Goal: Communication & Community: Participate in discussion

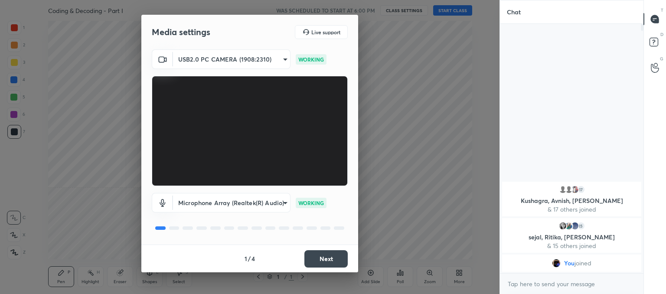
click at [334, 263] on button "Next" at bounding box center [326, 258] width 43 height 17
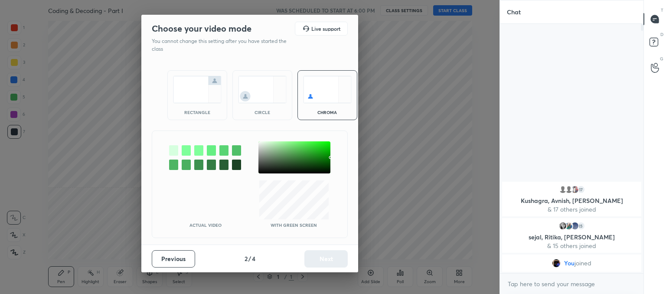
click at [271, 99] on img at bounding box center [262, 89] width 49 height 27
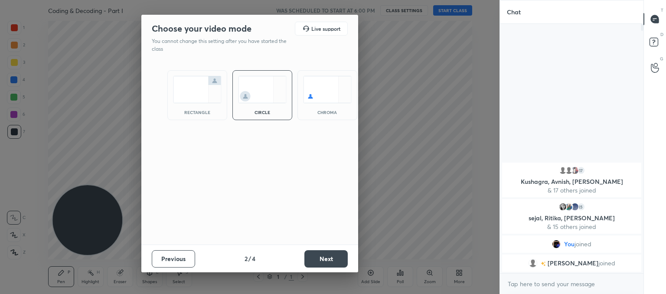
click at [321, 245] on div "Previous 2 / 4 Next" at bounding box center [249, 259] width 217 height 28
click at [322, 250] on button "Next" at bounding box center [326, 258] width 43 height 17
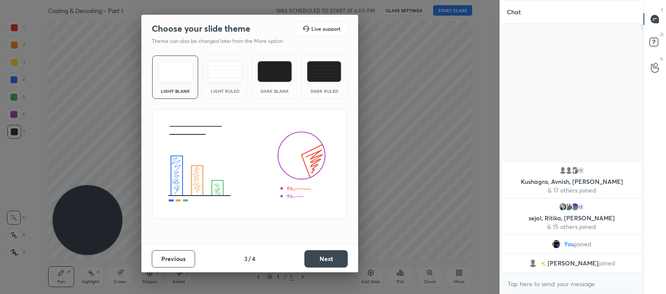
click at [234, 79] on img at bounding box center [225, 71] width 34 height 21
click at [320, 258] on button "Next" at bounding box center [326, 258] width 43 height 17
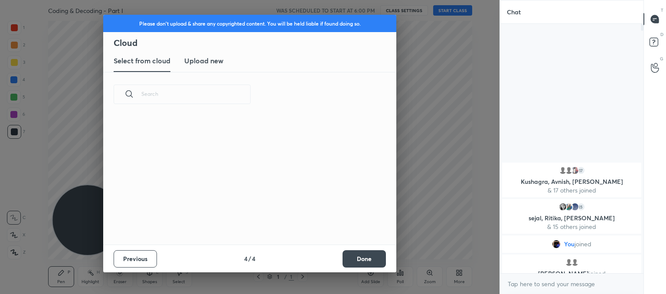
click at [206, 66] on new "Upload new" at bounding box center [203, 61] width 39 height 22
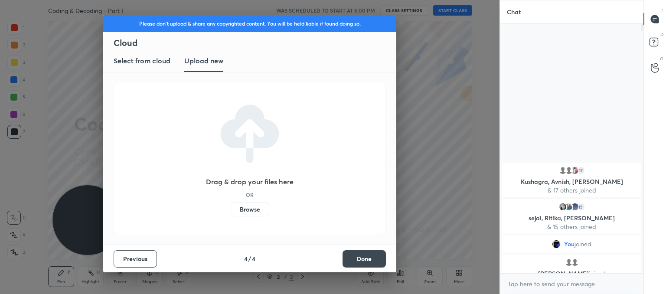
click at [245, 214] on label "Browse" at bounding box center [250, 210] width 39 height 14
click at [231, 214] on input "Browse" at bounding box center [231, 210] width 0 height 14
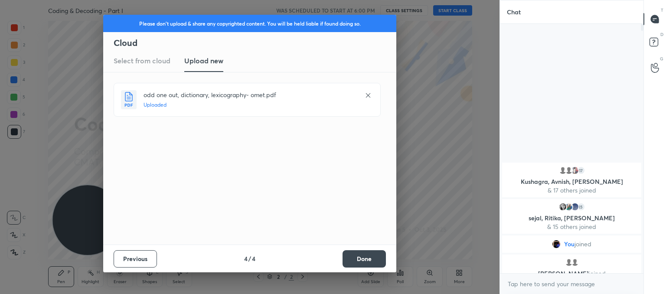
click at [358, 263] on button "Done" at bounding box center [364, 258] width 43 height 17
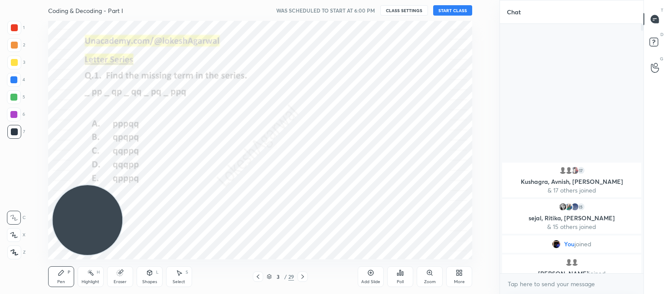
click at [256, 277] on icon at bounding box center [258, 276] width 7 height 7
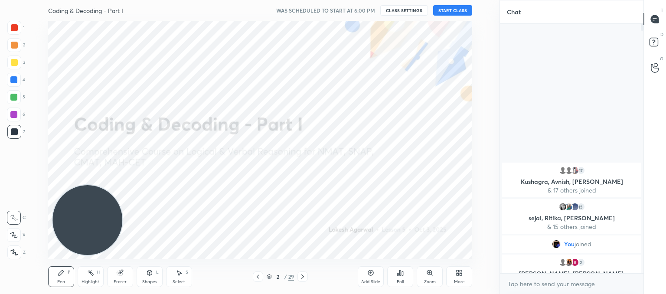
click at [453, 12] on button "START CLASS" at bounding box center [452, 10] width 39 height 10
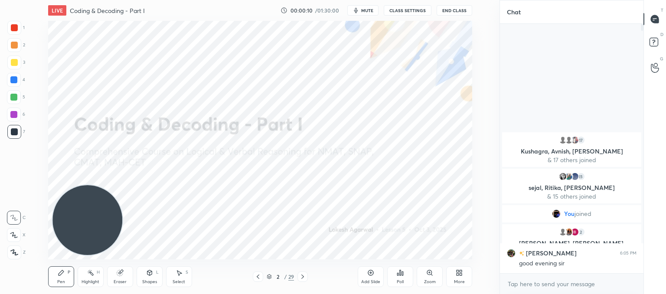
click at [10, 256] on icon at bounding box center [14, 252] width 8 height 6
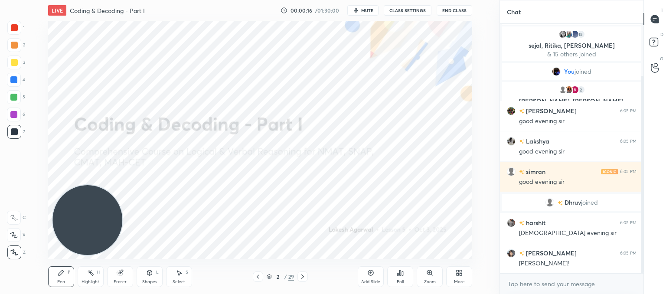
scroll to position [66, 0]
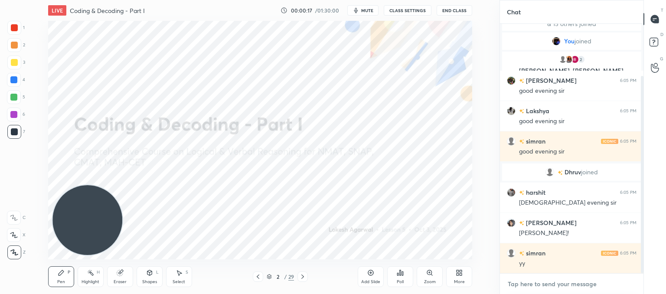
click at [536, 289] on textarea at bounding box center [572, 284] width 130 height 14
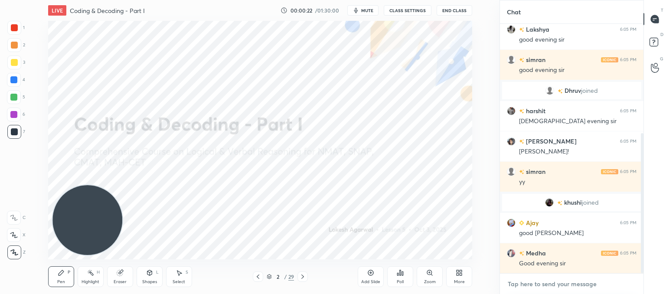
scroll to position [195, 0]
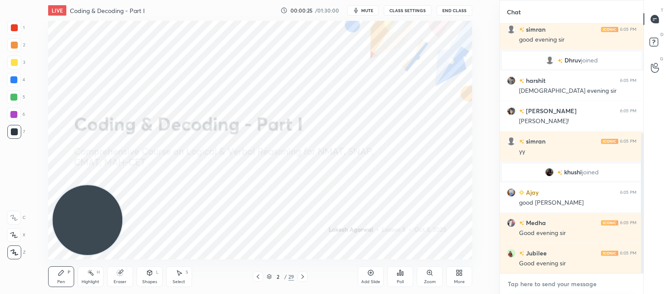
click at [524, 285] on textarea at bounding box center [572, 284] width 130 height 14
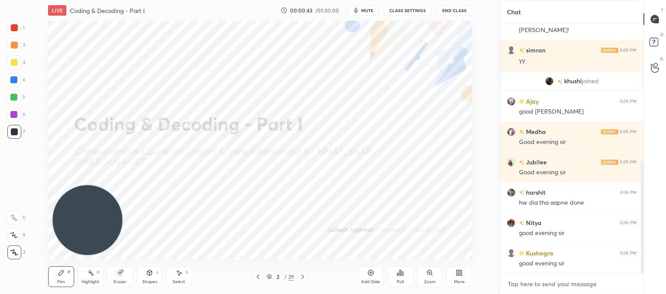
scroll to position [307, 0]
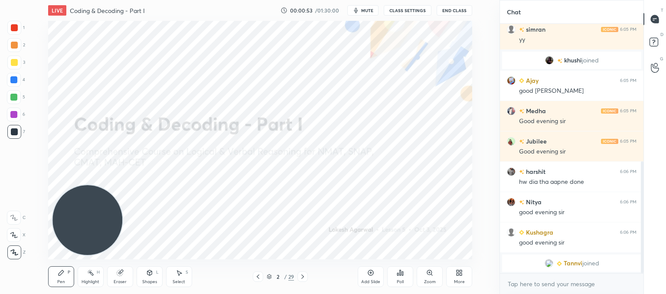
type textarea "x"
click at [305, 278] on icon at bounding box center [302, 276] width 7 height 7
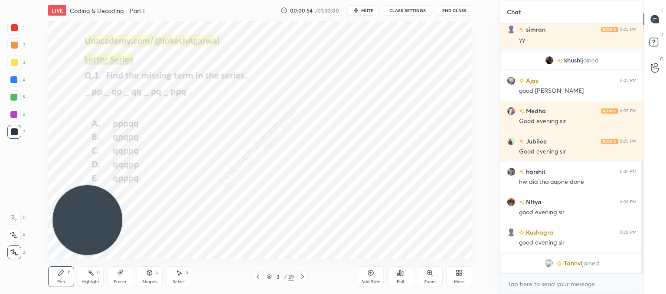
scroll to position [338, 0]
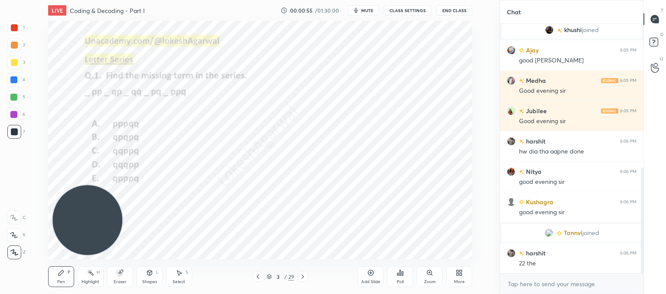
click at [305, 278] on icon at bounding box center [302, 276] width 7 height 7
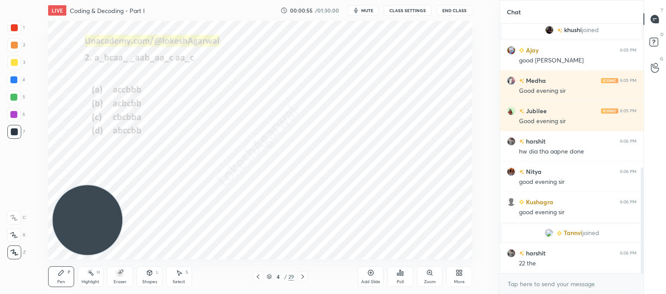
click at [305, 278] on icon at bounding box center [302, 276] width 7 height 7
click at [403, 280] on div "Poll" at bounding box center [400, 282] width 7 height 4
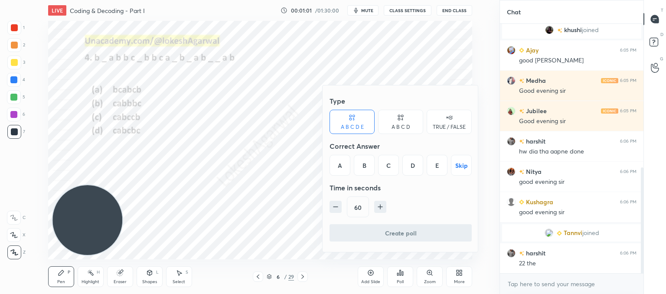
drag, startPoint x: 405, startPoint y: 114, endPoint x: 404, endPoint y: 122, distance: 8.7
click at [404, 114] on div "A B C D" at bounding box center [400, 122] width 45 height 24
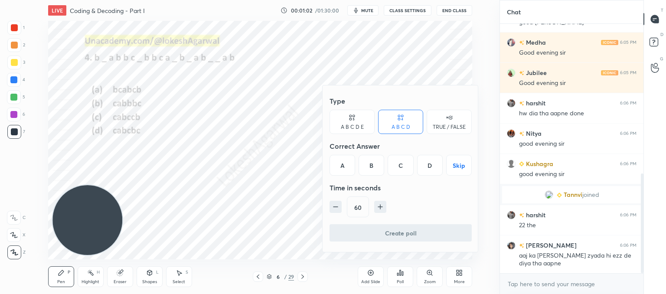
click at [435, 164] on div "D" at bounding box center [430, 165] width 26 height 21
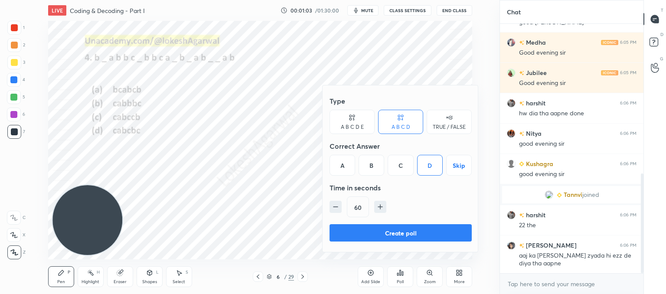
click at [333, 203] on icon "button" at bounding box center [336, 207] width 9 height 9
type input "30"
click at [373, 235] on button "Create poll" at bounding box center [401, 232] width 142 height 17
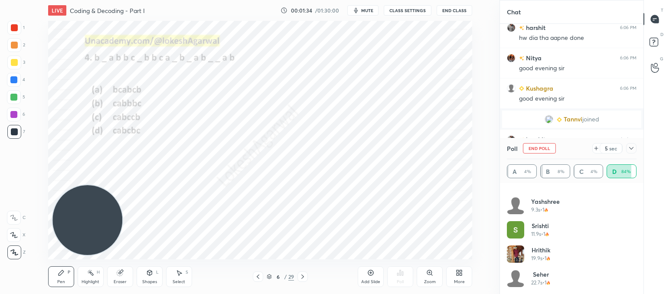
scroll to position [455, 0]
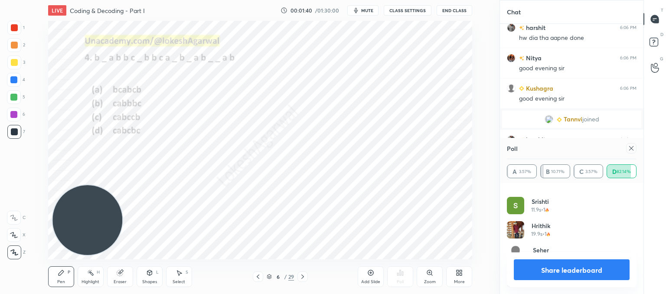
click at [631, 147] on icon at bounding box center [631, 148] width 7 height 7
type textarea "x"
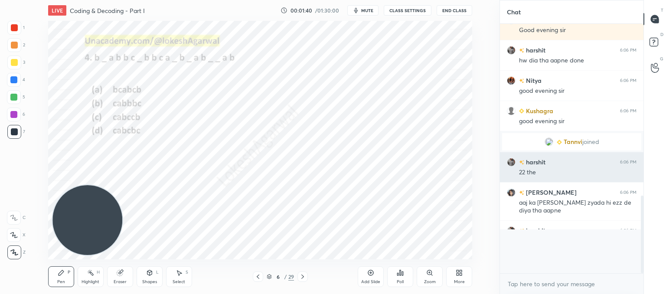
scroll to position [406, 0]
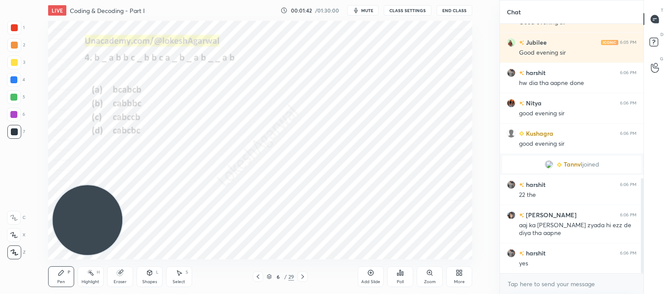
click at [302, 279] on icon at bounding box center [302, 276] width 7 height 7
click at [411, 281] on div "Poll" at bounding box center [400, 276] width 26 height 21
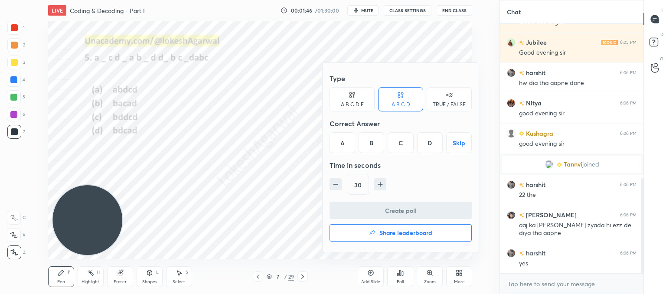
click at [430, 142] on div "D" at bounding box center [430, 142] width 26 height 21
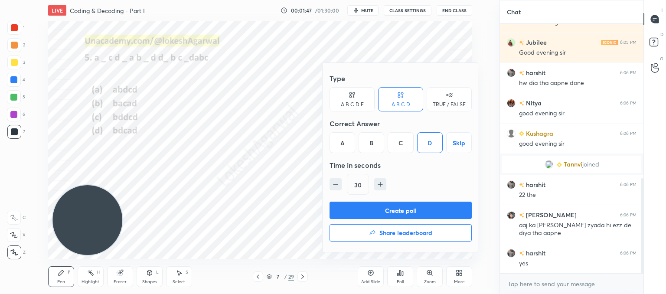
click at [337, 188] on icon "button" at bounding box center [336, 184] width 9 height 9
type input "15"
click at [345, 210] on button "Create poll" at bounding box center [401, 210] width 142 height 17
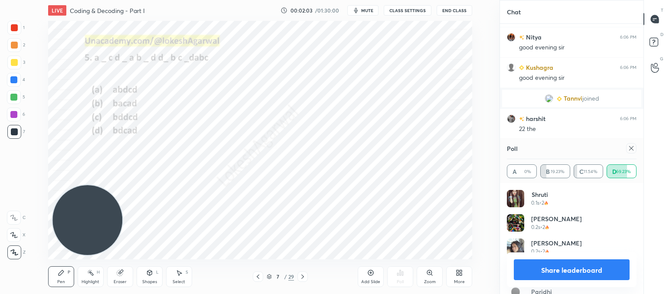
click at [630, 150] on icon at bounding box center [632, 148] width 4 height 4
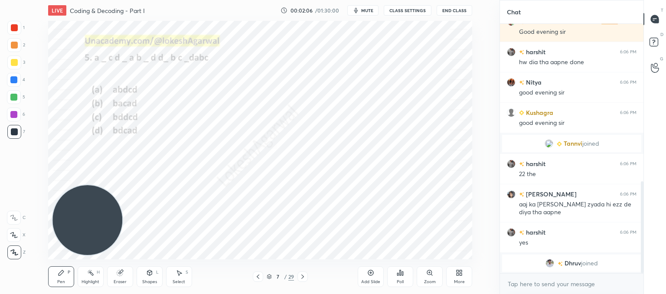
click at [306, 278] on div at bounding box center [303, 277] width 10 height 10
click at [410, 285] on div "Poll" at bounding box center [400, 276] width 26 height 21
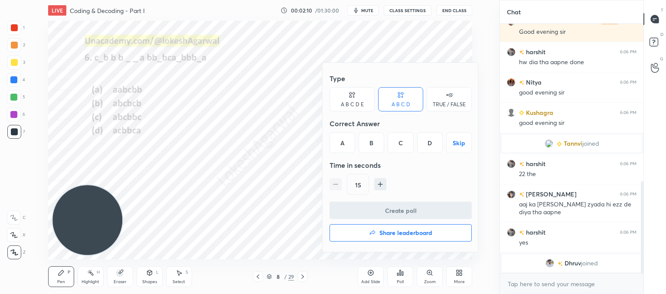
click at [400, 136] on div "C" at bounding box center [401, 142] width 26 height 21
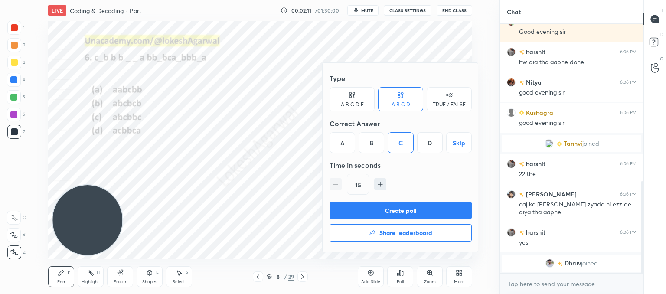
click at [372, 204] on button "Create poll" at bounding box center [401, 210] width 142 height 17
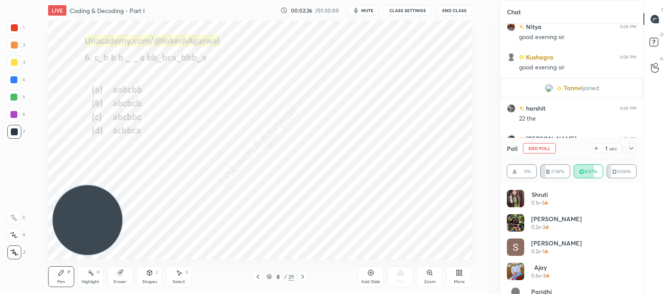
click at [628, 151] on icon at bounding box center [631, 148] width 7 height 7
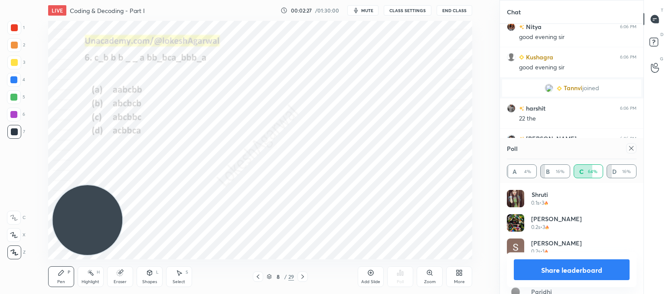
click at [631, 147] on icon at bounding box center [631, 148] width 7 height 7
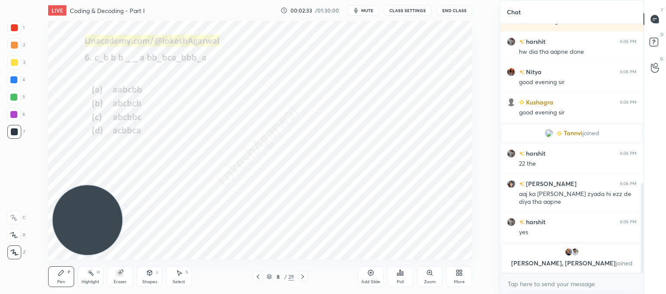
click at [300, 276] on icon at bounding box center [302, 276] width 7 height 7
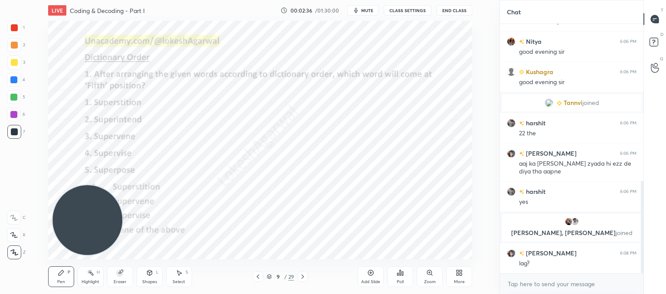
click at [307, 279] on div at bounding box center [303, 277] width 10 height 10
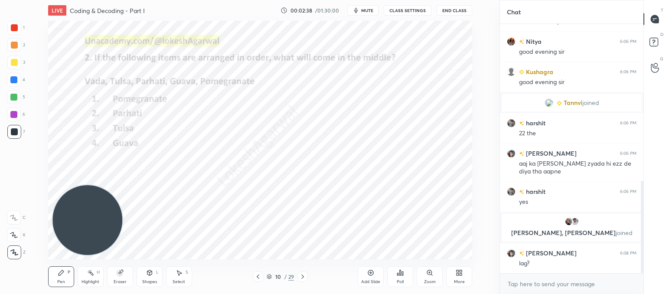
click at [307, 279] on div at bounding box center [303, 277] width 10 height 10
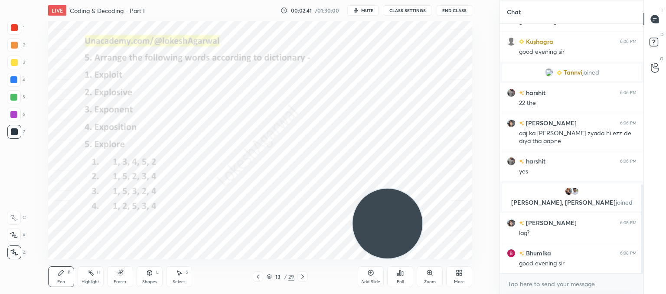
drag, startPoint x: 94, startPoint y: 215, endPoint x: 394, endPoint y: 234, distance: 300.8
click at [394, 234] on video at bounding box center [388, 224] width 70 height 70
click at [401, 275] on icon at bounding box center [400, 272] width 7 height 7
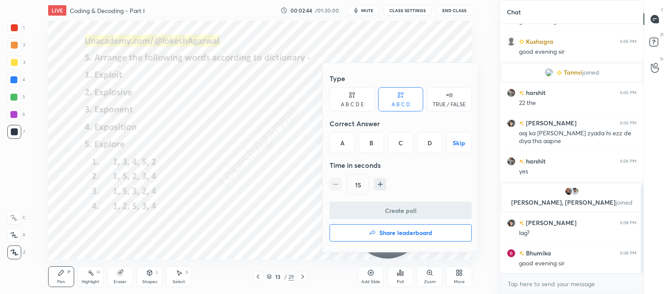
click at [397, 144] on div "C" at bounding box center [401, 142] width 26 height 21
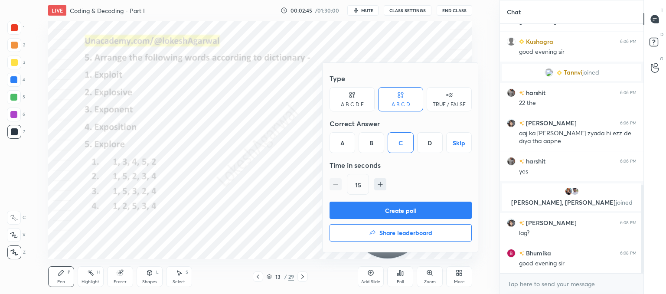
click at [374, 211] on button "Create poll" at bounding box center [401, 210] width 142 height 17
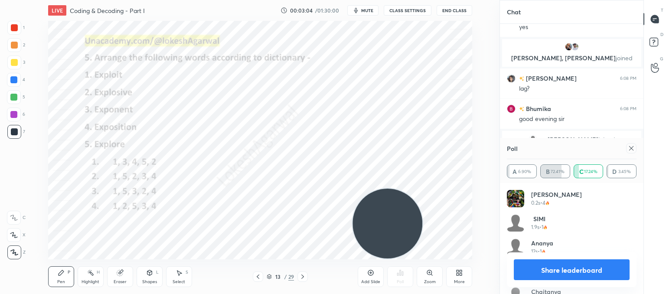
click at [633, 148] on icon at bounding box center [632, 148] width 4 height 4
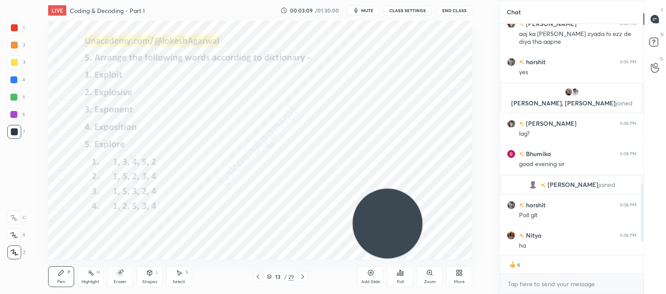
click at [405, 281] on div "Poll" at bounding box center [400, 276] width 26 height 21
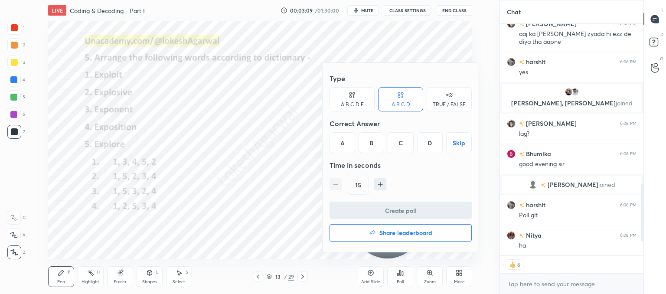
click at [370, 144] on div "B" at bounding box center [372, 142] width 26 height 21
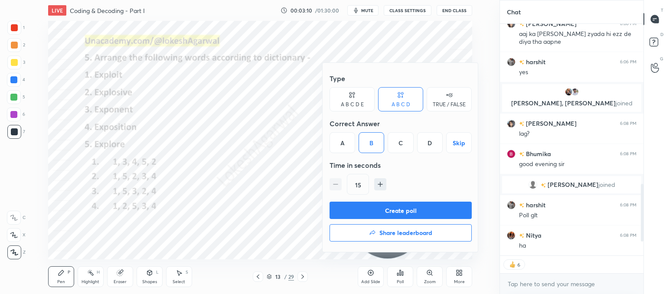
click at [378, 211] on button "Create poll" at bounding box center [401, 210] width 142 height 17
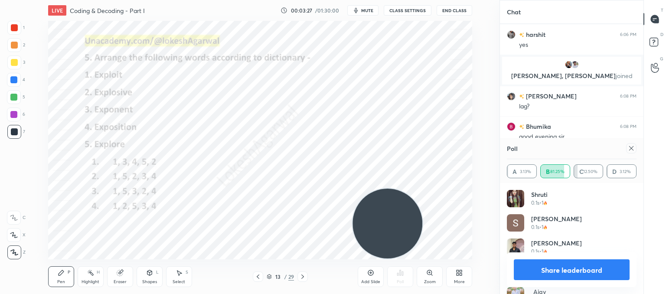
click at [633, 153] on div at bounding box center [632, 148] width 10 height 10
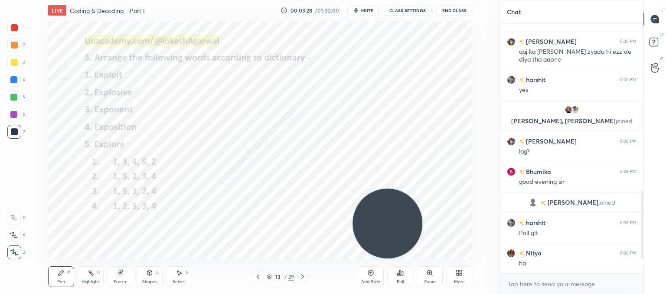
click at [304, 277] on icon at bounding box center [302, 276] width 7 height 7
click at [411, 280] on div "Poll" at bounding box center [400, 276] width 26 height 21
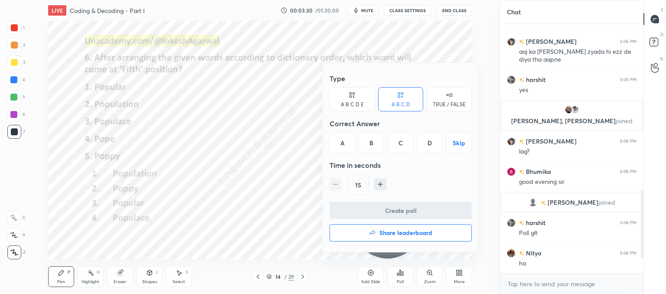
drag, startPoint x: 371, startPoint y: 136, endPoint x: 380, endPoint y: 190, distance: 54.6
click at [371, 137] on div "B" at bounding box center [372, 142] width 26 height 21
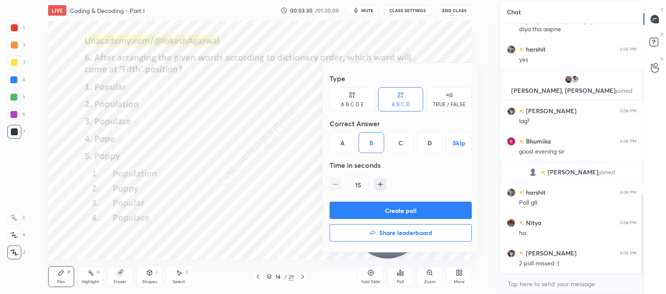
click at [378, 207] on button "Create poll" at bounding box center [401, 210] width 142 height 17
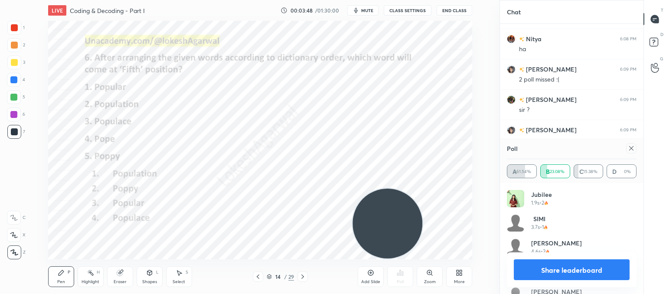
drag, startPoint x: 634, startPoint y: 151, endPoint x: 597, endPoint y: 168, distance: 40.6
click at [634, 151] on icon at bounding box center [631, 148] width 7 height 7
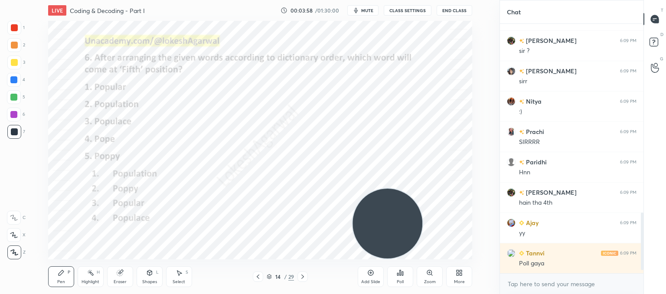
click at [259, 275] on icon at bounding box center [258, 277] width 3 height 4
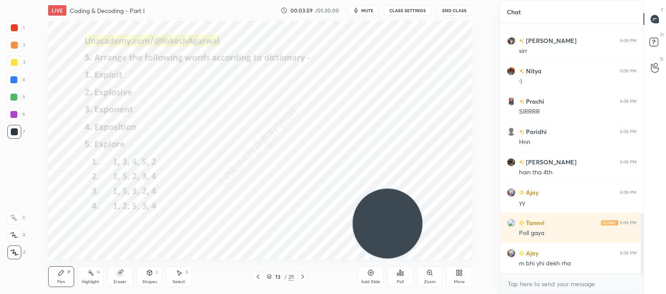
click at [259, 275] on icon at bounding box center [258, 277] width 3 height 4
click at [408, 283] on div "Poll" at bounding box center [400, 276] width 26 height 21
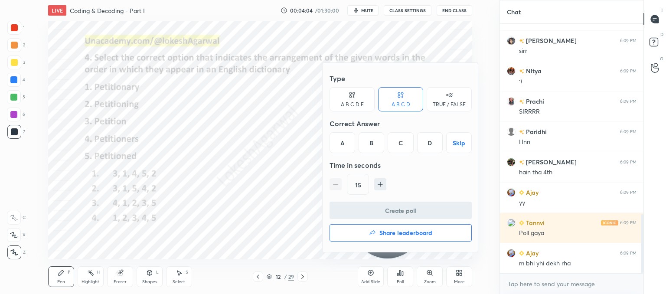
click at [376, 146] on div "B" at bounding box center [372, 142] width 26 height 21
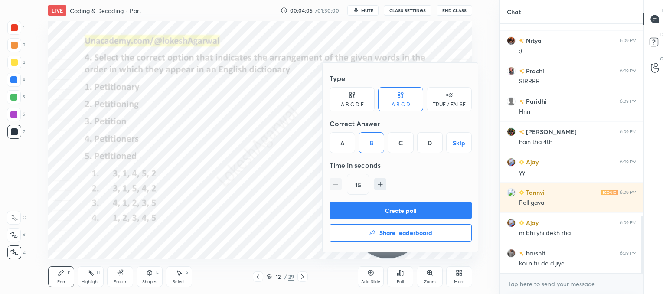
click at [374, 205] on button "Create poll" at bounding box center [401, 210] width 142 height 17
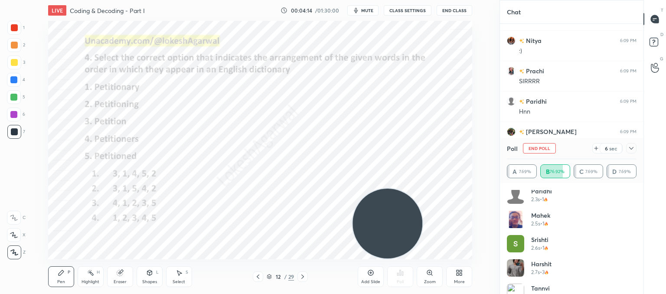
click at [632, 149] on icon at bounding box center [632, 148] width 4 height 3
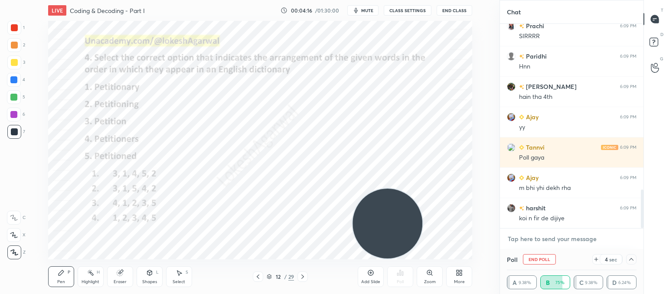
click at [533, 238] on textarea at bounding box center [572, 239] width 130 height 14
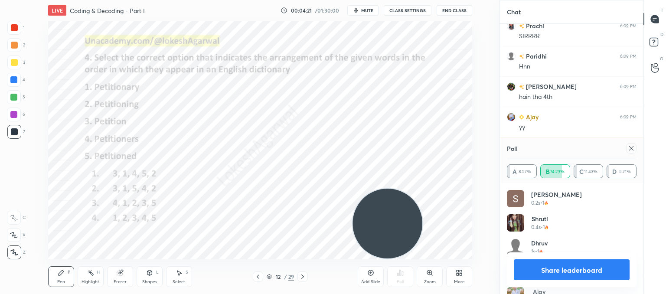
click at [630, 151] on icon at bounding box center [631, 148] width 7 height 7
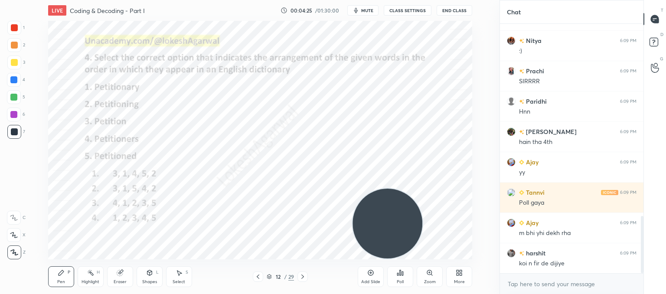
click at [303, 278] on icon at bounding box center [303, 277] width 3 height 4
click at [303, 277] on icon at bounding box center [302, 276] width 7 height 7
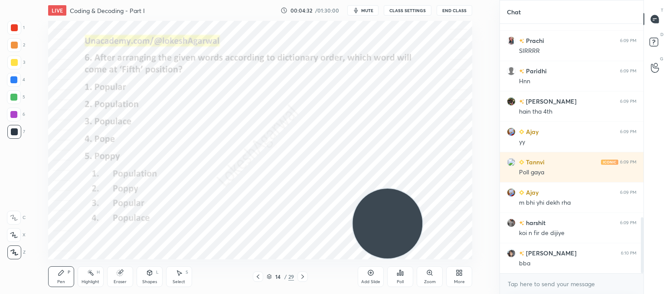
click at [302, 277] on icon at bounding box center [302, 276] width 7 height 7
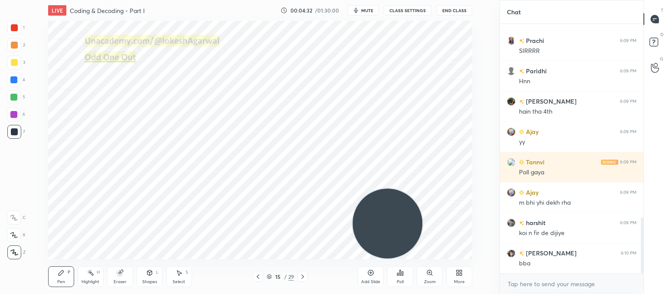
click at [302, 277] on icon at bounding box center [302, 276] width 7 height 7
click at [410, 278] on div "Poll" at bounding box center [400, 276] width 26 height 21
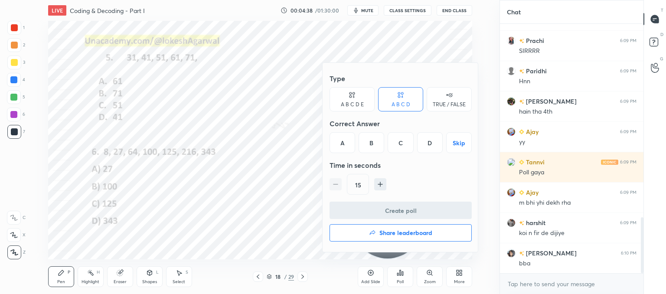
click at [402, 138] on div "C" at bounding box center [401, 142] width 26 height 21
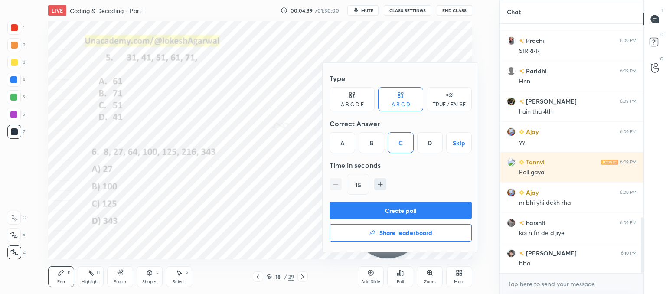
click at [394, 207] on button "Create poll" at bounding box center [401, 210] width 142 height 17
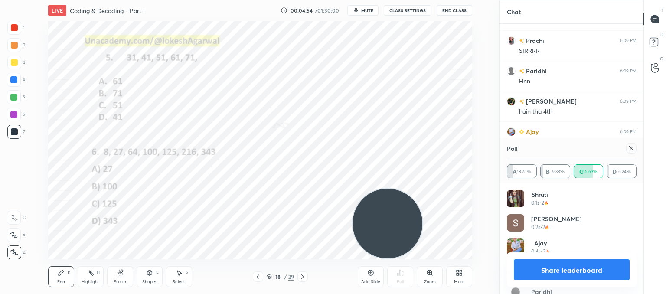
click at [633, 149] on icon at bounding box center [631, 148] width 7 height 7
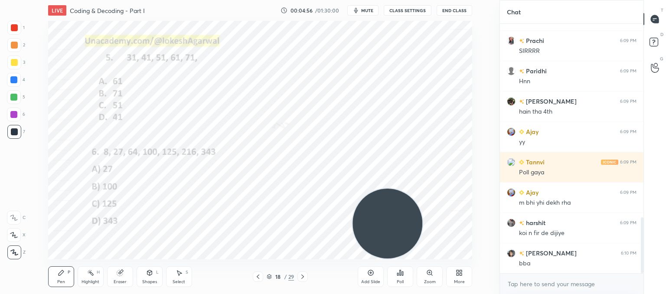
click at [397, 273] on div "Poll" at bounding box center [400, 276] width 26 height 21
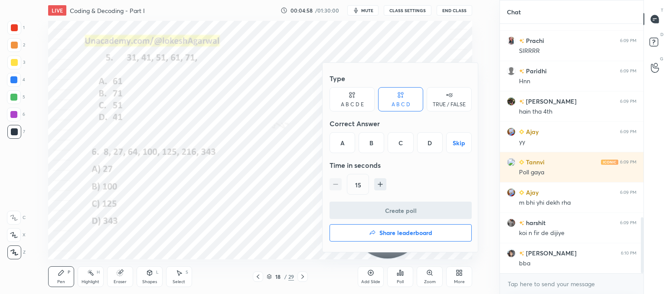
click at [374, 146] on div "B" at bounding box center [372, 142] width 26 height 21
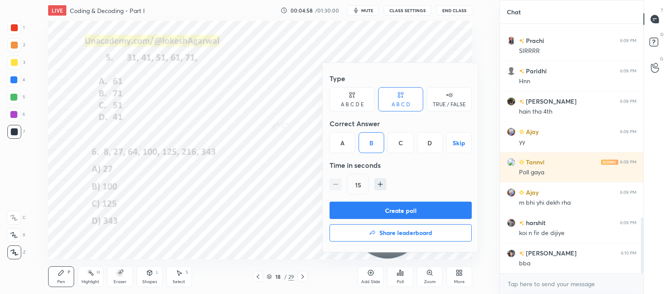
click at [383, 212] on button "Create poll" at bounding box center [401, 210] width 142 height 17
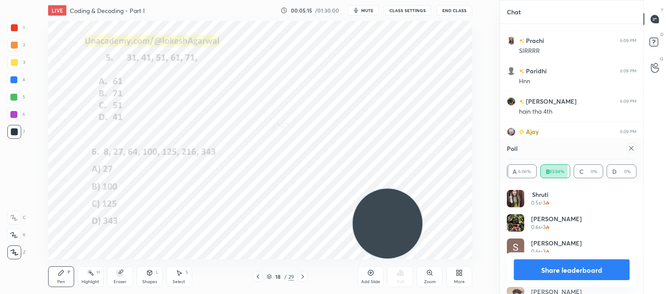
click at [631, 151] on icon at bounding box center [631, 148] width 7 height 7
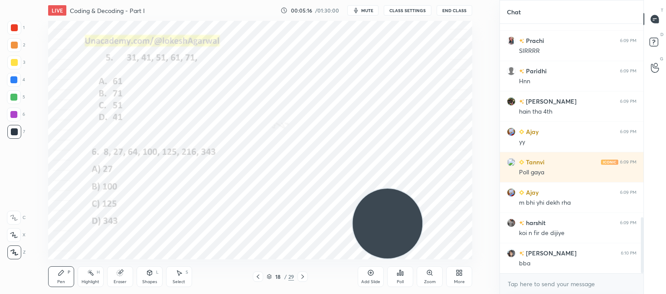
click at [303, 273] on icon at bounding box center [302, 276] width 7 height 7
click at [398, 275] on icon at bounding box center [398, 274] width 1 height 2
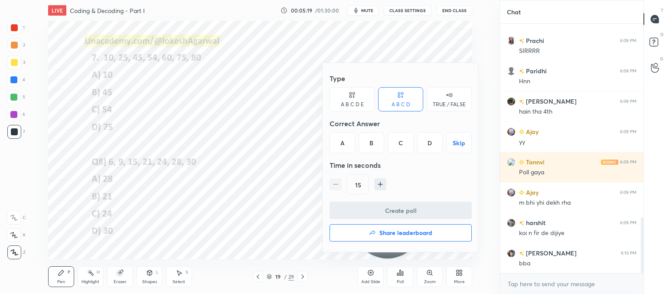
click at [398, 138] on div "C" at bounding box center [401, 142] width 26 height 21
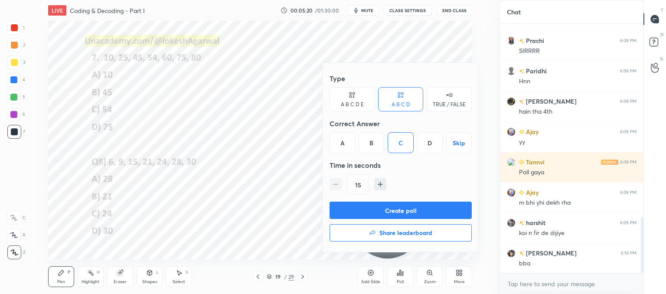
click at [386, 207] on button "Create poll" at bounding box center [401, 210] width 142 height 17
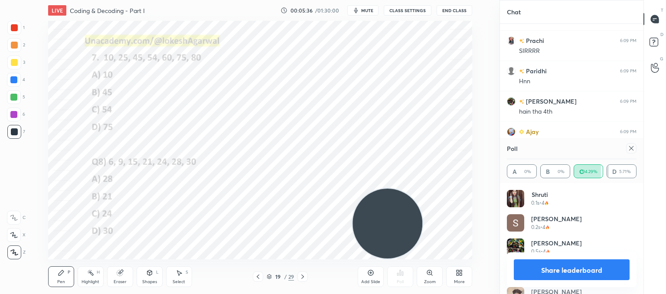
click at [634, 148] on icon at bounding box center [631, 148] width 7 height 7
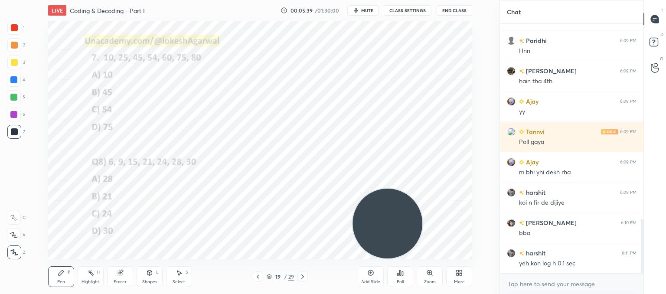
click at [400, 277] on div "Poll" at bounding box center [400, 276] width 26 height 21
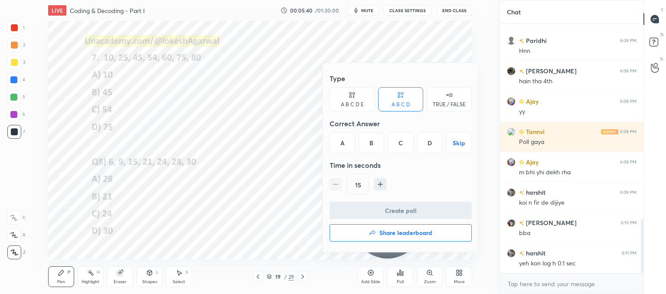
click at [348, 139] on div "A" at bounding box center [343, 142] width 26 height 21
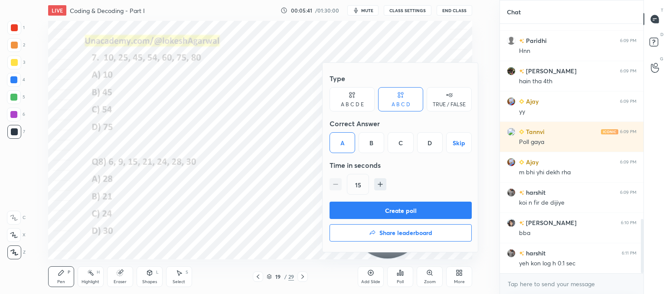
click at [363, 212] on button "Create poll" at bounding box center [401, 210] width 142 height 17
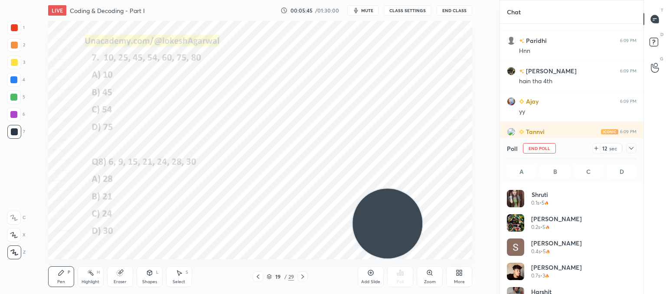
click at [632, 150] on icon at bounding box center [631, 148] width 7 height 7
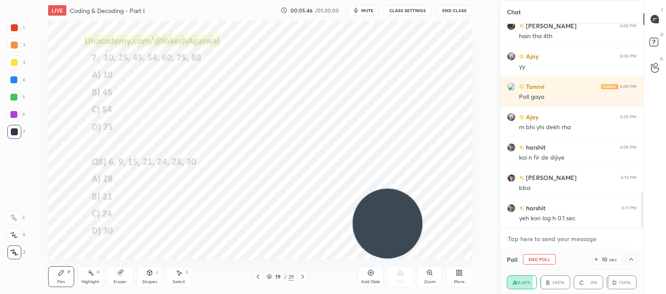
click at [536, 236] on textarea at bounding box center [572, 239] width 130 height 14
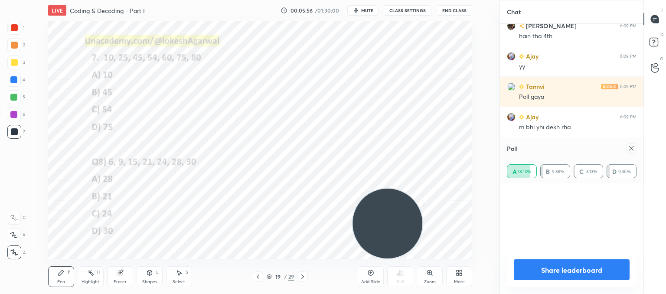
click at [519, 183] on div "Poll A 78.13% B 9.38% C 3.13% D 9.36%" at bounding box center [572, 160] width 144 height 45
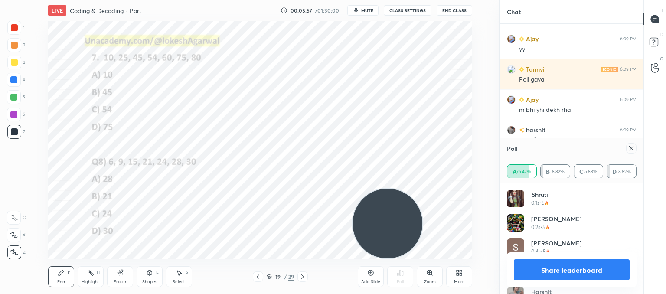
click at [632, 149] on icon at bounding box center [632, 148] width 4 height 4
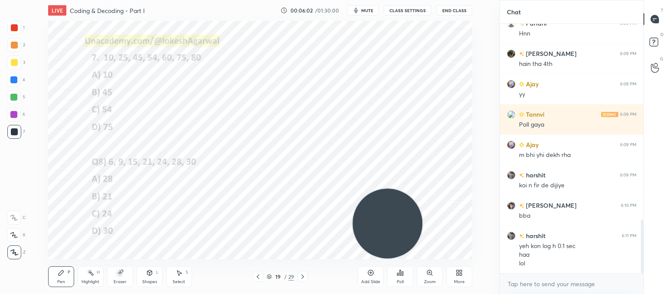
click at [301, 278] on icon at bounding box center [302, 276] width 7 height 7
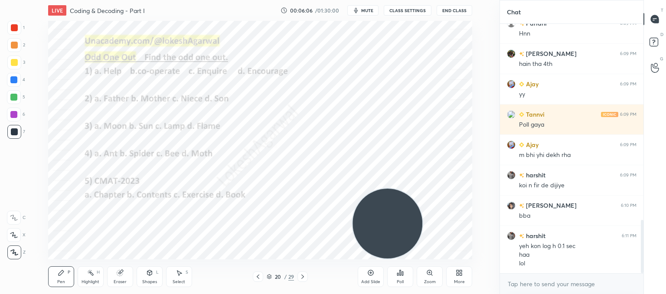
click at [300, 273] on div at bounding box center [303, 277] width 10 height 10
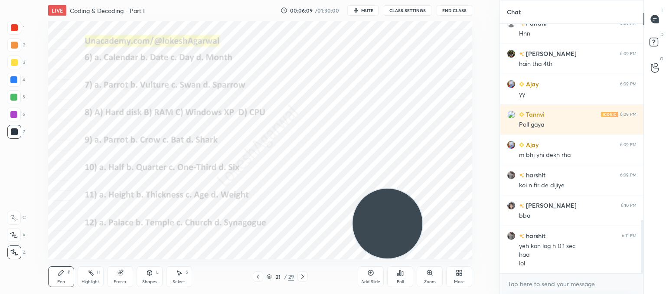
click at [398, 276] on icon at bounding box center [398, 274] width 1 height 2
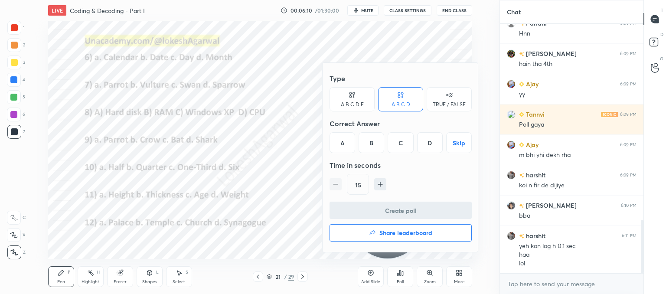
click at [345, 144] on div "A" at bounding box center [343, 142] width 26 height 21
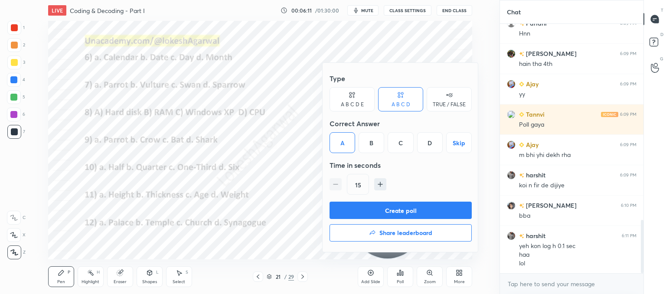
click at [368, 210] on button "Create poll" at bounding box center [401, 210] width 142 height 17
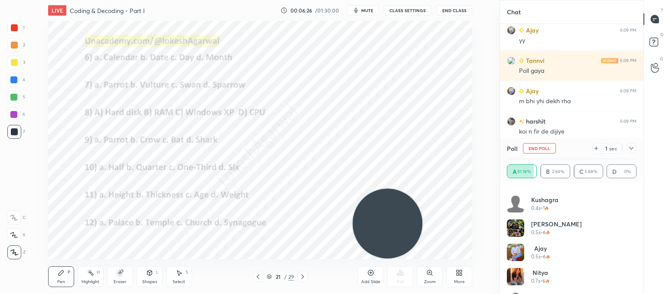
click at [634, 147] on icon at bounding box center [631, 148] width 7 height 7
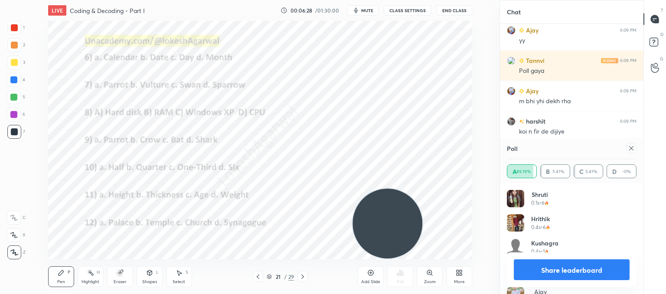
click at [631, 148] on icon at bounding box center [632, 148] width 4 height 4
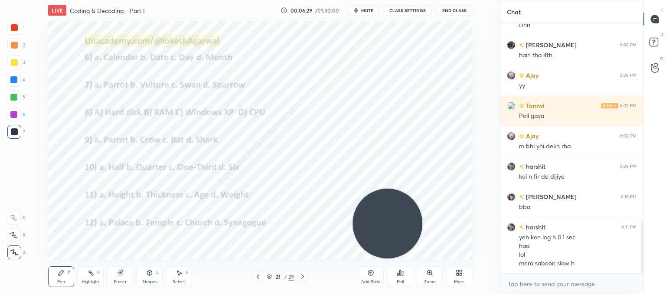
click at [401, 280] on div "Poll" at bounding box center [400, 282] width 7 height 4
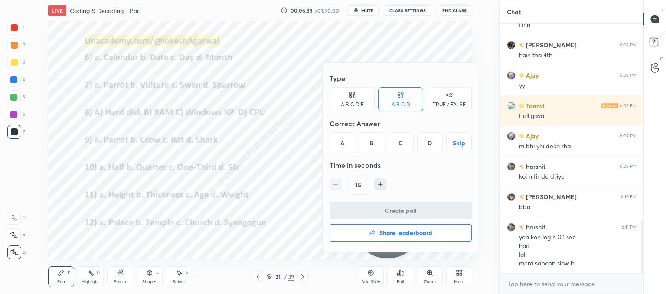
click at [405, 138] on div "C" at bounding box center [401, 142] width 26 height 21
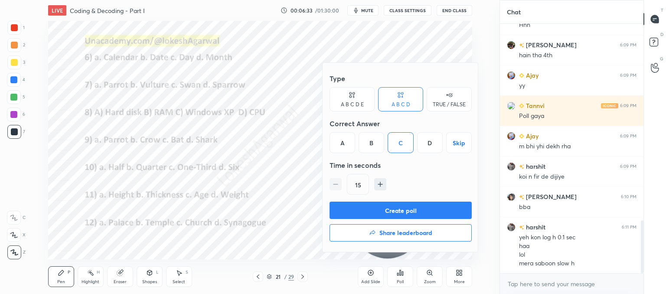
click at [380, 210] on button "Create poll" at bounding box center [401, 210] width 142 height 17
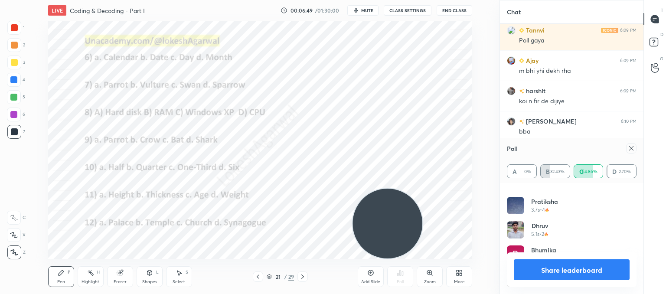
click at [634, 150] on icon at bounding box center [631, 148] width 7 height 7
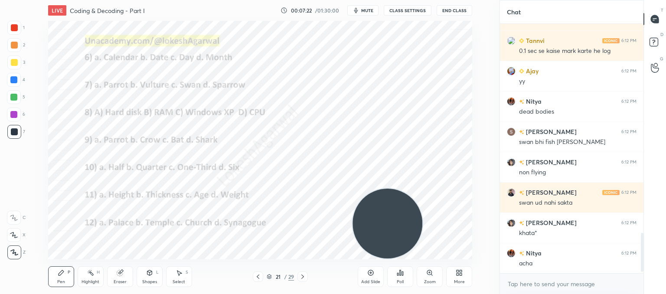
click at [403, 280] on div "Poll" at bounding box center [400, 282] width 7 height 4
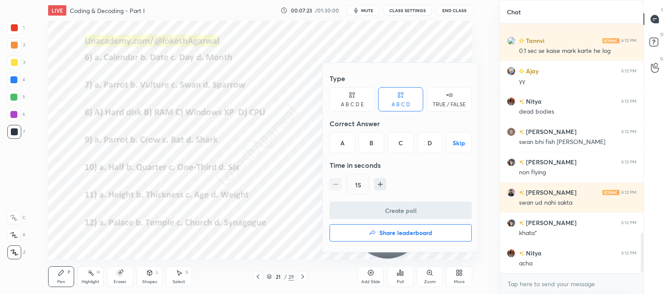
click at [404, 141] on div "C" at bounding box center [401, 142] width 26 height 21
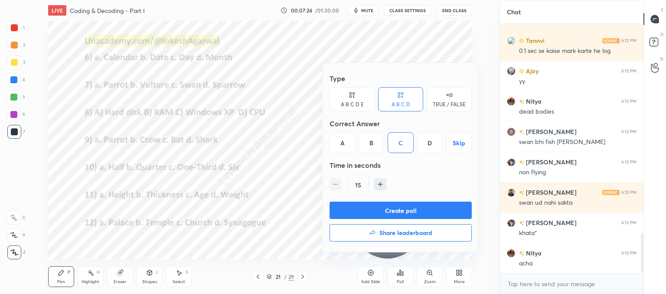
click at [371, 213] on button "Create poll" at bounding box center [401, 210] width 142 height 17
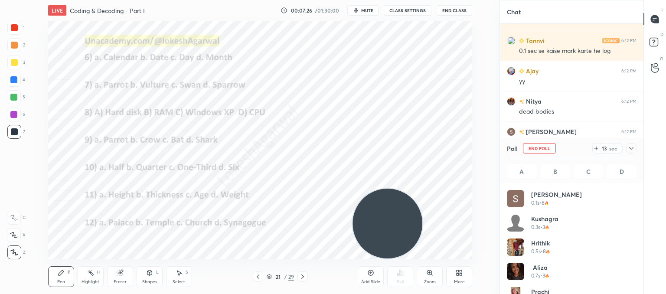
click at [633, 151] on icon at bounding box center [631, 148] width 7 height 7
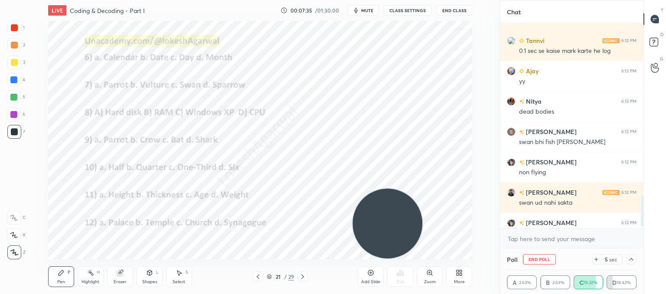
click at [634, 259] on icon at bounding box center [631, 259] width 7 height 7
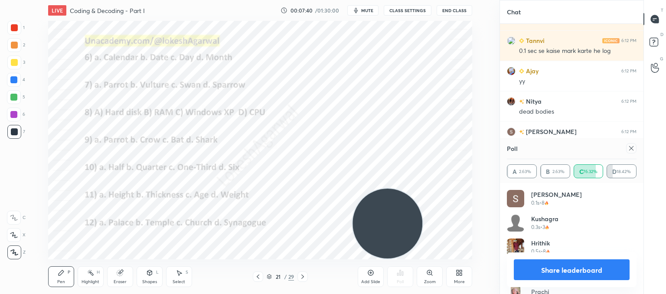
click at [635, 150] on icon at bounding box center [631, 148] width 7 height 7
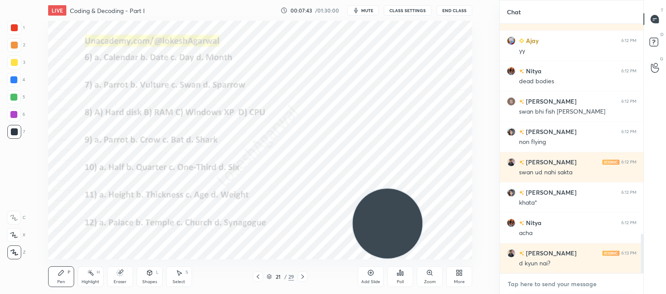
click at [545, 289] on textarea at bounding box center [572, 284] width 130 height 14
click at [399, 278] on div "Poll" at bounding box center [400, 276] width 26 height 21
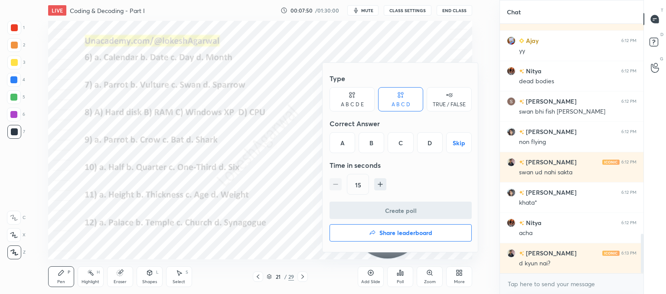
click at [423, 140] on div "D" at bounding box center [430, 142] width 26 height 21
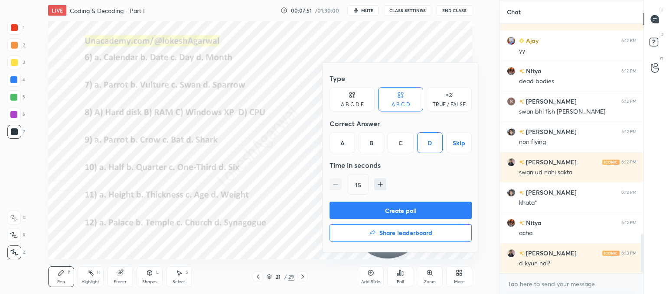
click at [361, 207] on button "Create poll" at bounding box center [401, 210] width 142 height 17
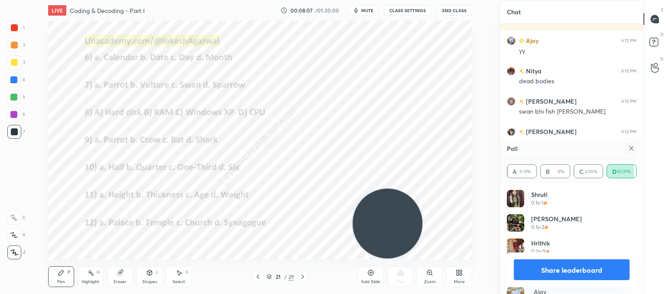
click at [633, 149] on icon at bounding box center [631, 148] width 7 height 7
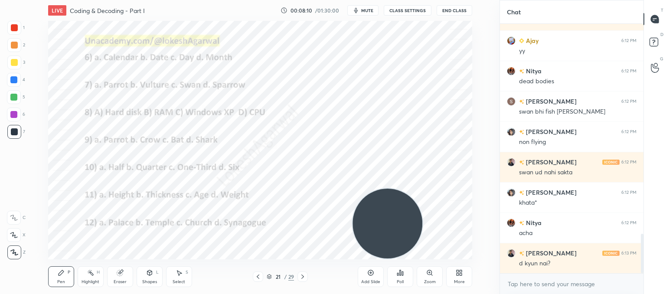
click at [401, 278] on div "Poll" at bounding box center [400, 276] width 26 height 21
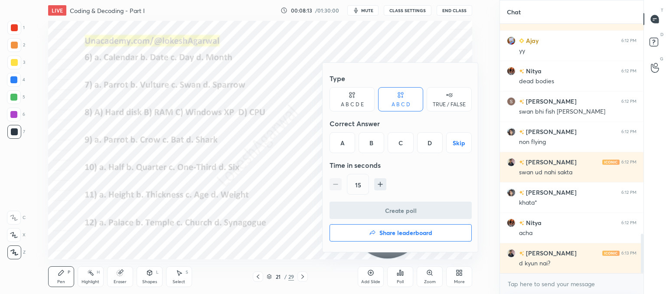
click at [427, 143] on div "D" at bounding box center [430, 142] width 26 height 21
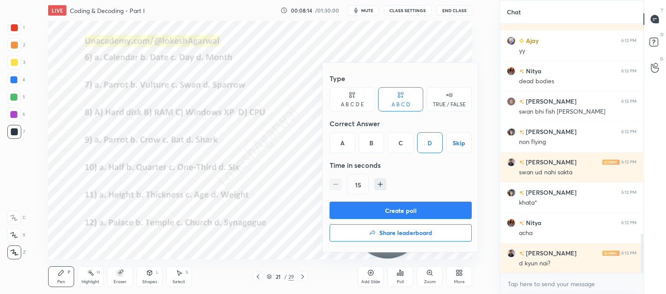
click at [360, 207] on button "Create poll" at bounding box center [401, 210] width 142 height 17
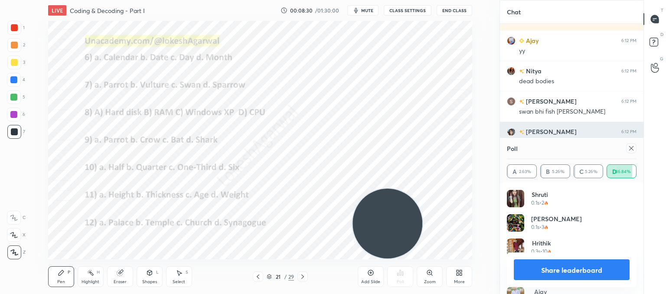
drag, startPoint x: 630, startPoint y: 146, endPoint x: 620, endPoint y: 149, distance: 10.0
click at [630, 146] on icon at bounding box center [631, 148] width 7 height 7
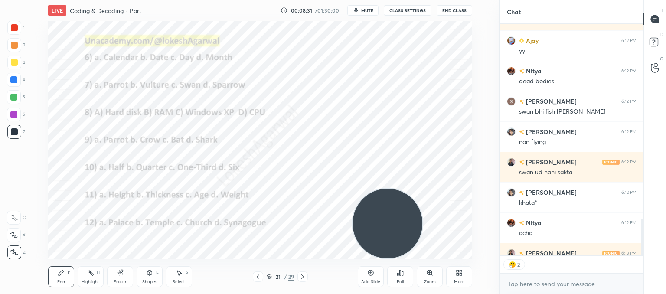
click at [404, 275] on div "Poll" at bounding box center [400, 276] width 26 height 21
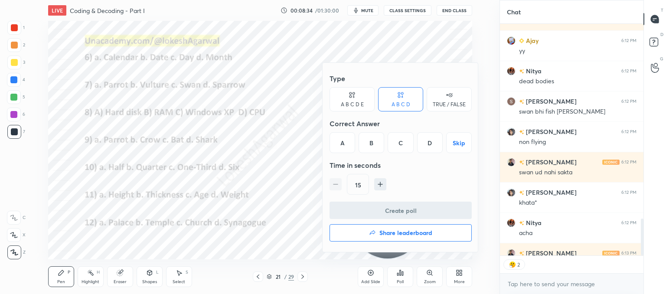
click at [374, 141] on div "B" at bounding box center [372, 142] width 26 height 21
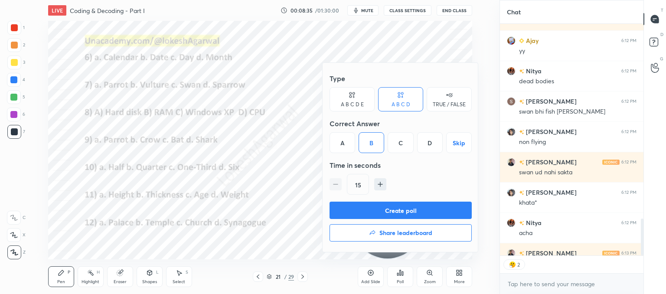
click at [385, 206] on button "Create poll" at bounding box center [401, 210] width 142 height 17
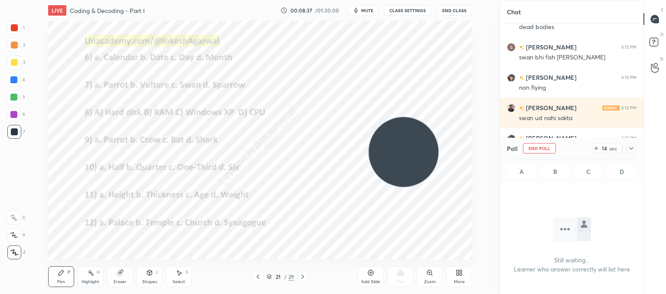
drag, startPoint x: 388, startPoint y: 220, endPoint x: 430, endPoint y: 37, distance: 187.0
click at [430, 117] on video at bounding box center [404, 152] width 70 height 70
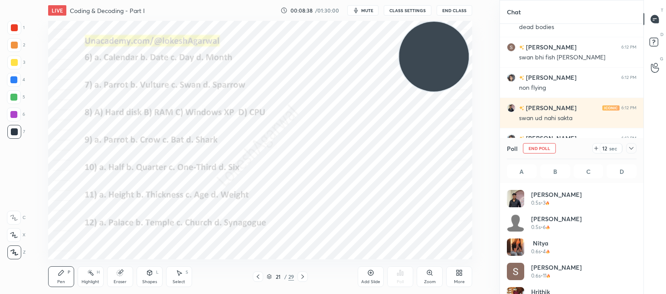
click at [632, 151] on icon at bounding box center [631, 148] width 7 height 7
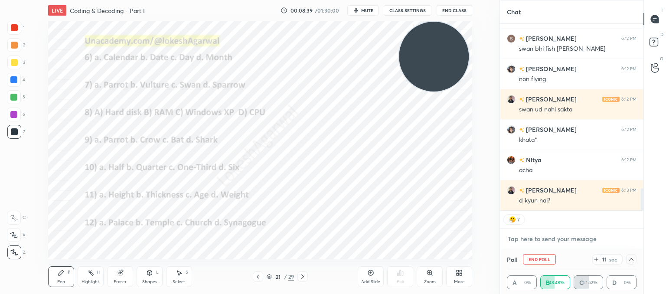
click at [540, 236] on textarea at bounding box center [572, 239] width 130 height 14
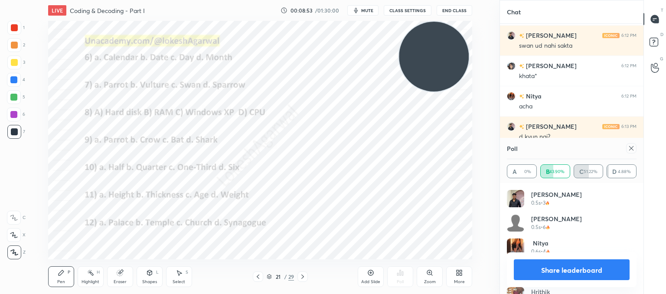
click at [632, 148] on icon at bounding box center [632, 148] width 4 height 4
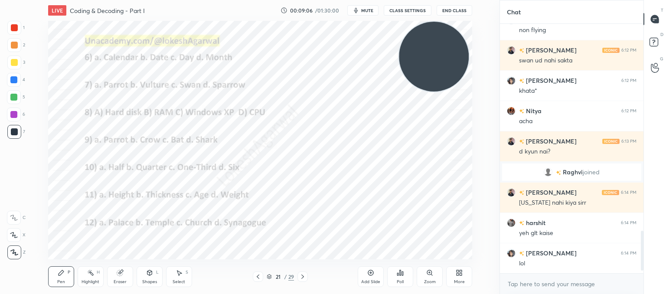
click at [397, 277] on div "Poll" at bounding box center [400, 276] width 26 height 21
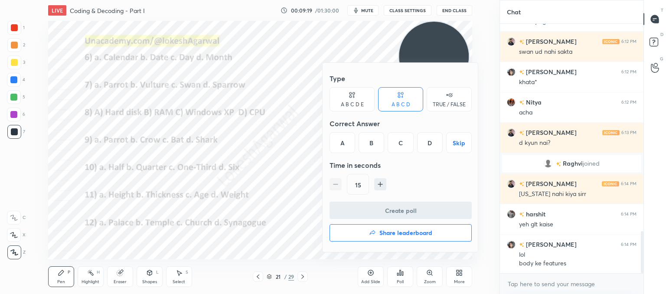
click at [341, 141] on div "A" at bounding box center [343, 142] width 26 height 21
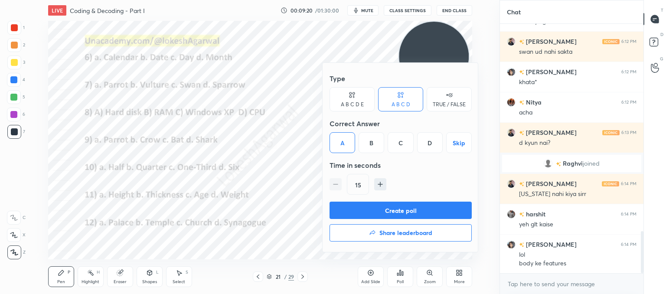
click at [398, 208] on button "Create poll" at bounding box center [401, 210] width 142 height 17
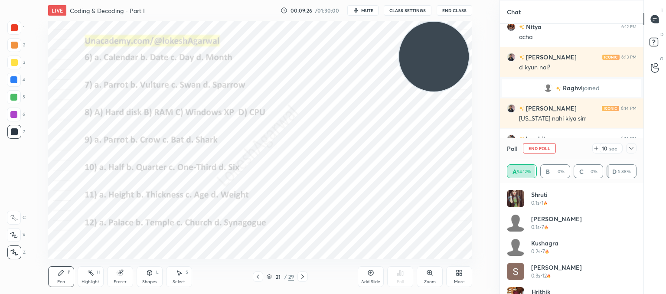
click at [634, 151] on icon at bounding box center [631, 148] width 7 height 7
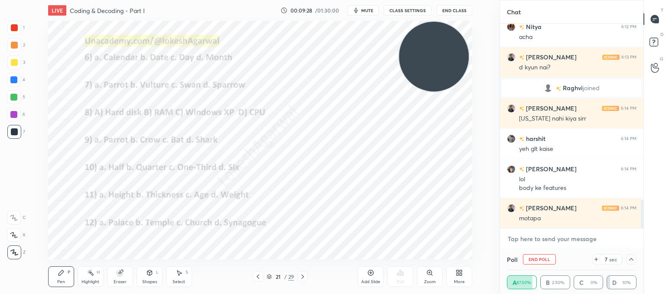
click at [551, 237] on textarea at bounding box center [572, 239] width 130 height 14
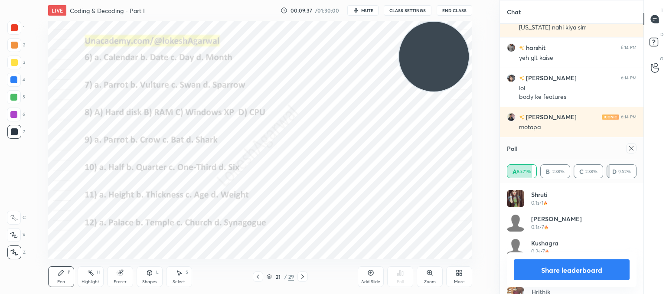
click at [628, 145] on icon at bounding box center [631, 148] width 7 height 7
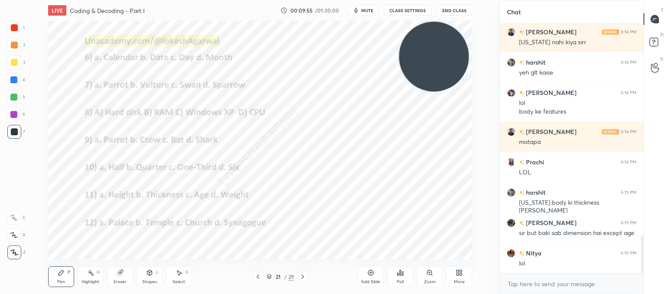
click at [304, 275] on icon at bounding box center [302, 276] width 7 height 7
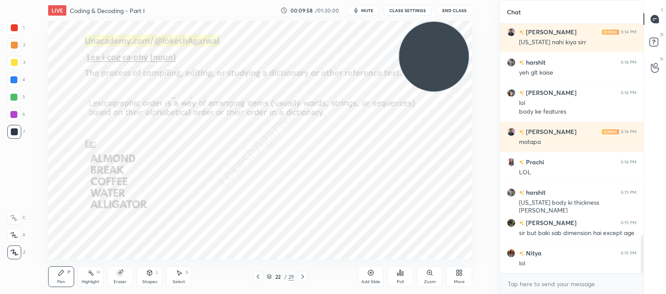
click at [302, 275] on icon at bounding box center [303, 277] width 3 height 4
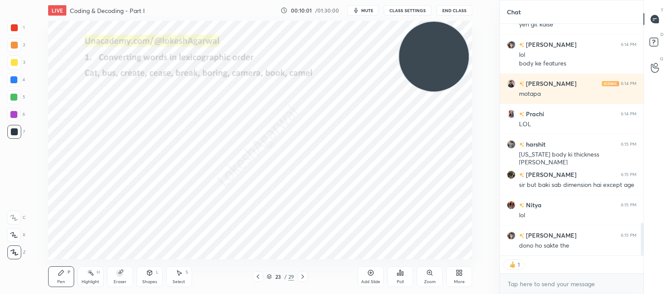
click at [302, 275] on icon at bounding box center [303, 277] width 3 height 4
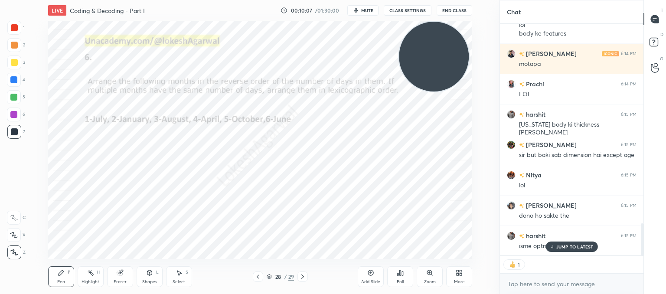
drag, startPoint x: 568, startPoint y: 246, endPoint x: 495, endPoint y: 236, distance: 73.6
click at [566, 246] on p "JUMP TO LATEST" at bounding box center [575, 246] width 37 height 5
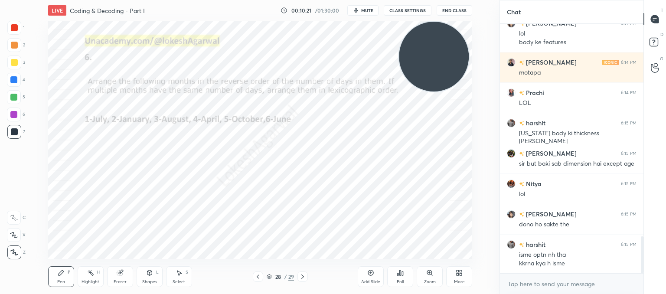
drag, startPoint x: 121, startPoint y: 283, endPoint x: 143, endPoint y: 263, distance: 30.4
click at [122, 282] on div "Eraser" at bounding box center [120, 282] width 13 height 4
click at [58, 280] on div "Pen" at bounding box center [61, 282] width 8 height 4
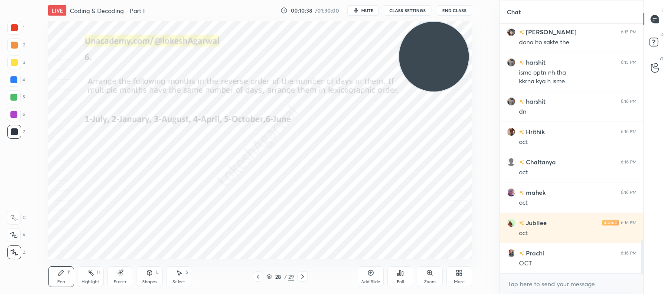
scroll to position [1658, 0]
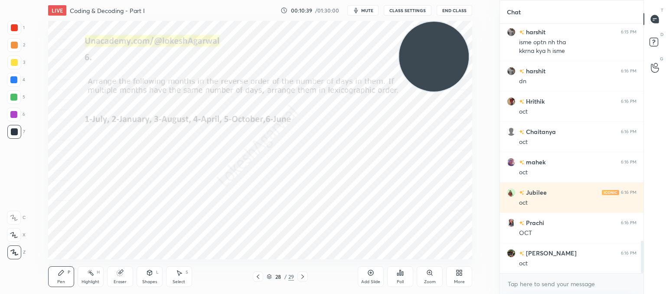
click at [300, 282] on div "Pen P Highlight H Eraser Shapes L Select S 28 / 29 Add Slide Poll Zoom More" at bounding box center [260, 276] width 424 height 35
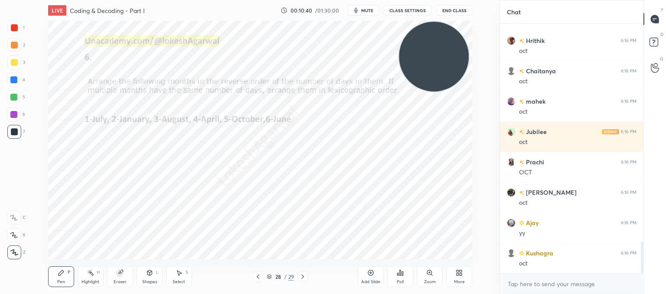
click at [301, 280] on icon at bounding box center [302, 276] width 7 height 7
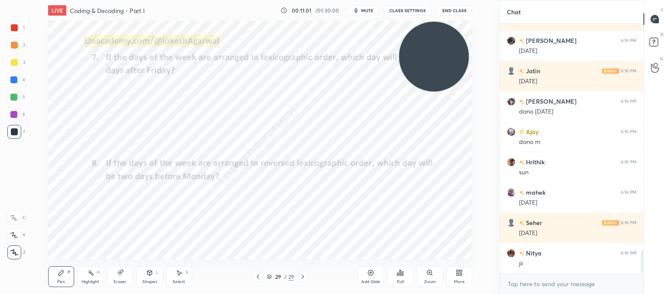
scroll to position [2509, 0]
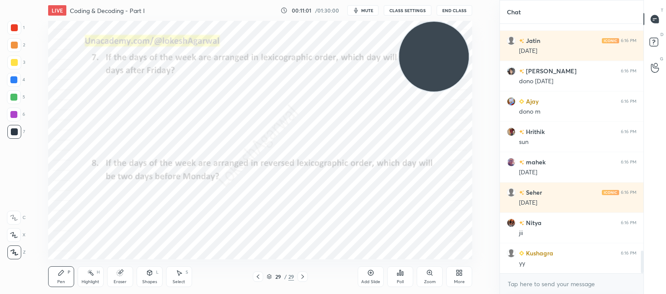
click at [404, 284] on div "Poll" at bounding box center [400, 282] width 7 height 4
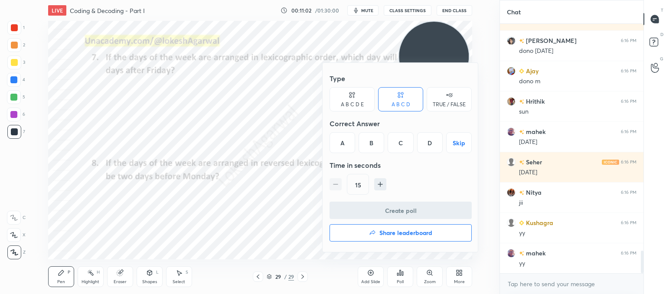
click at [404, 236] on h4 "Share leaderboard" at bounding box center [406, 233] width 53 height 6
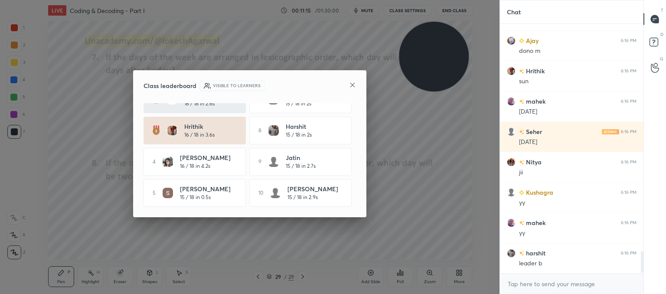
scroll to position [2600, 0]
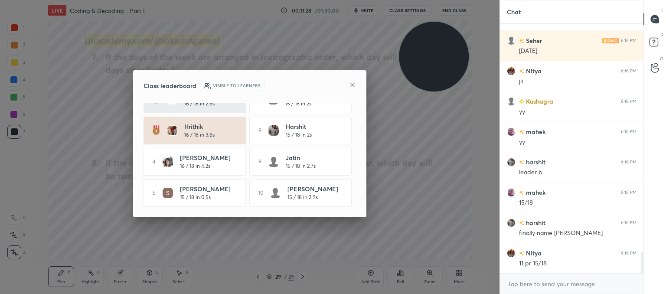
click at [351, 83] on icon at bounding box center [352, 85] width 7 height 7
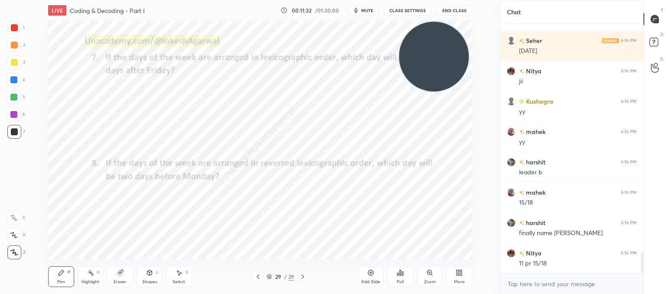
click at [259, 278] on icon at bounding box center [258, 277] width 3 height 4
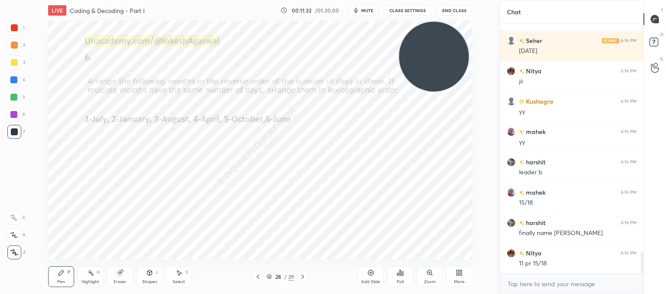
click at [259, 278] on icon at bounding box center [258, 277] width 3 height 4
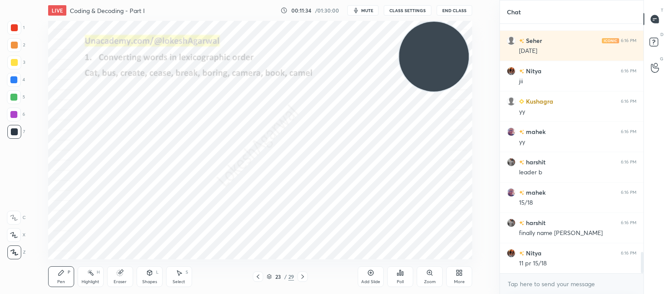
click at [259, 278] on icon at bounding box center [258, 277] width 3 height 4
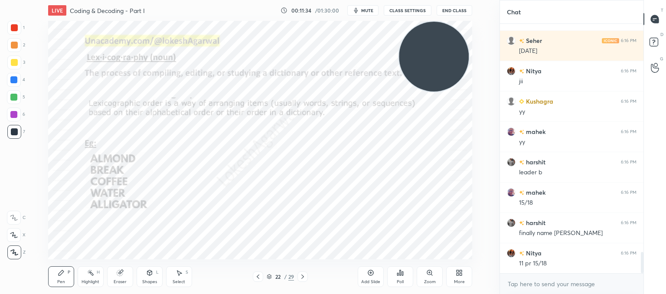
click at [259, 278] on icon at bounding box center [258, 277] width 3 height 4
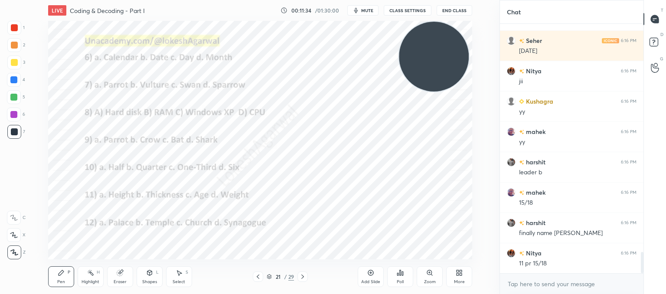
click at [259, 278] on icon at bounding box center [258, 277] width 3 height 4
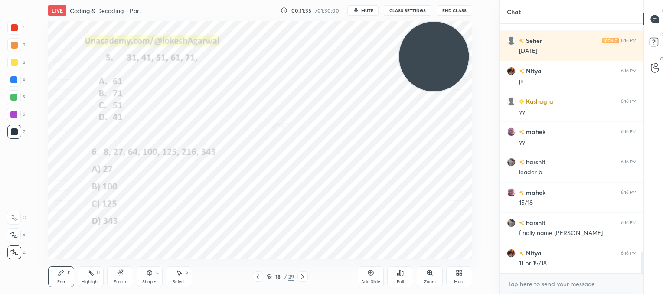
click at [259, 278] on icon at bounding box center [258, 277] width 3 height 4
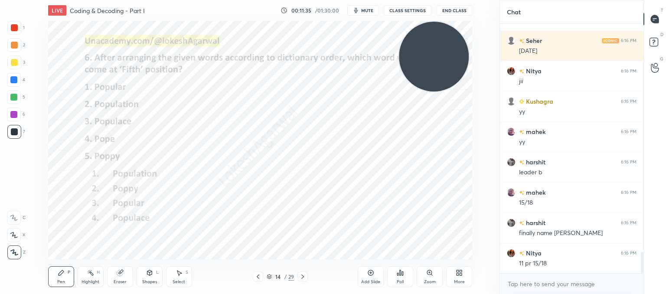
click at [259, 278] on icon at bounding box center [258, 277] width 3 height 4
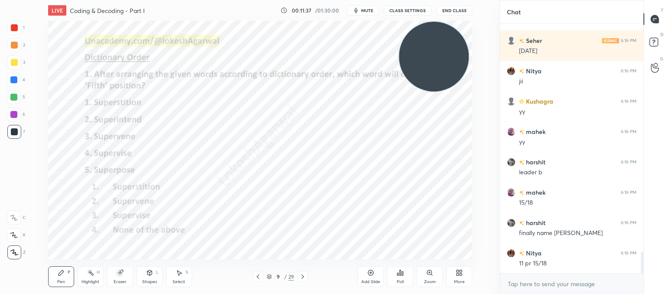
click at [253, 276] on div at bounding box center [258, 277] width 10 height 10
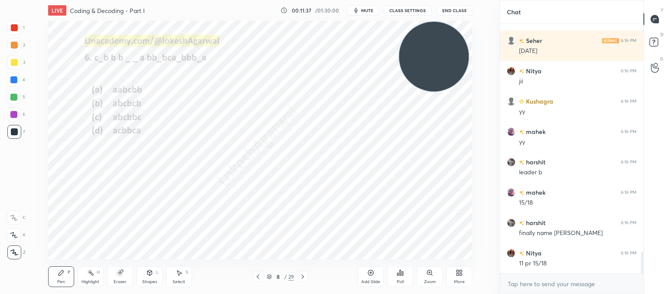
click at [255, 276] on icon at bounding box center [258, 276] width 7 height 7
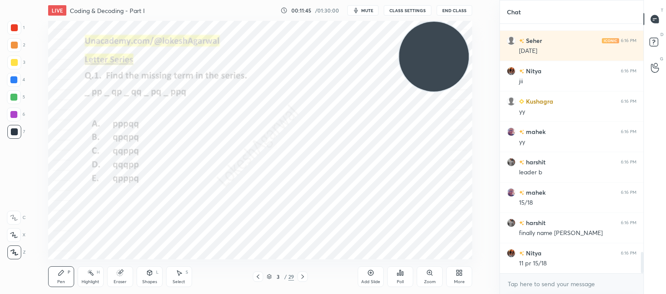
click at [302, 280] on icon at bounding box center [302, 276] width 7 height 7
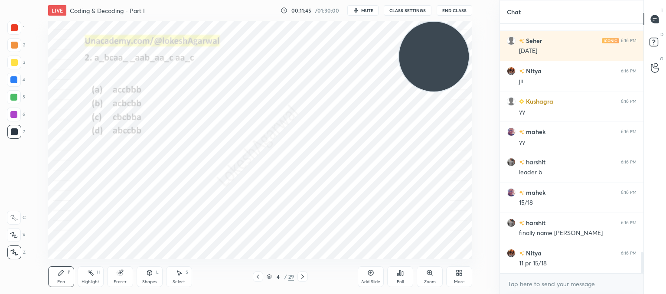
click at [302, 280] on icon at bounding box center [302, 276] width 7 height 7
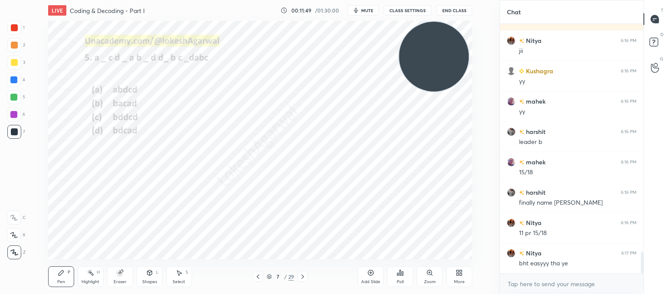
scroll to position [2721, 0]
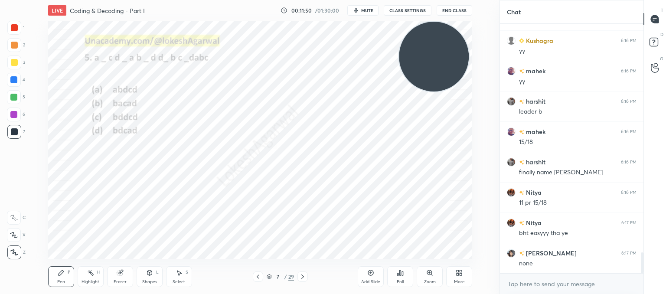
click at [305, 280] on icon at bounding box center [302, 276] width 7 height 7
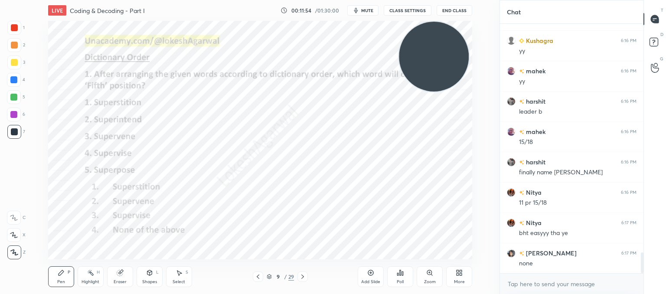
click at [305, 280] on icon at bounding box center [302, 276] width 7 height 7
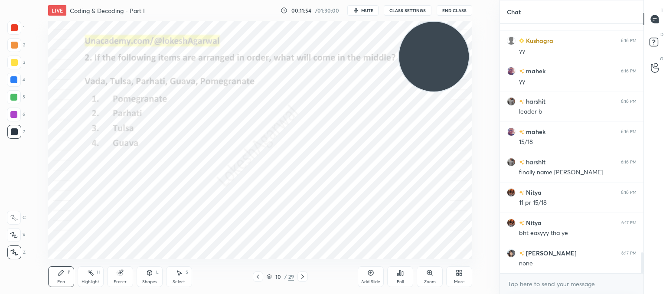
click at [305, 280] on icon at bounding box center [302, 276] width 7 height 7
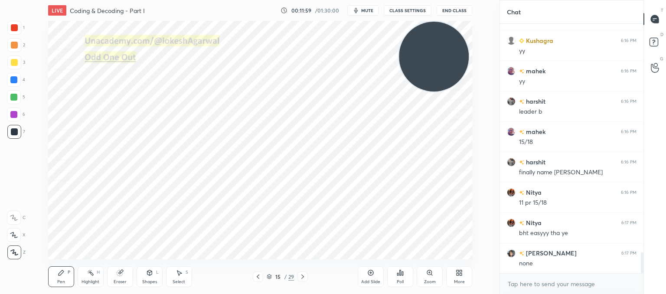
click at [305, 280] on icon at bounding box center [302, 276] width 7 height 7
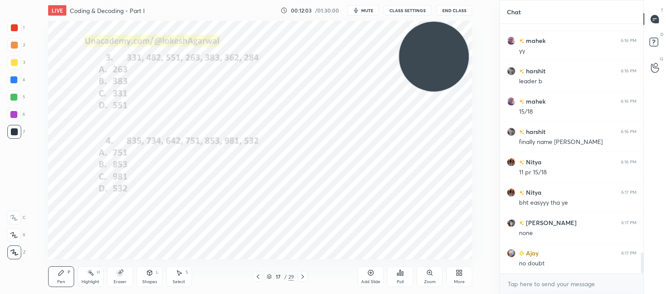
click at [305, 280] on icon at bounding box center [302, 276] width 7 height 7
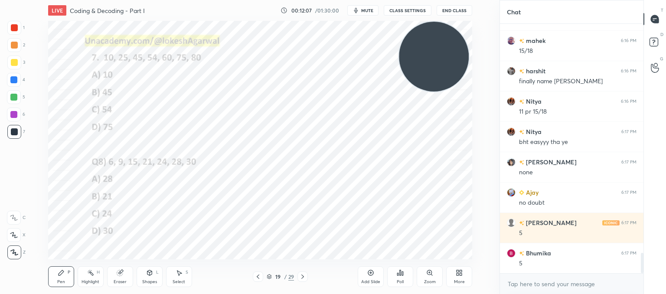
scroll to position [2843, 0]
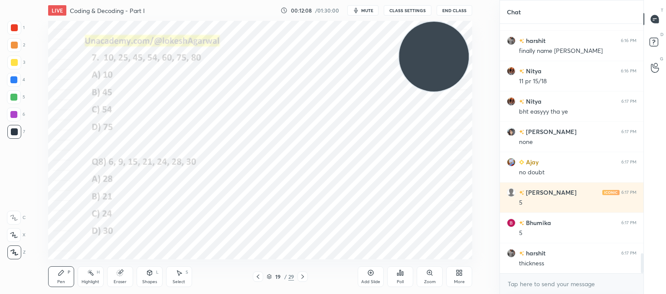
click at [257, 277] on icon at bounding box center [258, 276] width 7 height 7
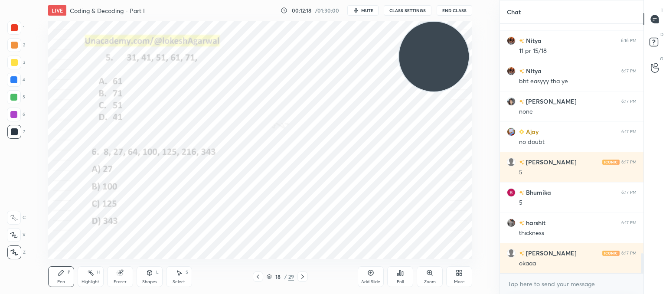
scroll to position [2904, 0]
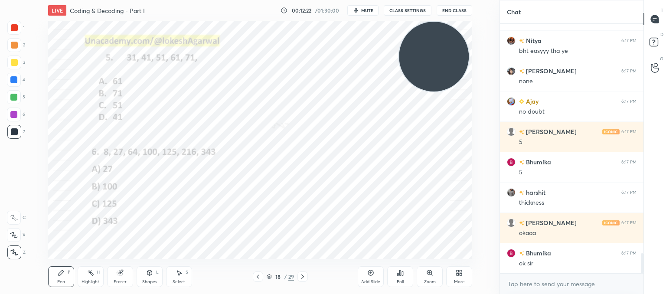
click at [306, 274] on icon at bounding box center [302, 276] width 7 height 7
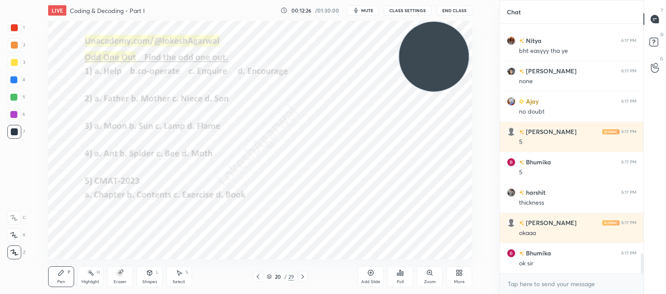
click at [306, 274] on icon at bounding box center [302, 276] width 7 height 7
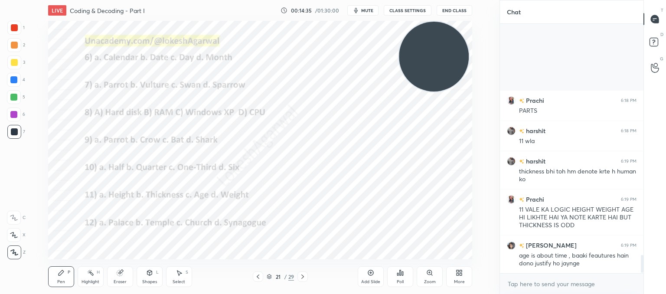
scroll to position [3307, 0]
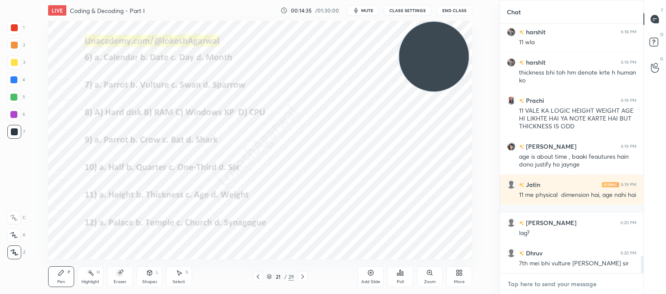
type textarea "x"
click at [549, 282] on textarea at bounding box center [572, 284] width 130 height 14
paste textarea "Reasoning 1: Age as the odd one out Height, weight, and thickness are all measu…"
type textarea "Reasoning 1: Age as the odd one out Height, weight, and thickness are all measu…"
type textarea "x"
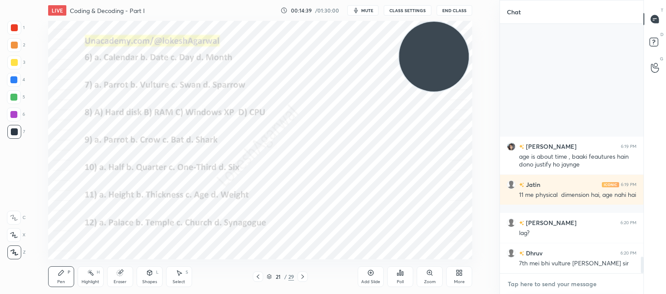
scroll to position [3489, 0]
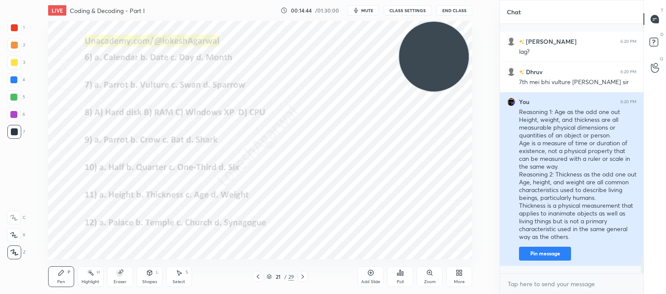
click at [545, 261] on button "Pin message" at bounding box center [545, 254] width 52 height 14
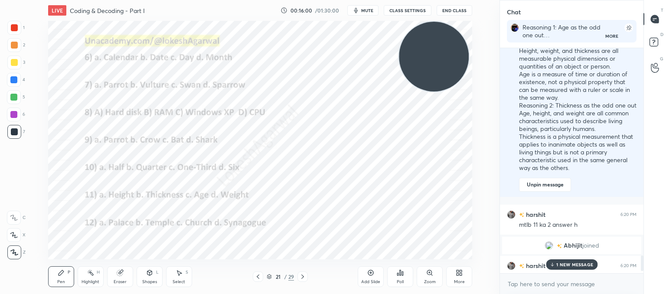
scroll to position [2901, 0]
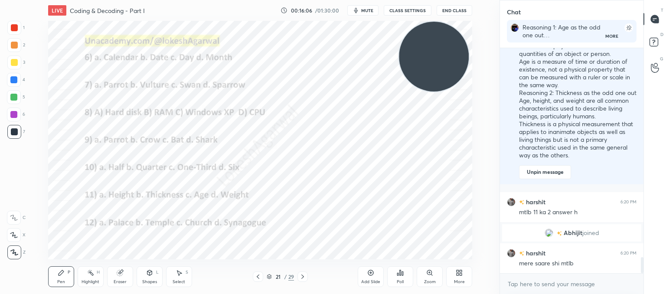
drag, startPoint x: 128, startPoint y: 282, endPoint x: 137, endPoint y: 263, distance: 21.2
click at [128, 278] on div "Eraser" at bounding box center [120, 276] width 26 height 21
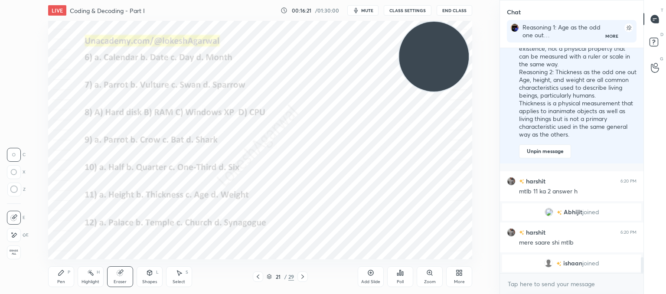
click at [303, 278] on icon at bounding box center [302, 276] width 7 height 7
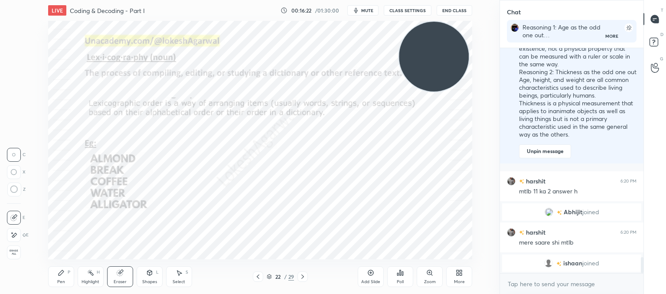
click at [303, 278] on icon at bounding box center [302, 276] width 7 height 7
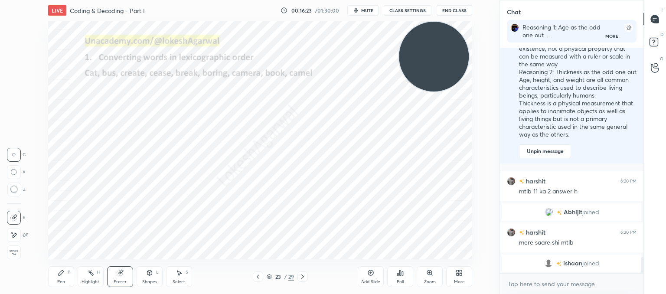
click at [303, 278] on icon at bounding box center [302, 276] width 7 height 7
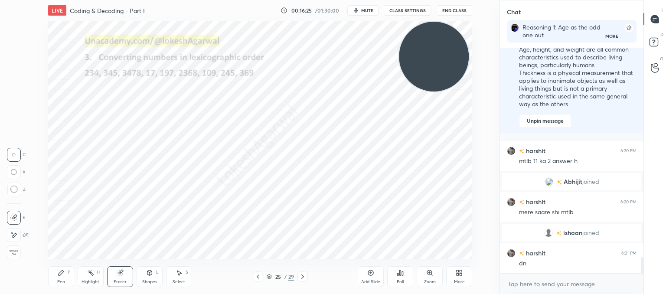
click at [303, 278] on icon at bounding box center [302, 276] width 7 height 7
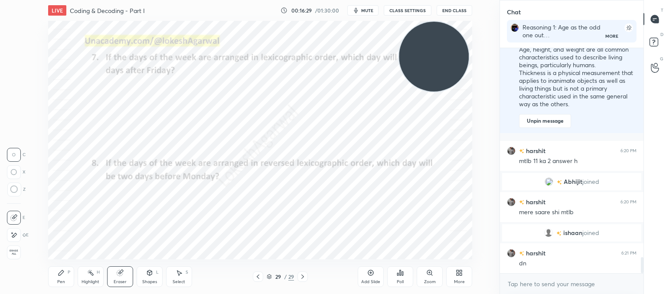
click at [303, 278] on icon at bounding box center [302, 276] width 7 height 7
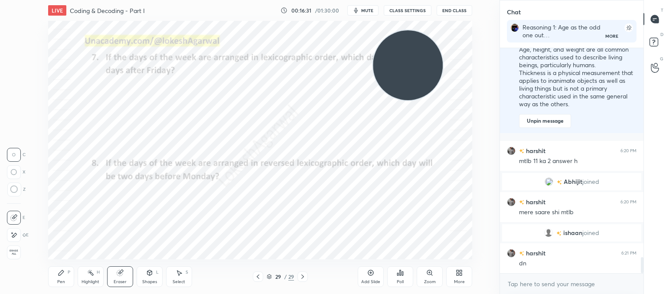
drag, startPoint x: 453, startPoint y: 62, endPoint x: 11, endPoint y: 224, distance: 470.4
click at [0, 219] on div "1 2 3 4 5 6 7 C X Z C X Z E E Erase all H H LIVE Coding & Decoding - Part I 00:…" at bounding box center [246, 147] width 493 height 294
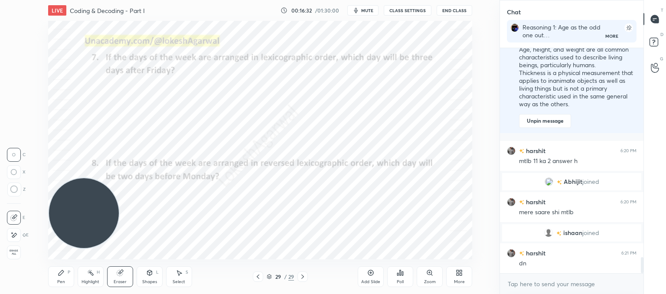
click at [368, 280] on div "Add Slide" at bounding box center [370, 282] width 19 height 4
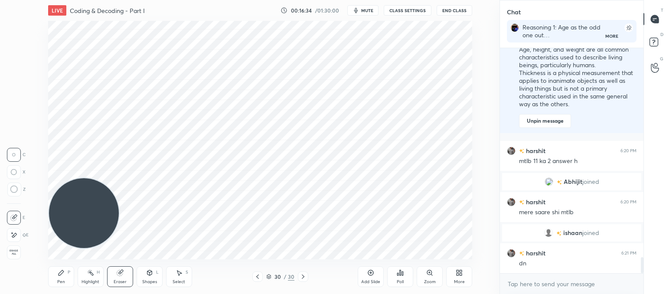
scroll to position [2974, 0]
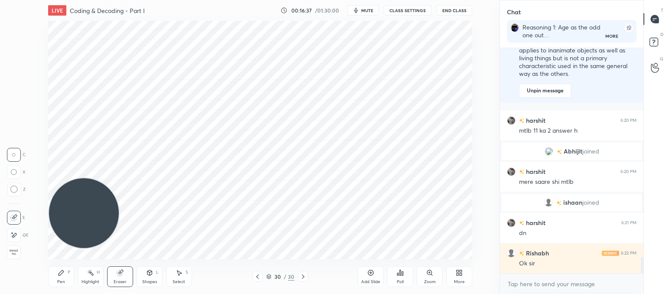
click at [62, 280] on div "Pen" at bounding box center [61, 282] width 8 height 4
drag, startPoint x: 120, startPoint y: 277, endPoint x: 107, endPoint y: 275, distance: 13.7
click at [121, 276] on div "Eraser" at bounding box center [120, 276] width 26 height 21
click at [14, 193] on circle at bounding box center [13, 189] width 7 height 7
click at [66, 283] on div "Pen P" at bounding box center [61, 276] width 26 height 21
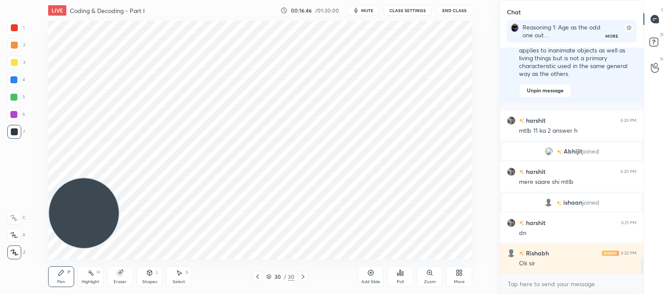
scroll to position [3012, 0]
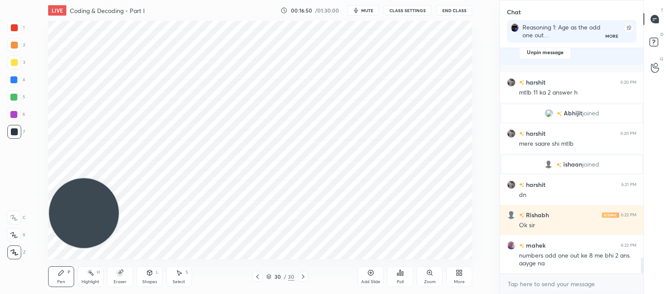
click at [258, 277] on icon at bounding box center [257, 276] width 7 height 7
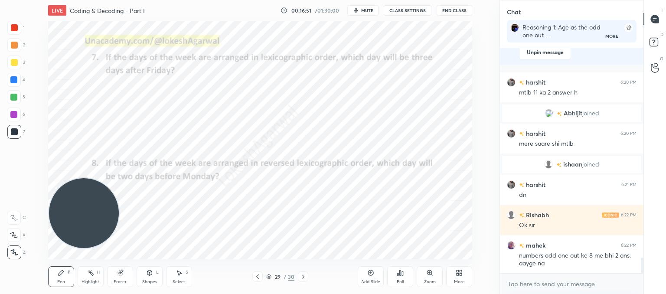
click at [258, 278] on icon at bounding box center [257, 277] width 3 height 4
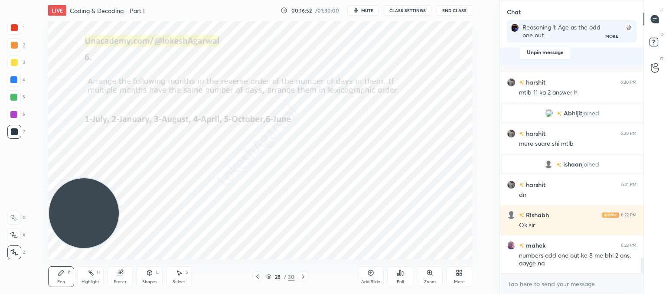
click at [259, 278] on icon at bounding box center [257, 276] width 7 height 7
click at [259, 277] on icon at bounding box center [257, 276] width 7 height 7
click at [260, 276] on icon at bounding box center [257, 276] width 7 height 7
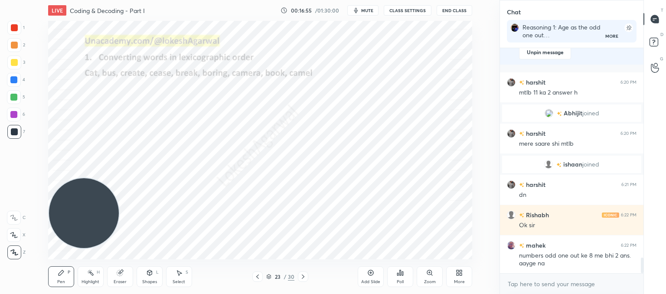
click at [260, 276] on icon at bounding box center [257, 276] width 7 height 7
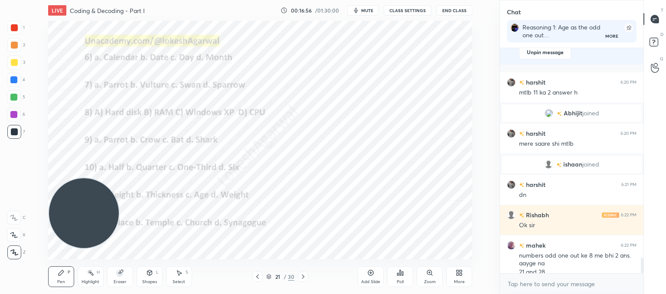
scroll to position [3021, 0]
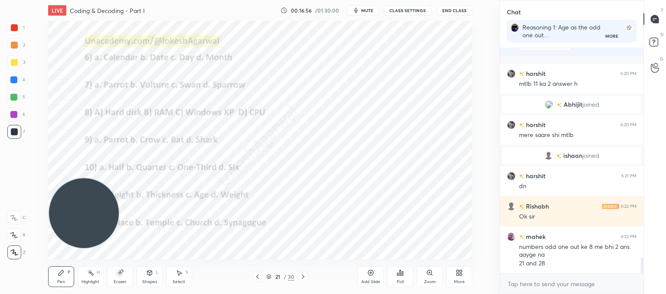
click at [260, 276] on icon at bounding box center [257, 276] width 7 height 7
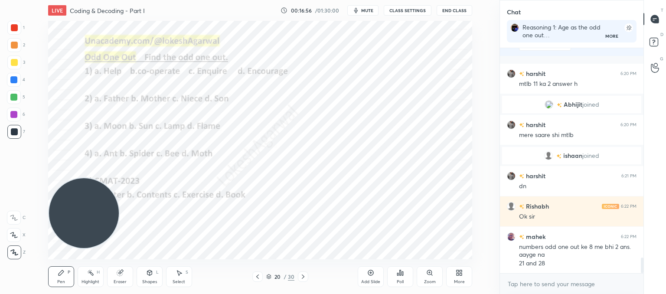
click at [260, 276] on icon at bounding box center [257, 276] width 7 height 7
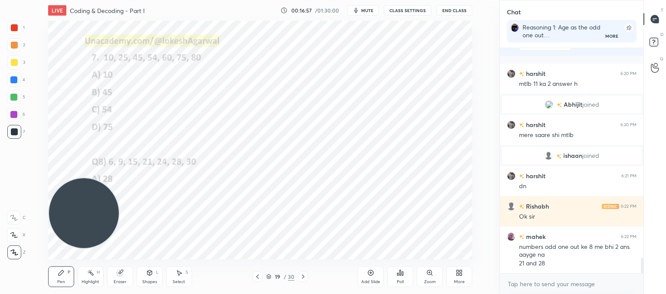
click at [261, 275] on div at bounding box center [258, 277] width 10 height 10
click at [262, 275] on div at bounding box center [258, 277] width 10 height 10
click at [262, 274] on div at bounding box center [258, 277] width 10 height 10
click at [262, 275] on div at bounding box center [258, 277] width 10 height 10
click at [301, 277] on icon at bounding box center [303, 276] width 7 height 7
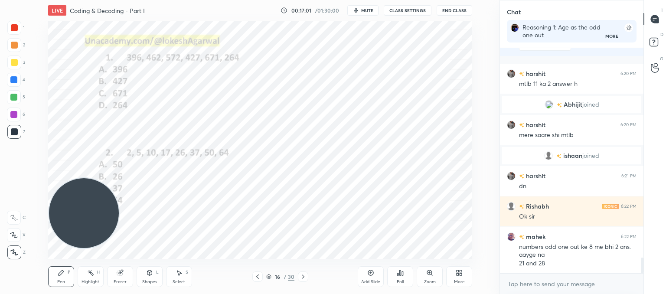
click at [301, 276] on icon at bounding box center [303, 276] width 7 height 7
click at [300, 276] on icon at bounding box center [303, 276] width 7 height 7
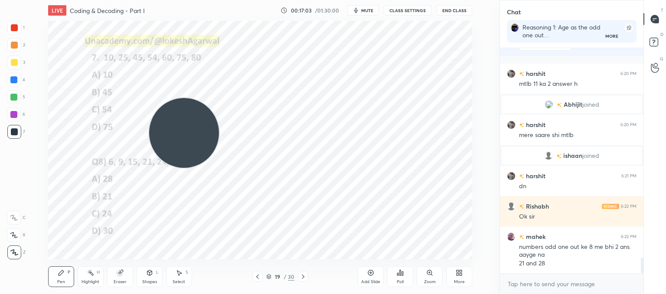
drag, startPoint x: 113, startPoint y: 190, endPoint x: 503, endPoint y: -15, distance: 441.0
click at [503, 0] on html "1 2 3 4 5 6 7 C X Z C X Z E E Erase all H H LIVE Coding & Decoding - Part I 00:…" at bounding box center [333, 0] width 666 height 0
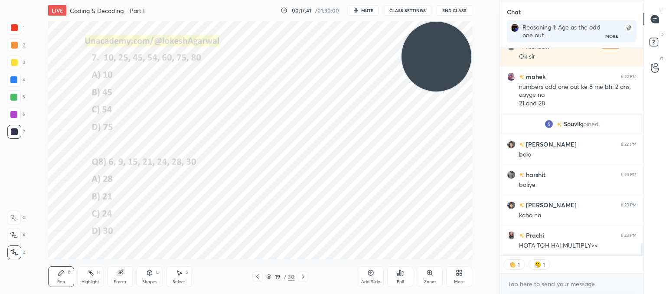
scroll to position [3194, 0]
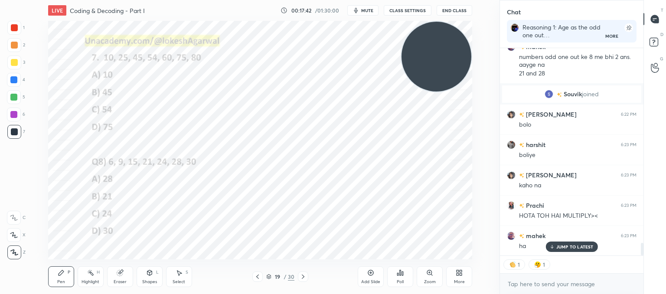
click at [566, 247] on p "JUMP TO LATEST" at bounding box center [575, 246] width 37 height 5
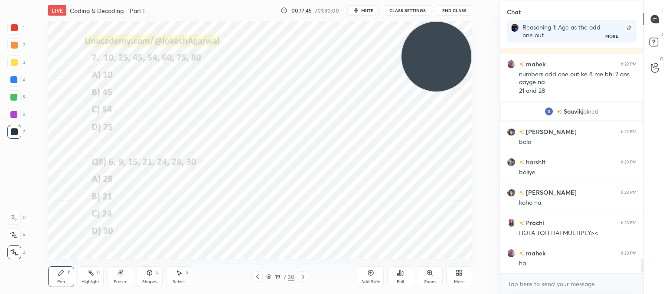
scroll to position [3176, 0]
click at [122, 280] on div "Eraser" at bounding box center [120, 282] width 13 height 4
click at [65, 275] on div "Pen P" at bounding box center [61, 276] width 26 height 21
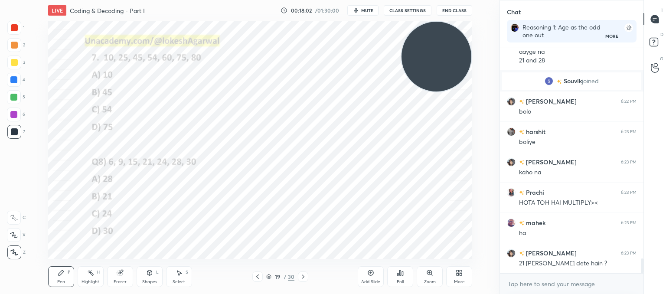
scroll to position [3245, 0]
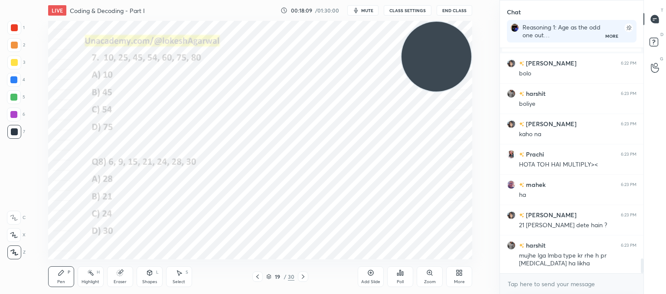
click at [307, 275] on div at bounding box center [303, 277] width 10 height 10
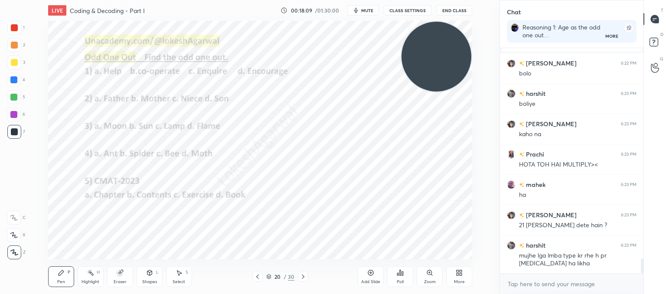
click at [304, 275] on icon at bounding box center [303, 276] width 7 height 7
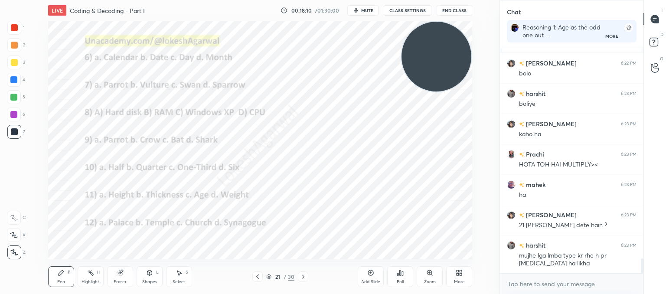
click at [304, 275] on icon at bounding box center [303, 276] width 7 height 7
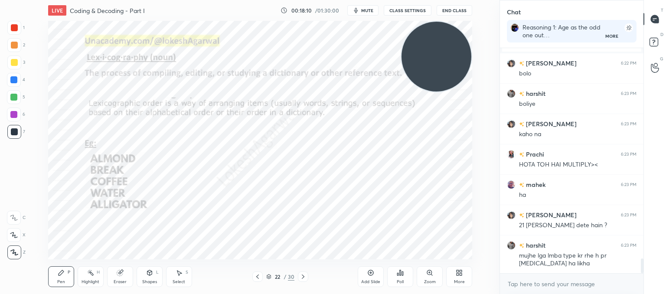
click at [304, 275] on icon at bounding box center [303, 276] width 7 height 7
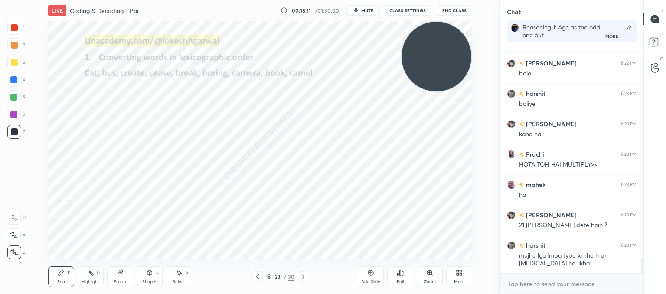
click at [304, 275] on icon at bounding box center [303, 276] width 7 height 7
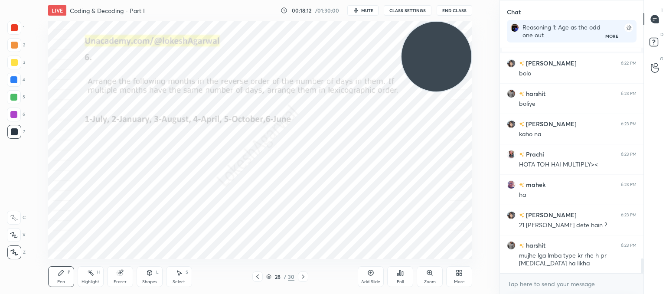
click at [303, 276] on icon at bounding box center [303, 276] width 7 height 7
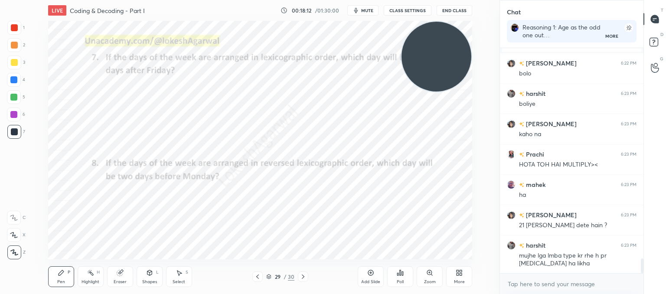
click at [303, 276] on icon at bounding box center [303, 276] width 7 height 7
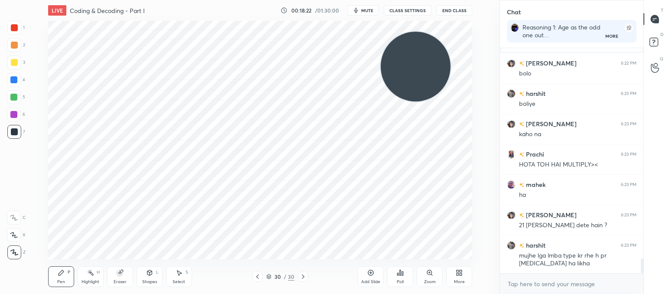
drag, startPoint x: 403, startPoint y: 66, endPoint x: 26, endPoint y: 286, distance: 435.8
click at [0, 0] on html "1 2 3 4 5 6 7 C X Z C X Z E E Erase all H H LIVE Coding & Decoding - Part I 00:…" at bounding box center [333, 0] width 666 height 0
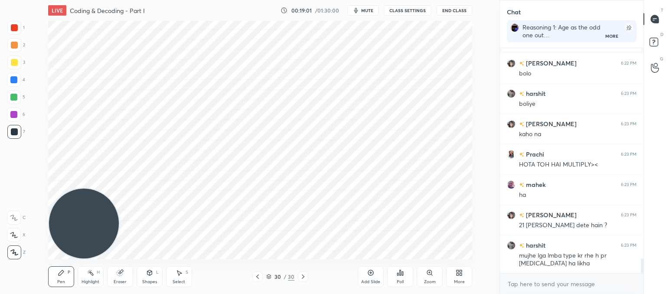
drag, startPoint x: 373, startPoint y: 276, endPoint x: 358, endPoint y: 253, distance: 27.8
click at [374, 276] on div "Add Slide" at bounding box center [371, 276] width 26 height 21
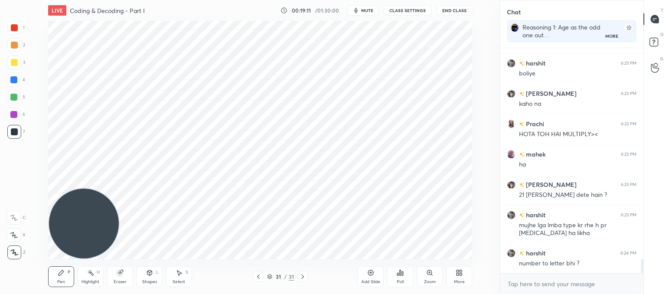
click at [258, 277] on icon at bounding box center [258, 277] width 3 height 4
click at [302, 279] on icon at bounding box center [302, 276] width 7 height 7
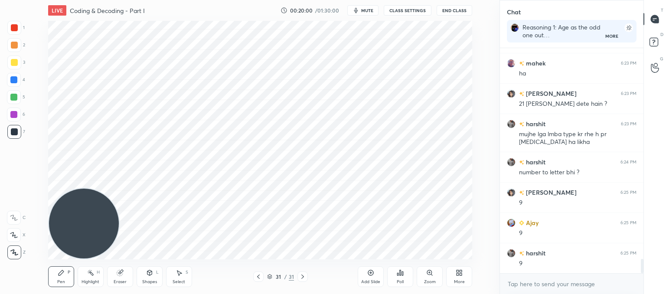
scroll to position [3397, 0]
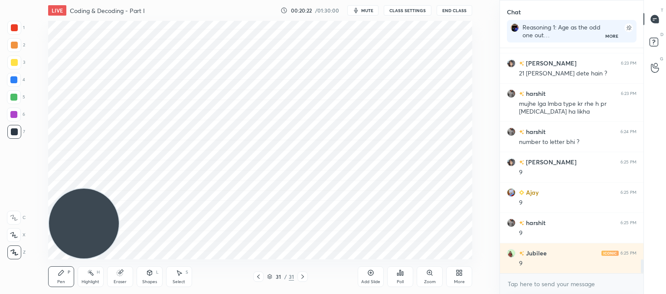
click at [367, 280] on div "Add Slide" at bounding box center [371, 276] width 26 height 21
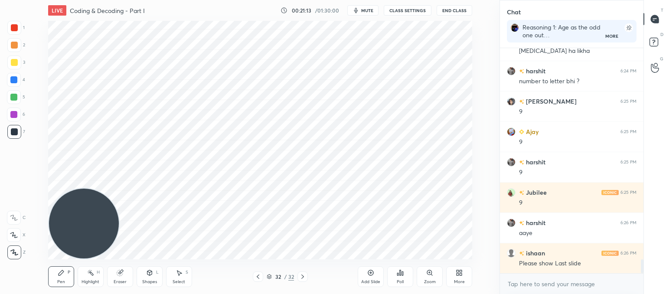
scroll to position [3478, 0]
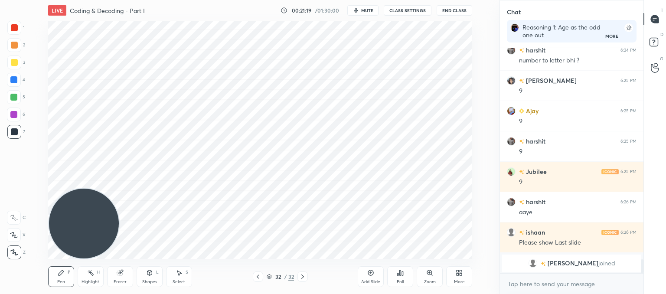
click at [259, 279] on icon at bounding box center [258, 276] width 7 height 7
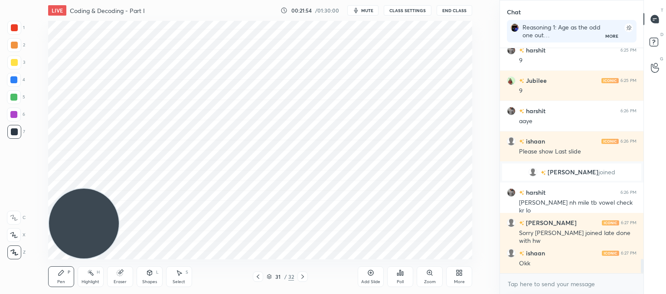
scroll to position [3288, 0]
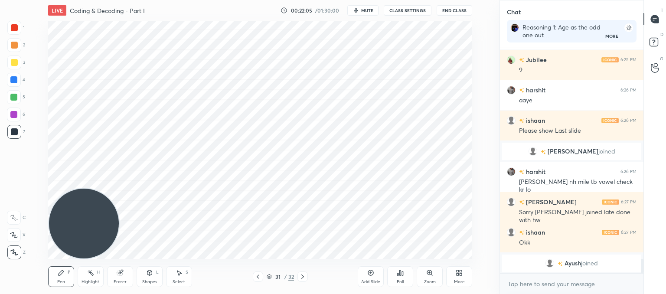
click at [303, 278] on icon at bounding box center [302, 276] width 7 height 7
click at [263, 278] on div at bounding box center [258, 277] width 10 height 10
click at [259, 280] on icon at bounding box center [258, 276] width 7 height 7
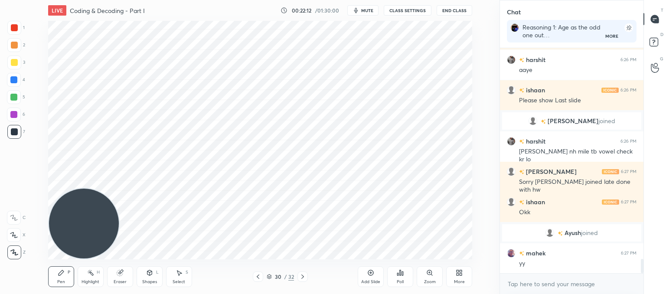
click at [302, 277] on icon at bounding box center [302, 276] width 7 height 7
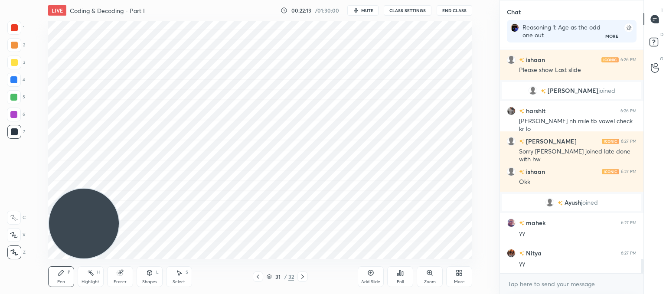
click at [302, 277] on icon at bounding box center [302, 276] width 7 height 7
drag, startPoint x: 370, startPoint y: 273, endPoint x: 362, endPoint y: 256, distance: 18.1
click at [370, 271] on icon at bounding box center [371, 272] width 7 height 7
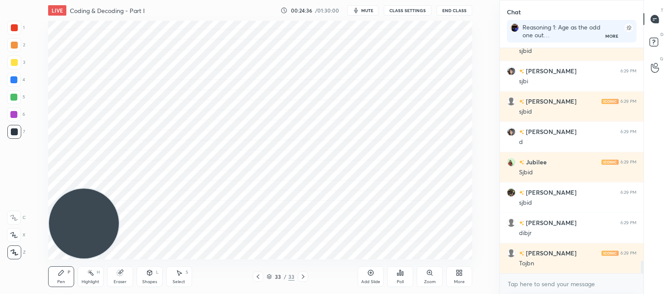
scroll to position [3788, 0]
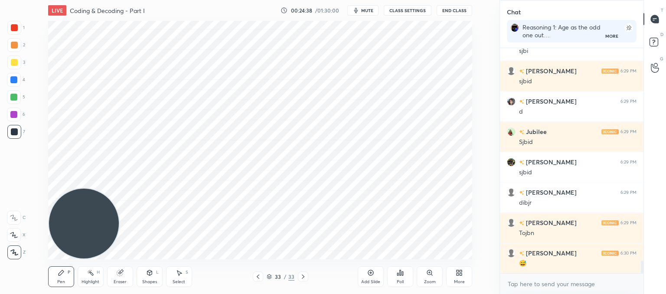
click at [153, 280] on div "Shapes" at bounding box center [149, 282] width 15 height 4
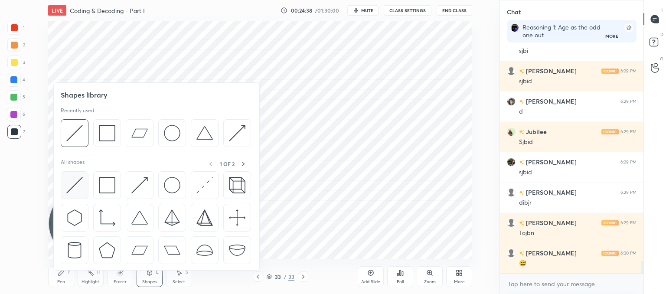
scroll to position [3818, 0]
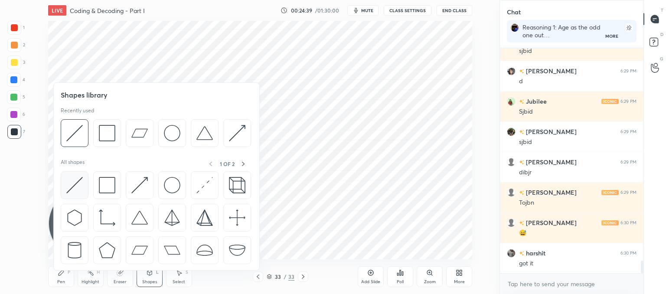
click at [71, 185] on img at bounding box center [74, 185] width 16 height 16
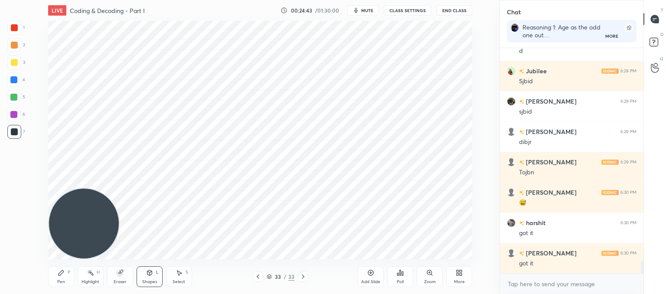
scroll to position [3879, 0]
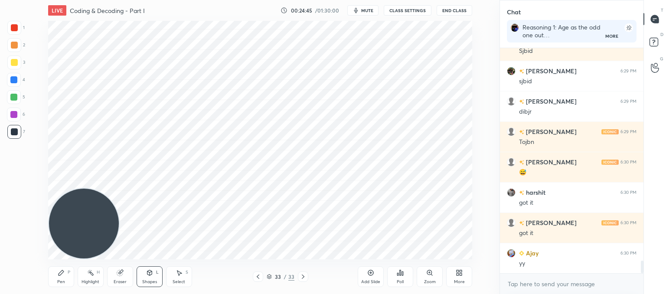
click at [69, 282] on div "Pen P" at bounding box center [61, 276] width 26 height 21
click at [121, 274] on icon at bounding box center [120, 273] width 6 height 6
click at [64, 277] on div "Pen P" at bounding box center [61, 276] width 26 height 21
click at [123, 273] on icon at bounding box center [120, 272] width 7 height 7
click at [63, 278] on div "Pen P" at bounding box center [61, 276] width 26 height 21
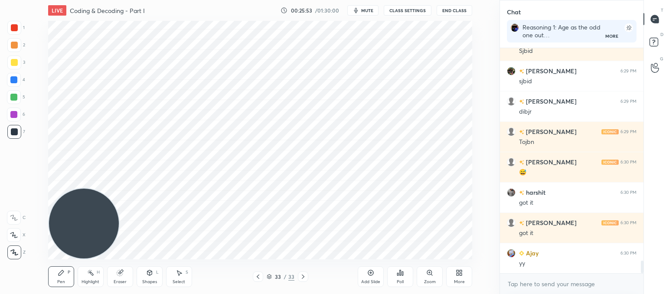
drag, startPoint x: 115, startPoint y: 277, endPoint x: 138, endPoint y: 263, distance: 27.1
click at [115, 276] on div "Eraser" at bounding box center [120, 276] width 26 height 21
drag, startPoint x: 60, startPoint y: 276, endPoint x: 79, endPoint y: 269, distance: 20.1
click at [61, 276] on div "Pen P" at bounding box center [61, 276] width 26 height 21
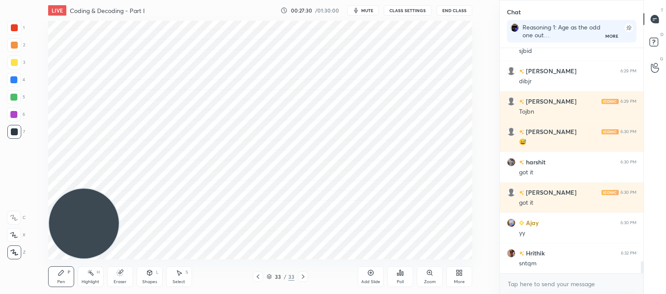
drag, startPoint x: 121, startPoint y: 276, endPoint x: 138, endPoint y: 263, distance: 21.8
click at [121, 276] on icon at bounding box center [120, 272] width 7 height 7
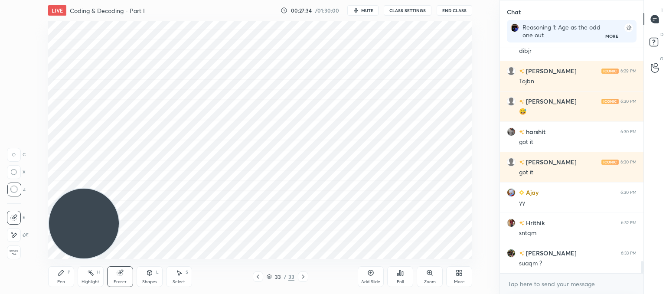
scroll to position [3970, 0]
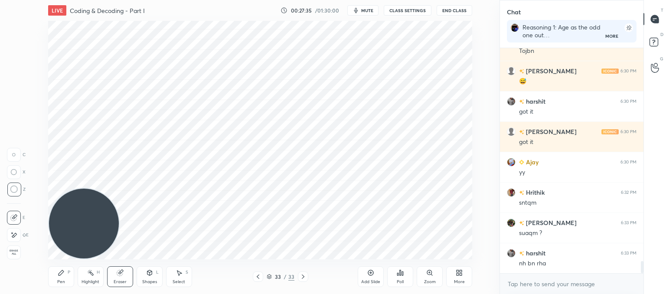
drag, startPoint x: 59, startPoint y: 276, endPoint x: 110, endPoint y: 249, distance: 58.0
click at [63, 274] on icon at bounding box center [61, 272] width 7 height 7
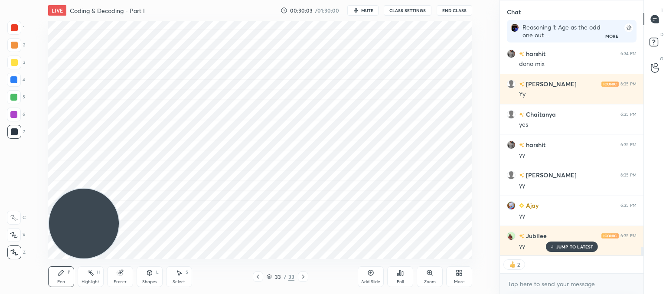
scroll to position [4717, 0]
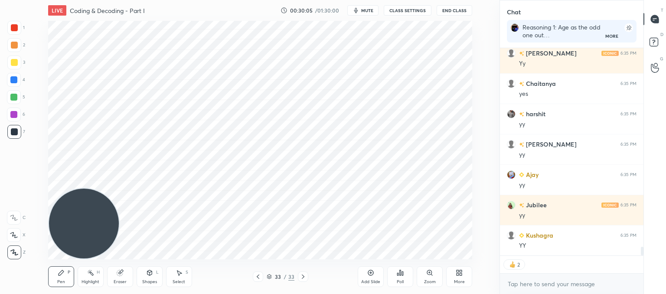
click at [370, 278] on div "Add Slide" at bounding box center [371, 276] width 26 height 21
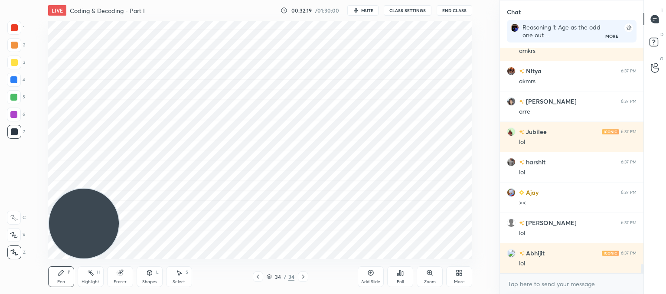
scroll to position [5346, 0]
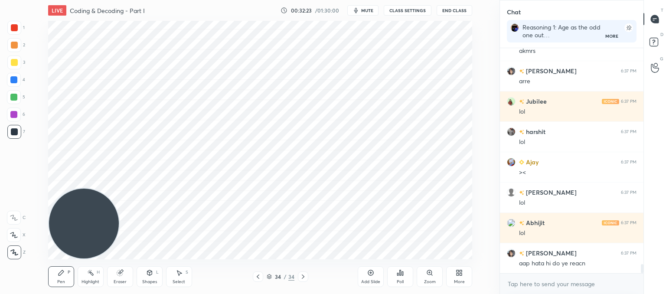
click at [140, 0] on html "1 2 3 4 5 6 7 C X Z C X Z E E Erase all H H LIVE Coding & Decoding - Part I 00:…" at bounding box center [333, 0] width 666 height 0
drag, startPoint x: 120, startPoint y: 270, endPoint x: 125, endPoint y: 263, distance: 8.9
click at [122, 270] on icon at bounding box center [120, 272] width 7 height 7
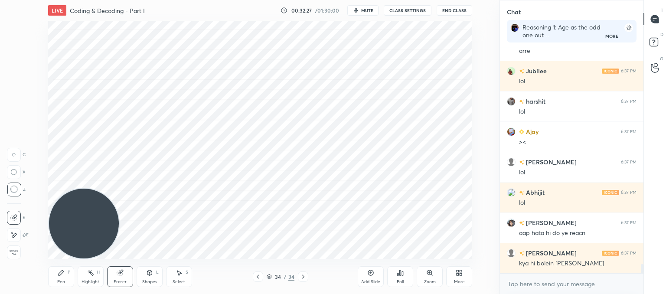
scroll to position [5406, 0]
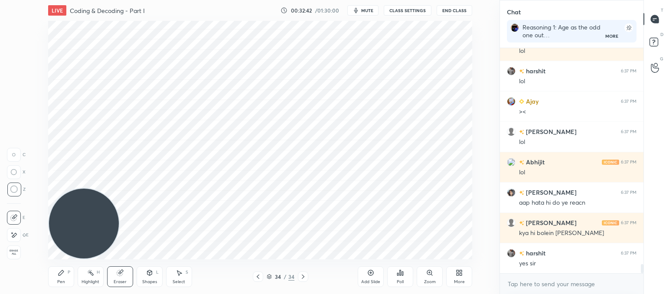
click at [372, 277] on div "Add Slide" at bounding box center [371, 276] width 26 height 21
drag, startPoint x: 56, startPoint y: 281, endPoint x: 59, endPoint y: 208, distance: 73.0
click at [56, 280] on div "Pen P" at bounding box center [61, 276] width 26 height 21
drag, startPoint x: 121, startPoint y: 282, endPoint x: 122, endPoint y: 270, distance: 11.4
click at [121, 281] on div "Eraser" at bounding box center [120, 282] width 13 height 4
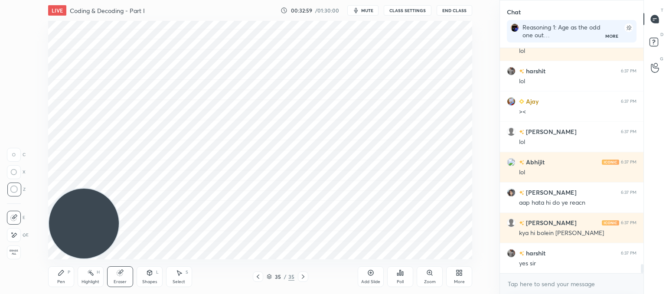
click at [63, 276] on div "Pen P" at bounding box center [61, 276] width 26 height 21
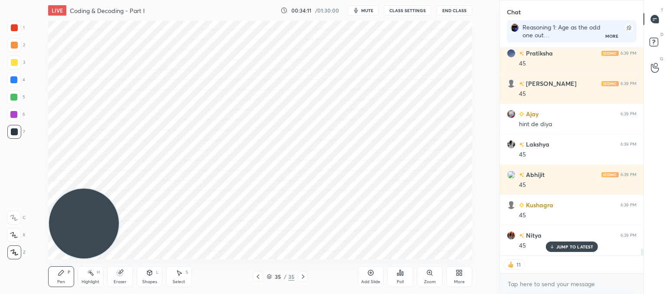
scroll to position [6153, 0]
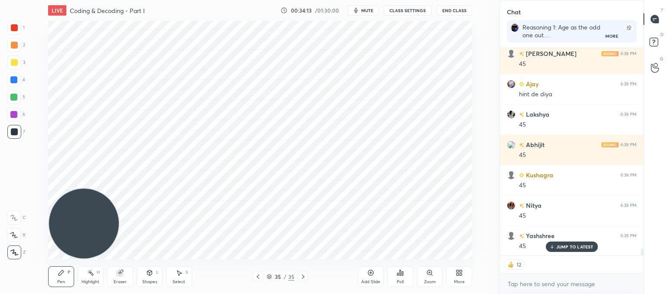
drag, startPoint x: 146, startPoint y: 276, endPoint x: 146, endPoint y: 271, distance: 4.8
click at [147, 275] on icon at bounding box center [149, 272] width 7 height 7
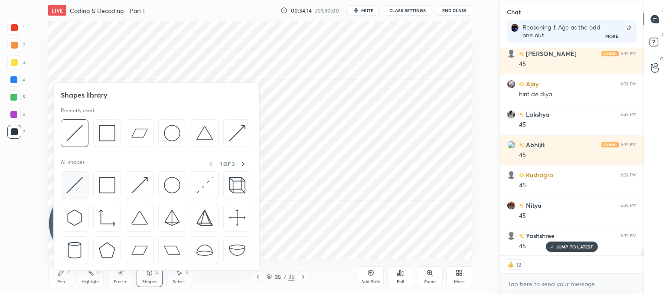
click at [75, 186] on img at bounding box center [74, 185] width 16 height 16
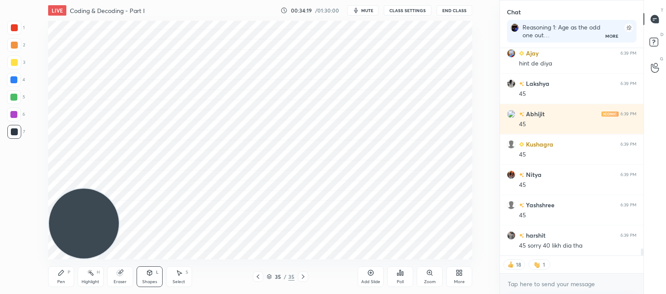
drag, startPoint x: 60, startPoint y: 276, endPoint x: 75, endPoint y: 261, distance: 20.2
click at [62, 275] on icon at bounding box center [61, 272] width 7 height 7
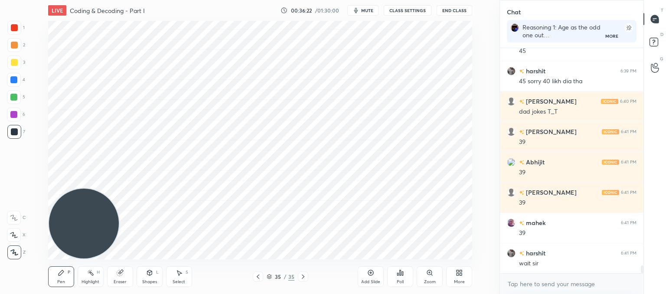
scroll to position [6378, 0]
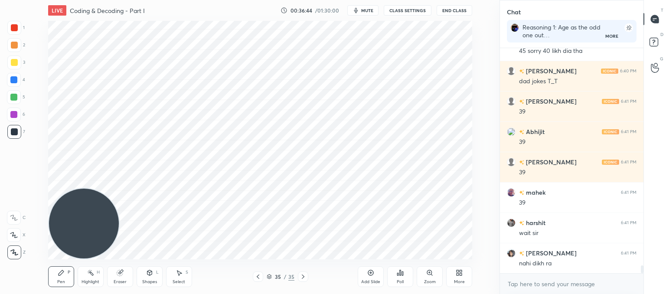
drag, startPoint x: 121, startPoint y: 277, endPoint x: 125, endPoint y: 274, distance: 5.9
click at [121, 278] on div "Eraser" at bounding box center [120, 276] width 26 height 21
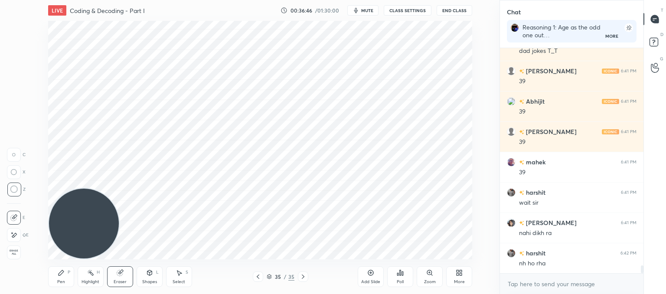
drag, startPoint x: 50, startPoint y: 282, endPoint x: 76, endPoint y: 263, distance: 32.3
click at [52, 282] on div "Pen P" at bounding box center [61, 276] width 26 height 21
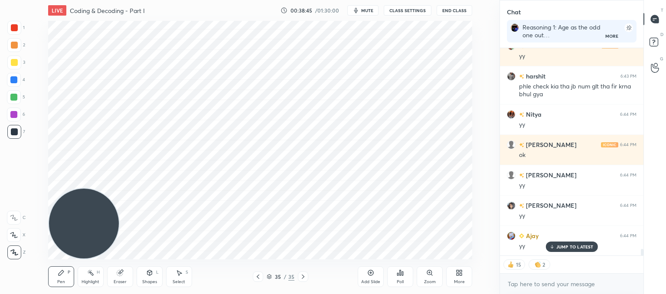
scroll to position [6255, 0]
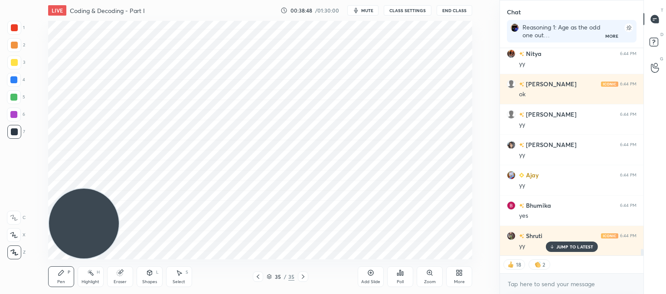
click at [378, 280] on div "Add Slide" at bounding box center [370, 282] width 19 height 4
drag, startPoint x: 123, startPoint y: 278, endPoint x: 125, endPoint y: 269, distance: 8.9
click at [124, 276] on div "Eraser" at bounding box center [120, 276] width 26 height 21
click at [59, 283] on div "Pen" at bounding box center [61, 282] width 8 height 4
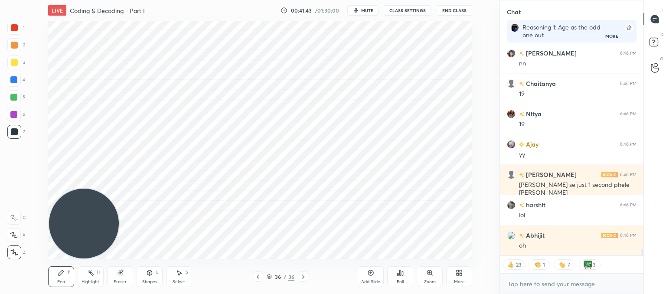
scroll to position [6871, 0]
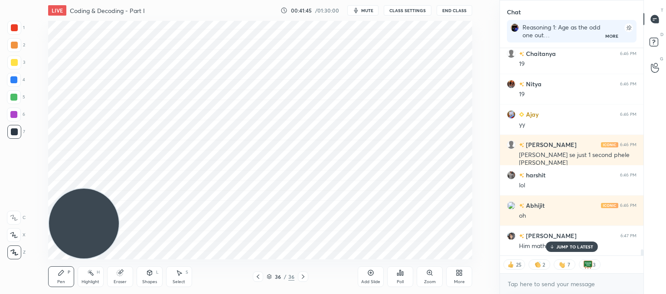
click at [568, 246] on p "JUMP TO LATEST" at bounding box center [575, 246] width 37 height 5
click at [375, 279] on div "Add Slide" at bounding box center [371, 276] width 26 height 21
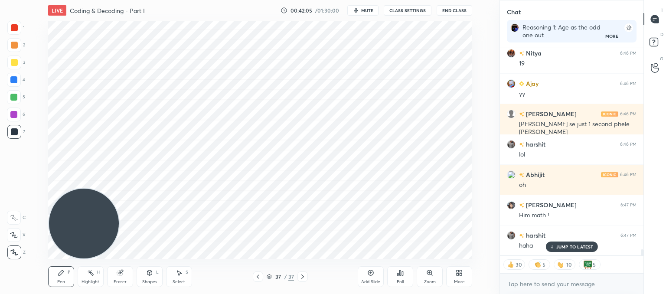
scroll to position [6932, 0]
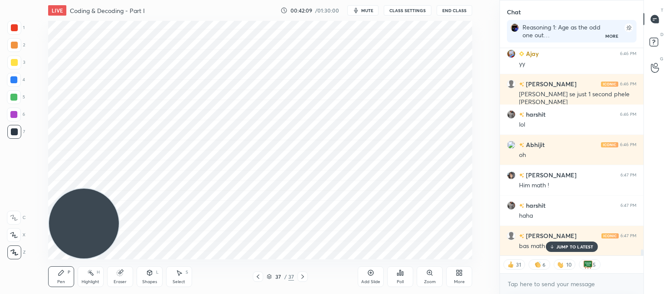
drag, startPoint x: 569, startPoint y: 246, endPoint x: 553, endPoint y: 245, distance: 16.5
click at [569, 246] on p "JUMP TO LATEST" at bounding box center [575, 246] width 37 height 5
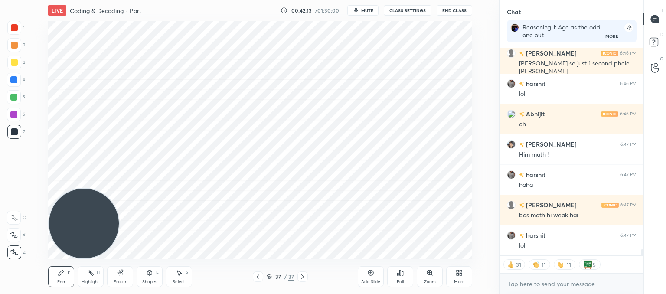
drag, startPoint x: 118, startPoint y: 276, endPoint x: 124, endPoint y: 264, distance: 13.6
click at [121, 275] on icon at bounding box center [120, 272] width 7 height 7
click at [60, 276] on div "Pen P" at bounding box center [61, 276] width 26 height 21
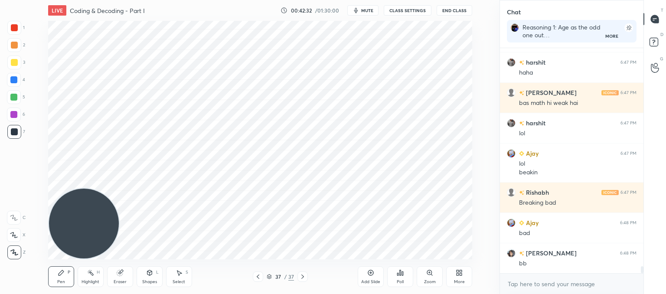
scroll to position [7106, 0]
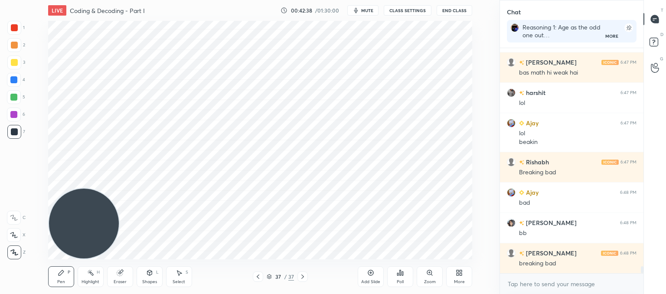
drag, startPoint x: 119, startPoint y: 275, endPoint x: 133, endPoint y: 266, distance: 16.4
click at [121, 273] on icon at bounding box center [120, 273] width 6 height 6
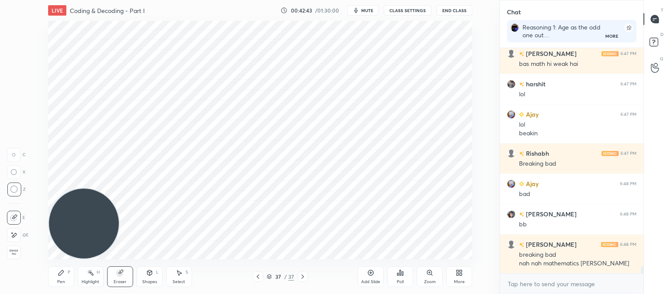
drag, startPoint x: 59, startPoint y: 275, endPoint x: 102, endPoint y: 231, distance: 61.4
click at [64, 272] on icon at bounding box center [61, 272] width 7 height 7
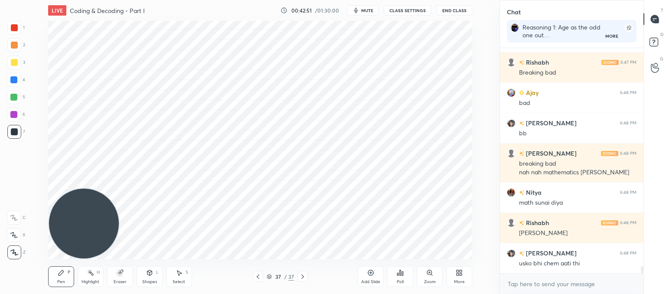
scroll to position [7236, 0]
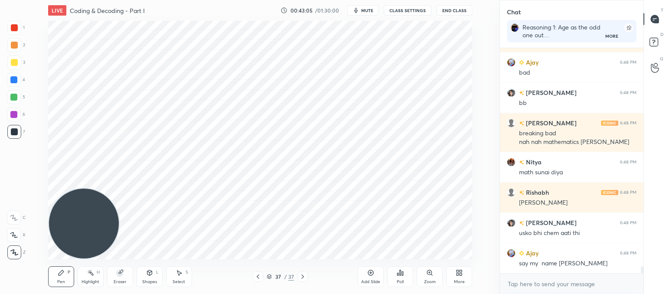
click at [467, 278] on div "More" at bounding box center [459, 276] width 26 height 21
click at [410, 193] on div "Upload File" at bounding box center [410, 191] width 23 height 4
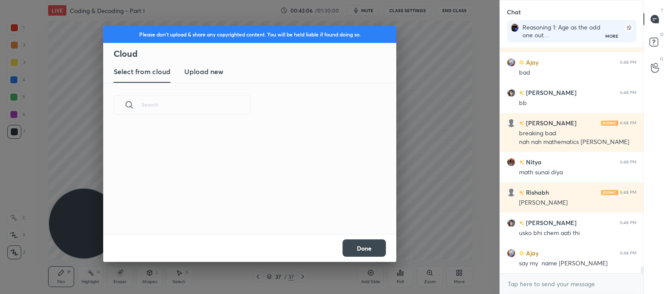
scroll to position [107, 279]
click at [200, 70] on h3 "Upload new" at bounding box center [203, 71] width 39 height 10
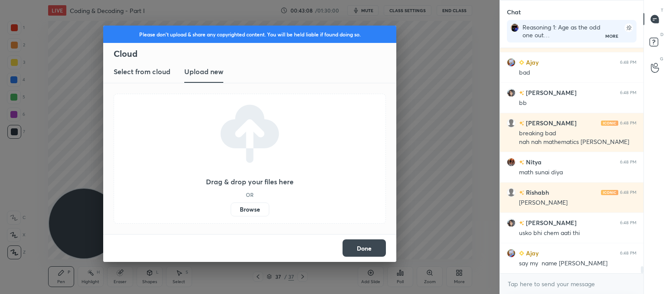
click at [244, 214] on label "Browse" at bounding box center [250, 210] width 39 height 14
click at [231, 214] on input "Browse" at bounding box center [231, 210] width 0 height 14
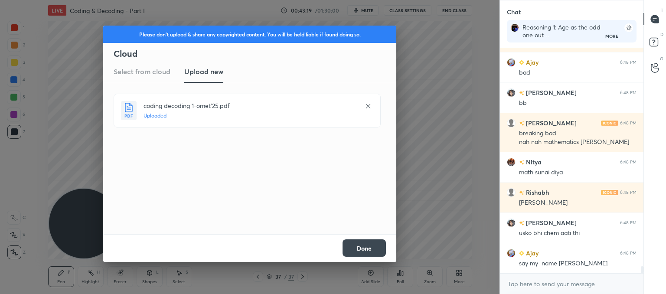
click at [362, 250] on button "Done" at bounding box center [364, 248] width 43 height 17
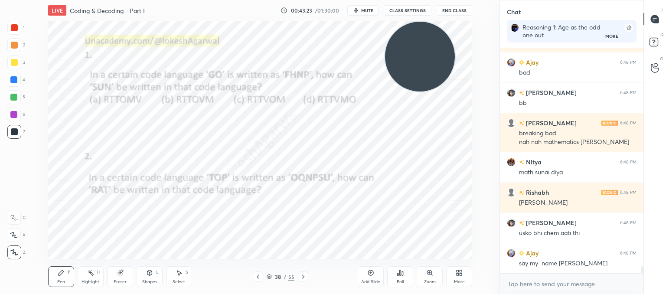
drag, startPoint x: 92, startPoint y: 214, endPoint x: 412, endPoint y: 51, distance: 359.0
click at [427, 39] on video at bounding box center [420, 57] width 70 height 70
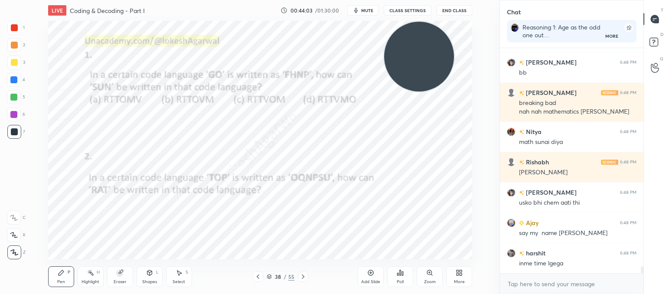
type textarea "x"
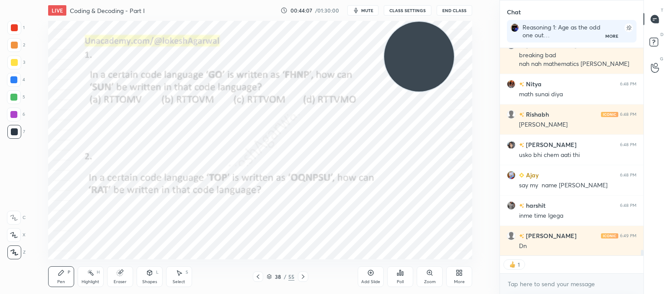
click at [408, 271] on div "Poll" at bounding box center [400, 276] width 26 height 21
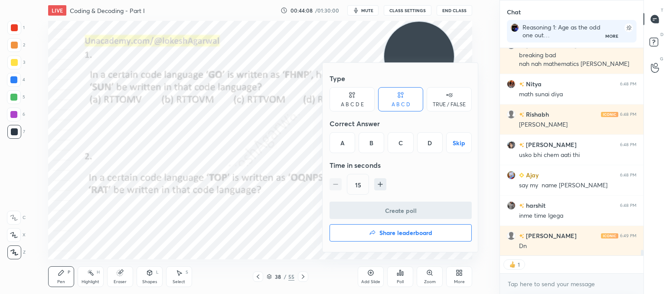
scroll to position [7345, 0]
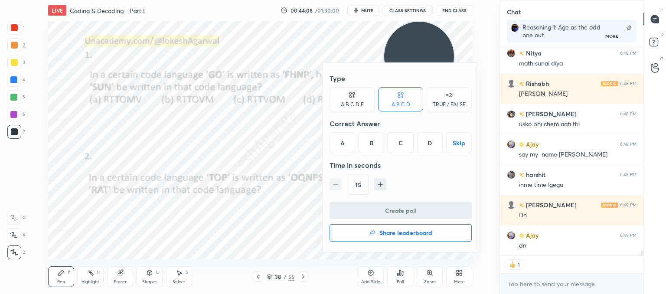
click at [425, 134] on div "D" at bounding box center [430, 142] width 26 height 21
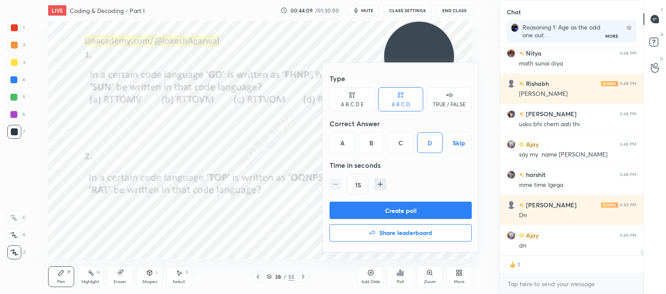
click at [368, 179] on div "15" at bounding box center [358, 184] width 22 height 21
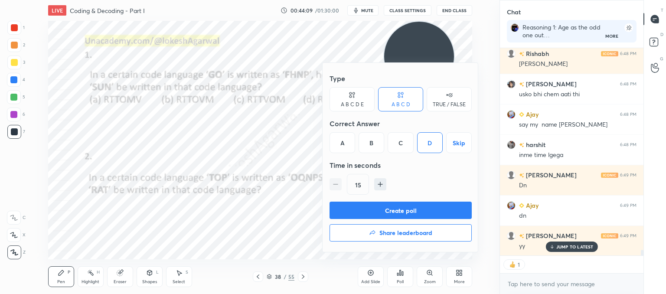
click at [373, 181] on div "15" at bounding box center [401, 184] width 142 height 21
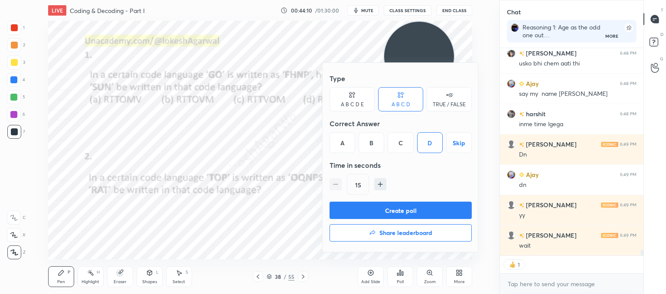
click at [375, 181] on button "button" at bounding box center [380, 184] width 12 height 12
type input "30"
click at [384, 214] on button "Create poll" at bounding box center [401, 210] width 142 height 17
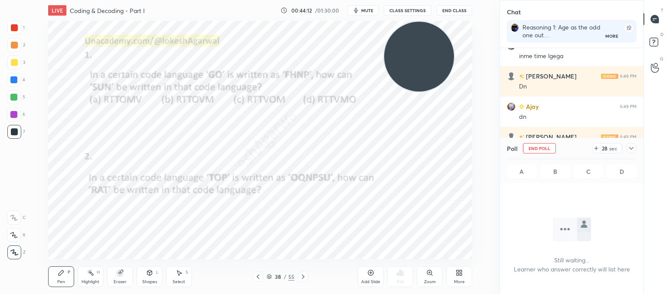
scroll to position [7511, 0]
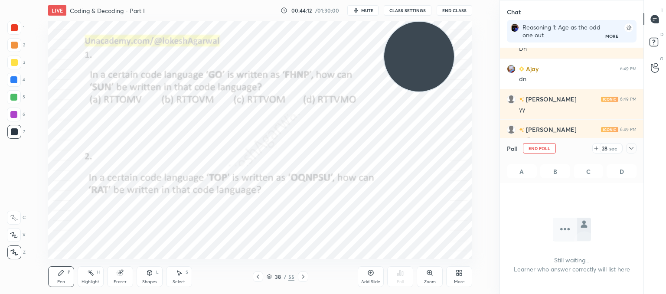
click at [595, 149] on icon at bounding box center [596, 148] width 7 height 7
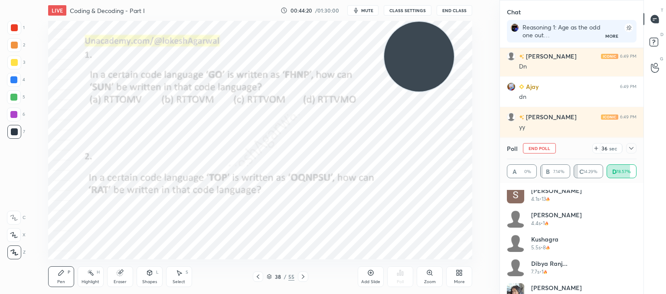
scroll to position [212, 0]
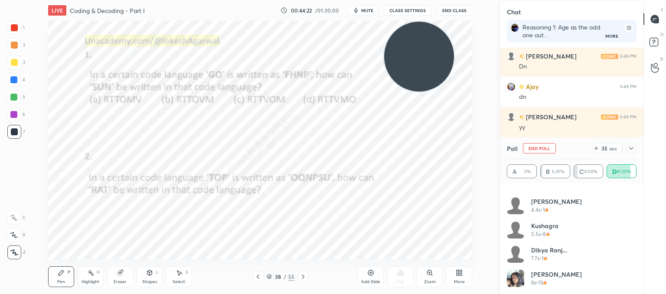
drag, startPoint x: 630, startPoint y: 146, endPoint x: 617, endPoint y: 169, distance: 26.6
click at [630, 146] on icon at bounding box center [631, 148] width 7 height 7
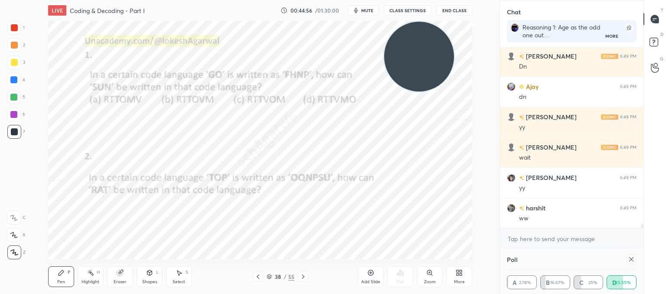
scroll to position [56, 127]
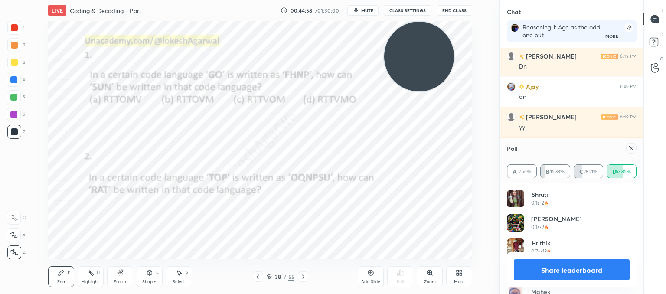
drag, startPoint x: 636, startPoint y: 149, endPoint x: 627, endPoint y: 142, distance: 11.7
click at [634, 148] on div at bounding box center [632, 148] width 10 height 10
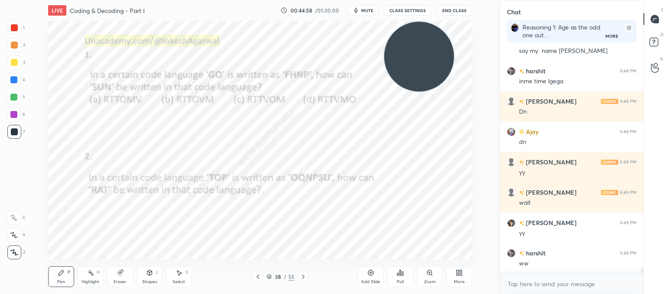
click at [364, 10] on span "mute" at bounding box center [367, 10] width 12 height 6
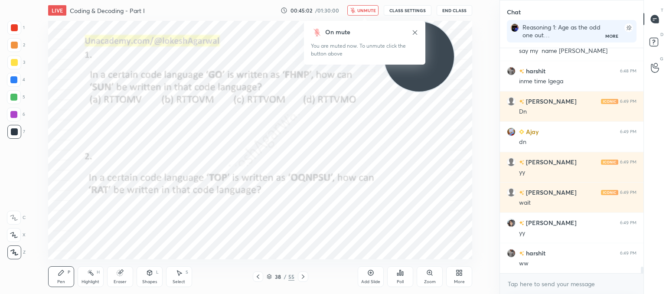
click at [364, 8] on span "unmute" at bounding box center [367, 10] width 19 height 6
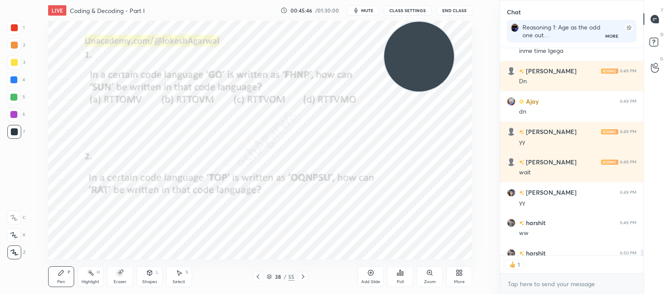
scroll to position [3, 3]
click at [302, 277] on icon at bounding box center [303, 276] width 7 height 7
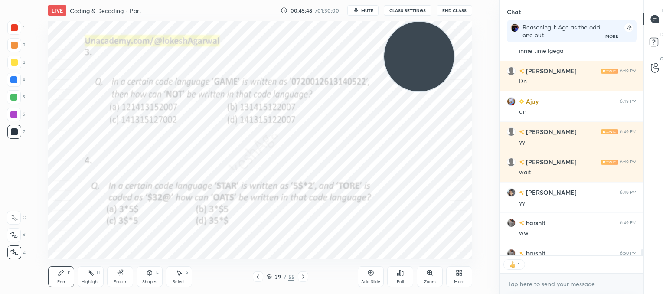
scroll to position [7527, 0]
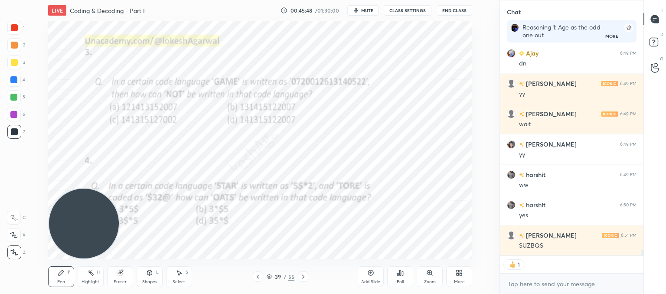
drag, startPoint x: 431, startPoint y: 53, endPoint x: 3, endPoint y: 314, distance: 501.5
click at [3, 0] on html "1 2 3 4 5 6 7 C X Z C X Z E E Erase all H H LIVE Coding & Decoding - Part I 00:…" at bounding box center [333, 0] width 666 height 0
click at [89, 229] on video at bounding box center [84, 224] width 70 height 70
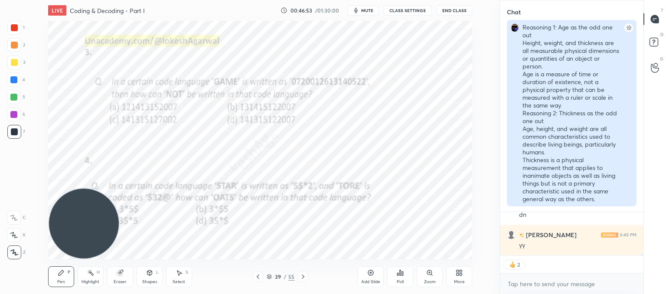
scroll to position [0, 3]
click at [630, 28] on rect at bounding box center [629, 27] width 9 height 9
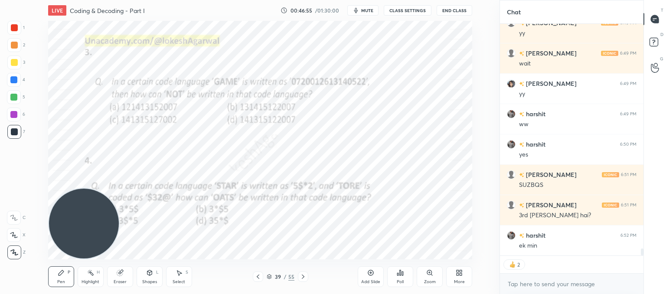
click at [562, 247] on div "ek min" at bounding box center [578, 246] width 118 height 9
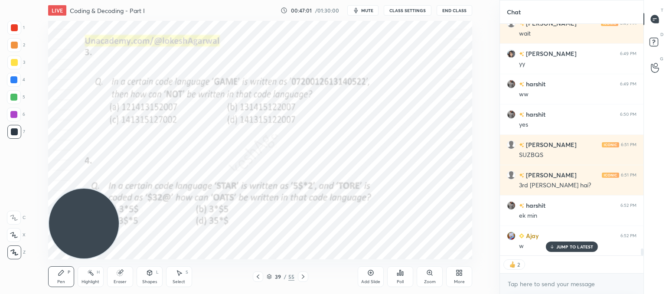
type textarea "x"
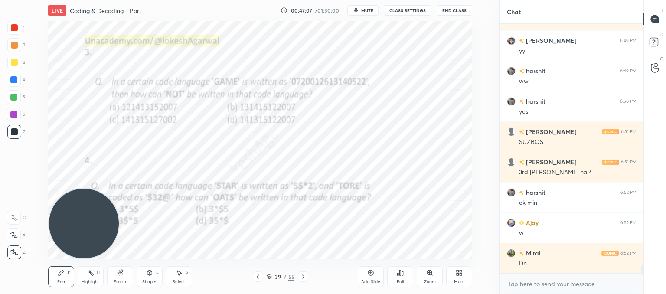
click at [402, 277] on div "Poll" at bounding box center [400, 276] width 26 height 21
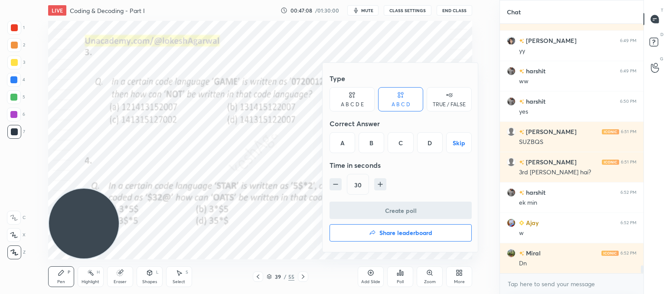
click at [430, 139] on div "D" at bounding box center [430, 142] width 26 height 21
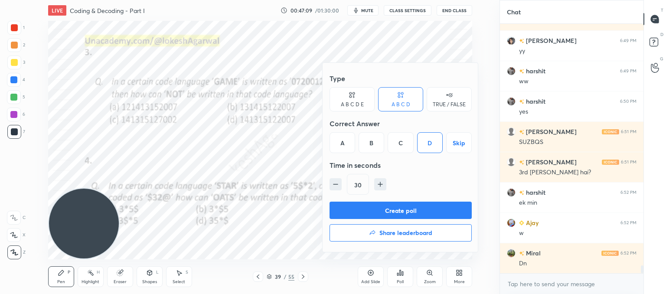
click at [380, 188] on icon "button" at bounding box center [380, 184] width 9 height 9
type input "45"
click at [372, 207] on button "Create poll" at bounding box center [401, 210] width 142 height 17
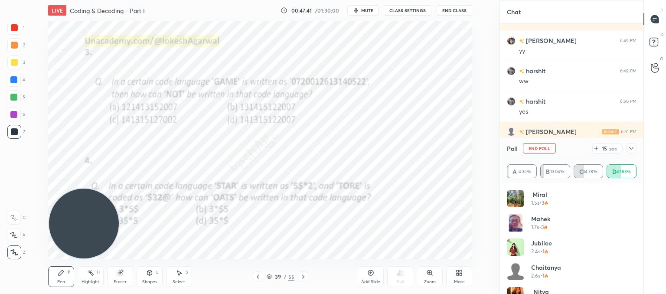
click at [598, 148] on icon at bounding box center [596, 148] width 7 height 7
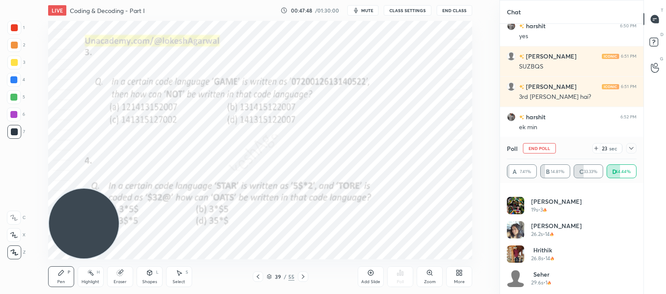
click at [630, 148] on icon at bounding box center [631, 148] width 7 height 7
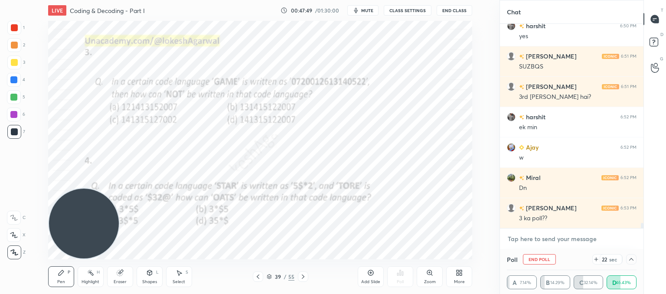
click at [530, 237] on textarea at bounding box center [572, 239] width 130 height 14
click at [539, 243] on textarea at bounding box center [572, 239] width 130 height 14
click at [534, 240] on textarea at bounding box center [572, 239] width 130 height 14
click at [632, 262] on icon at bounding box center [631, 259] width 7 height 7
click at [632, 262] on div "Poll End Poll 8 sec" at bounding box center [572, 259] width 130 height 21
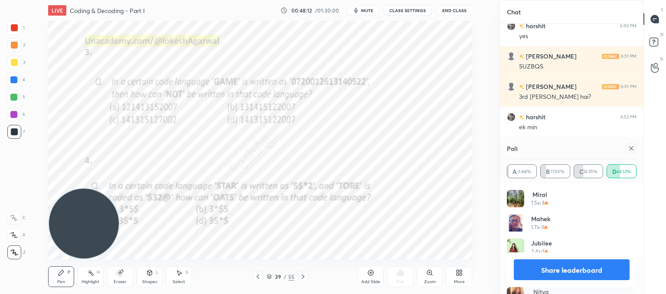
scroll to position [174, 0]
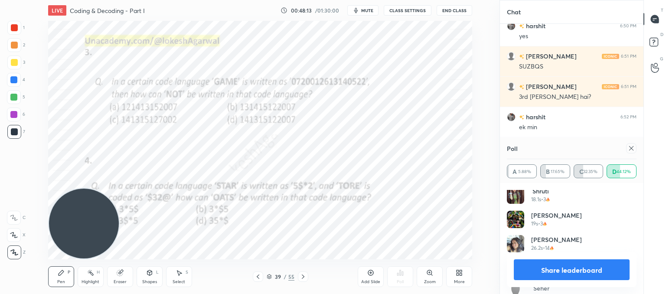
click at [630, 146] on icon at bounding box center [631, 148] width 7 height 7
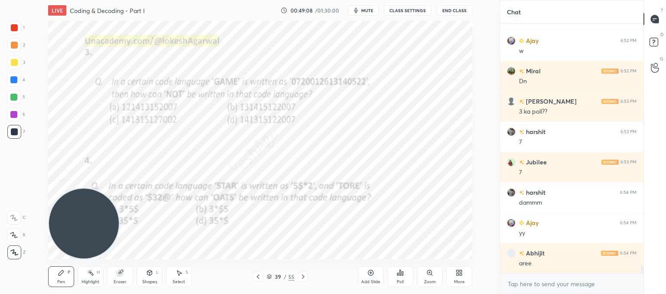
scroll to position [7819, 0]
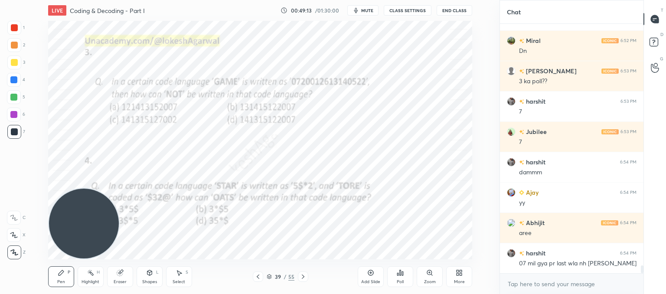
click at [481, 141] on div "Setting up your live class Poll for secs No correct answer Start poll" at bounding box center [260, 140] width 465 height 239
click at [304, 280] on icon at bounding box center [303, 276] width 7 height 7
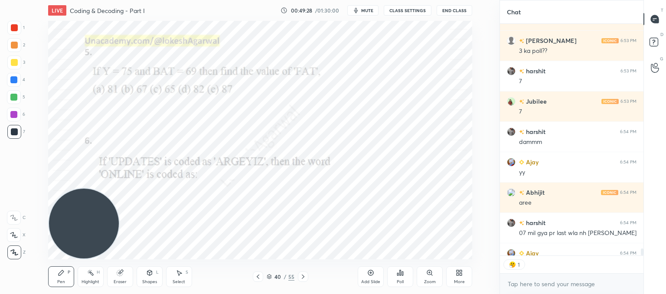
scroll to position [3, 3]
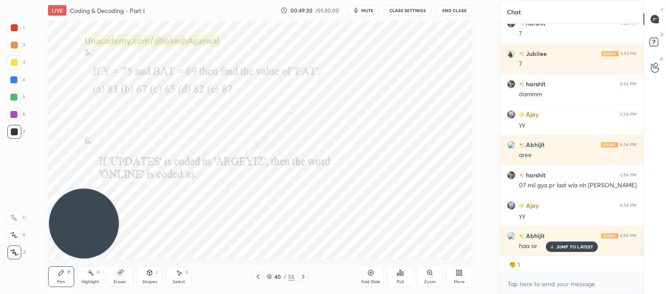
click at [304, 280] on icon at bounding box center [303, 276] width 7 height 7
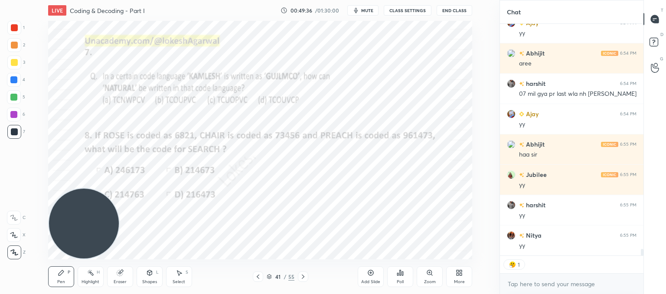
scroll to position [8019, 0]
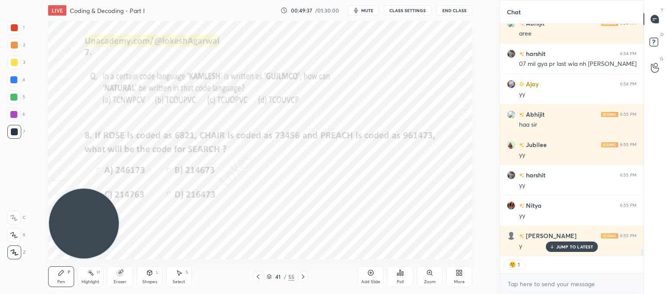
click at [570, 245] on p "JUMP TO LATEST" at bounding box center [575, 246] width 37 height 5
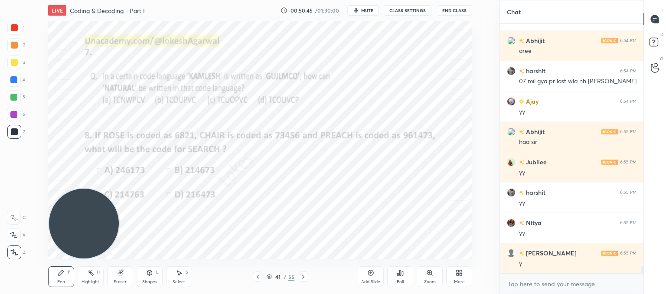
scroll to position [8032, 0]
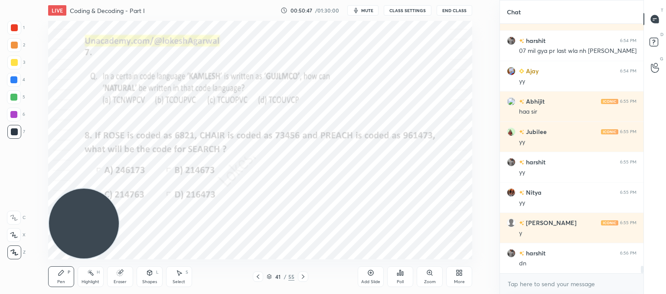
click at [402, 278] on div "Poll" at bounding box center [400, 276] width 26 height 21
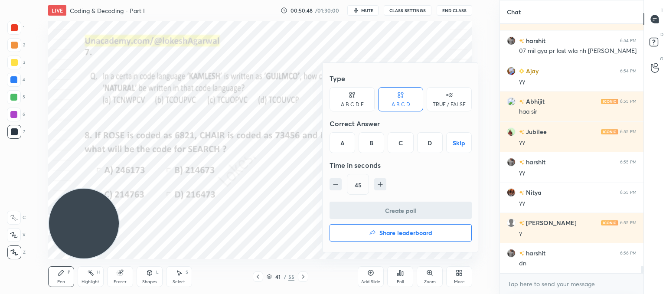
scroll to position [8062, 0]
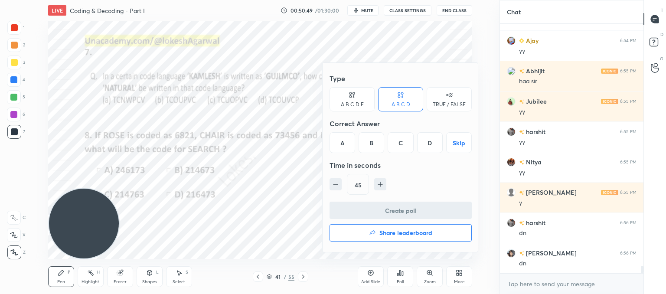
click at [375, 143] on div "B" at bounding box center [372, 142] width 26 height 21
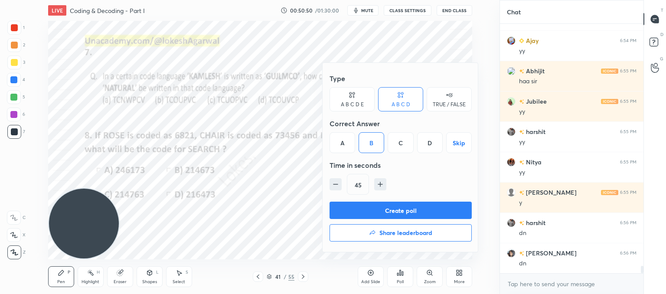
click at [374, 210] on button "Create poll" at bounding box center [401, 210] width 142 height 17
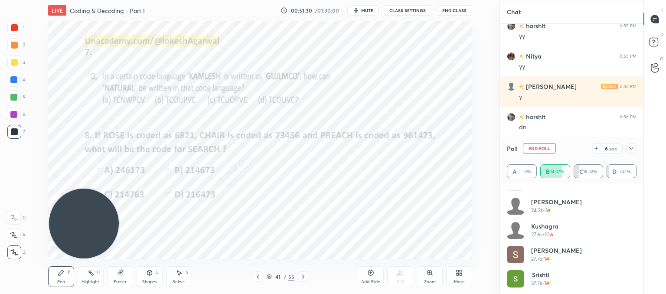
scroll to position [406, 0]
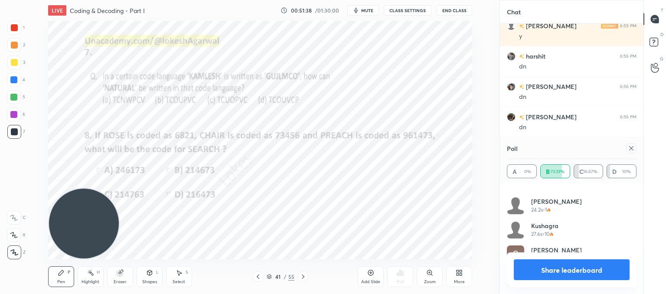
click at [630, 148] on icon at bounding box center [631, 148] width 7 height 7
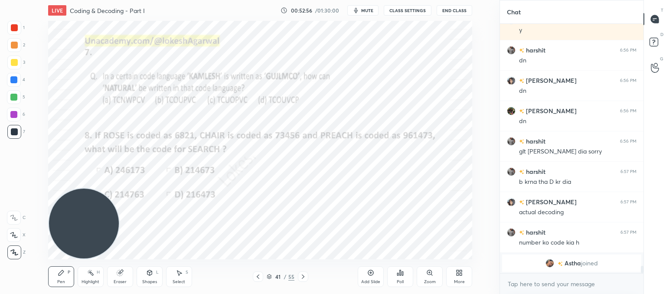
click at [302, 278] on icon at bounding box center [303, 277] width 3 height 4
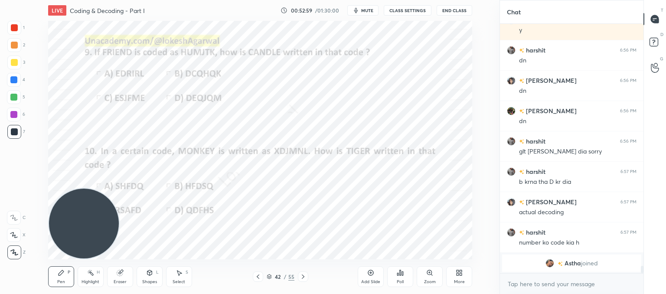
click at [302, 278] on icon at bounding box center [303, 277] width 3 height 4
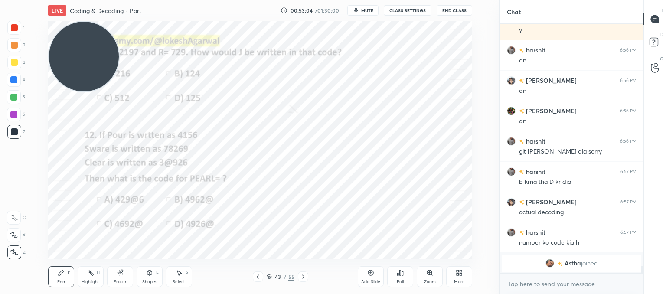
drag, startPoint x: 83, startPoint y: 230, endPoint x: 29, endPoint y: -17, distance: 252.4
click at [29, 0] on html "1 2 3 4 5 6 7 C X Z C X Z E E Erase all H H LIVE Coding & Decoding - Part I 00:…" at bounding box center [333, 0] width 666 height 0
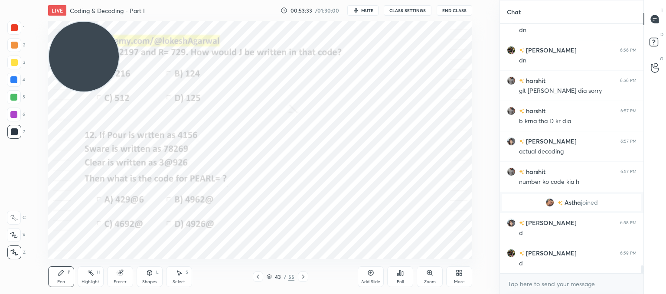
scroll to position [7564, 0]
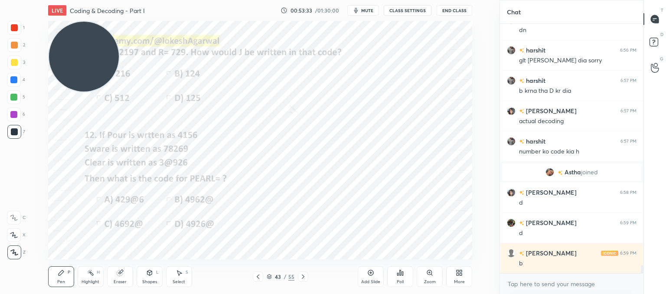
click at [307, 278] on div at bounding box center [303, 277] width 10 height 10
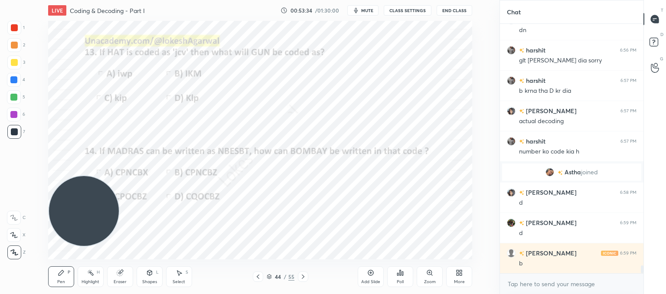
drag, startPoint x: 79, startPoint y: 91, endPoint x: 103, endPoint y: 241, distance: 151.6
click at [12, 246] on div "1 2 3 4 5 6 7 C X Z C X Z E E Erase all H H LIVE Coding & Decoding - Part I 00:…" at bounding box center [246, 147] width 493 height 294
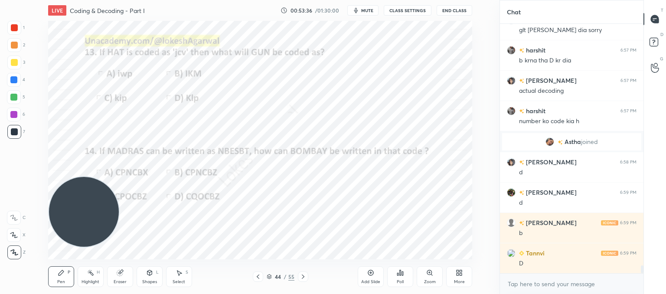
scroll to position [7625, 0]
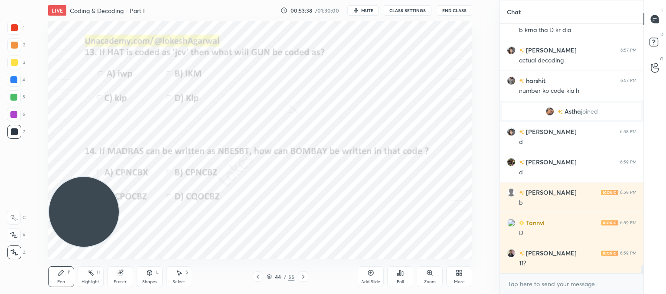
click at [304, 275] on icon at bounding box center [303, 276] width 7 height 7
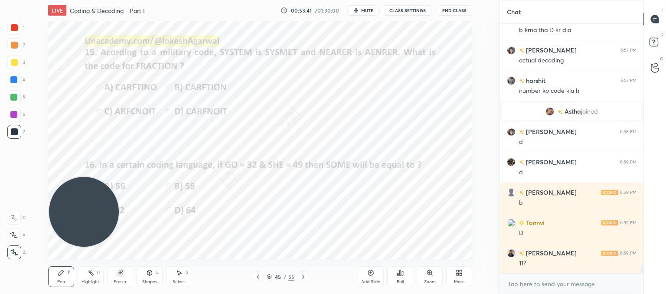
scroll to position [7655, 0]
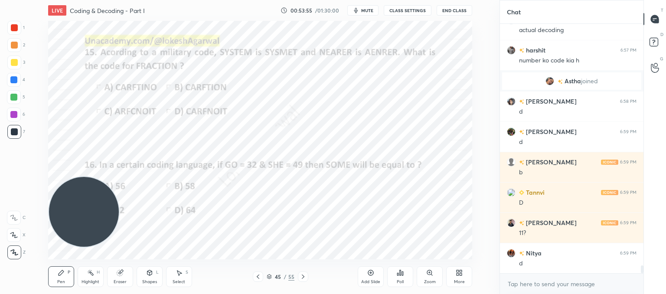
click at [304, 275] on icon at bounding box center [303, 276] width 7 height 7
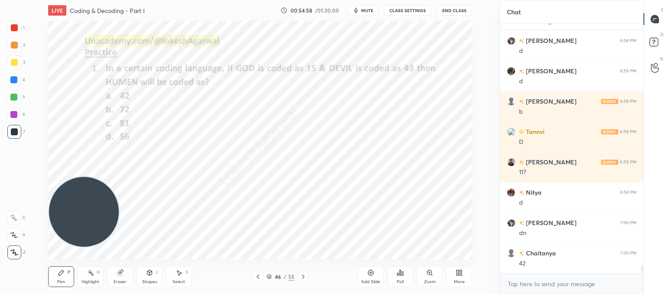
scroll to position [7746, 0]
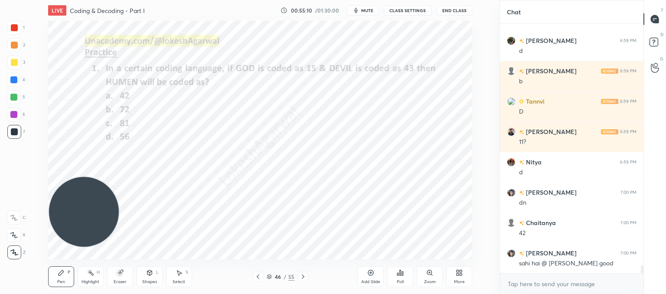
click at [405, 273] on div "Poll" at bounding box center [400, 276] width 26 height 21
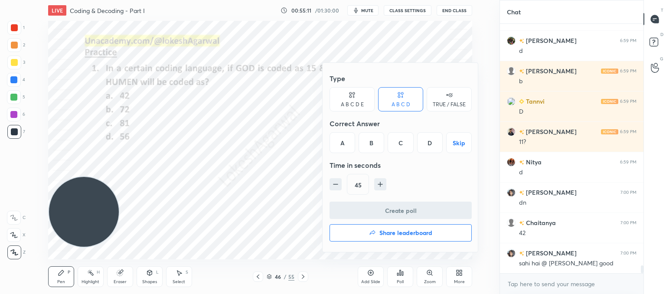
click at [345, 141] on div "A" at bounding box center [343, 142] width 26 height 21
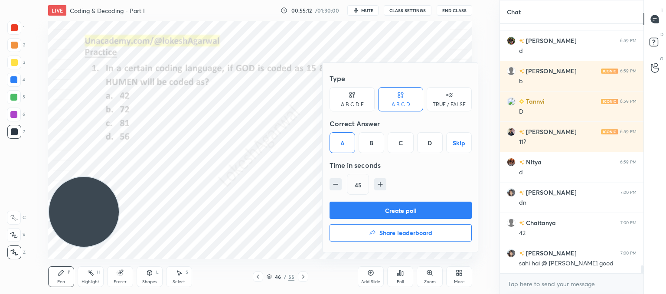
click at [403, 204] on button "Create poll" at bounding box center [401, 210] width 142 height 17
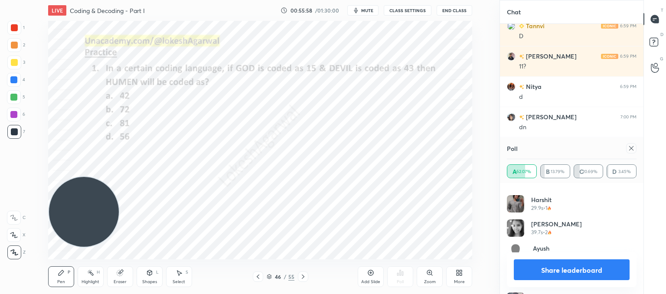
scroll to position [382, 0]
click at [635, 150] on div at bounding box center [632, 148] width 10 height 10
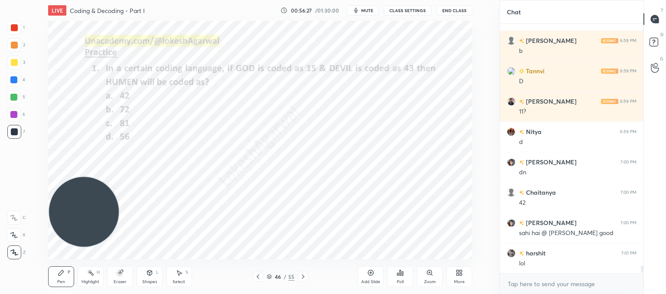
scroll to position [7785, 0]
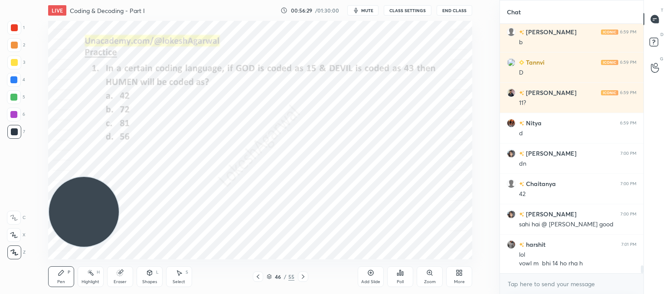
click at [118, 275] on icon at bounding box center [120, 273] width 6 height 6
drag, startPoint x: 69, startPoint y: 273, endPoint x: 81, endPoint y: 265, distance: 14.7
click at [71, 271] on div "Pen P" at bounding box center [61, 276] width 26 height 21
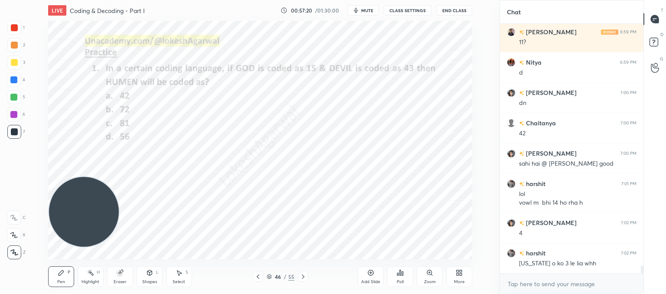
scroll to position [7876, 0]
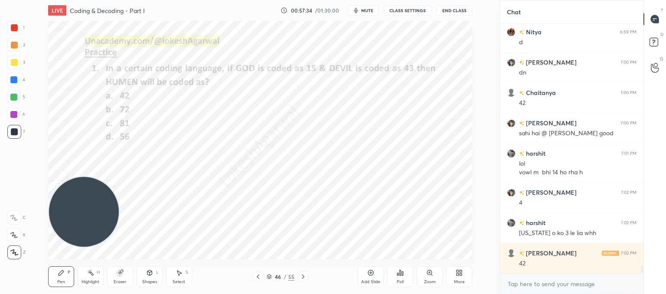
drag, startPoint x: 118, startPoint y: 275, endPoint x: 123, endPoint y: 261, distance: 14.3
click at [120, 273] on icon at bounding box center [120, 273] width 6 height 6
drag, startPoint x: 55, startPoint y: 280, endPoint x: 60, endPoint y: 276, distance: 6.5
click at [57, 279] on div "Pen P" at bounding box center [61, 276] width 26 height 21
click at [302, 279] on icon at bounding box center [303, 276] width 7 height 7
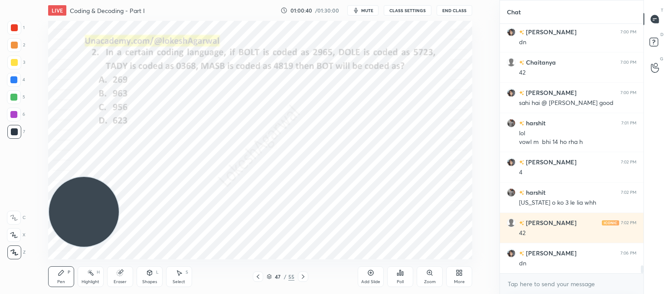
scroll to position [7937, 0]
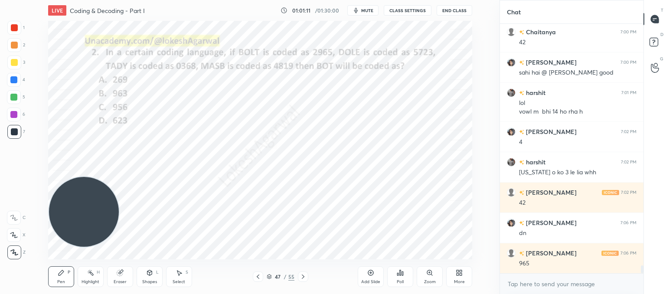
click at [396, 279] on div "Poll" at bounding box center [400, 276] width 26 height 21
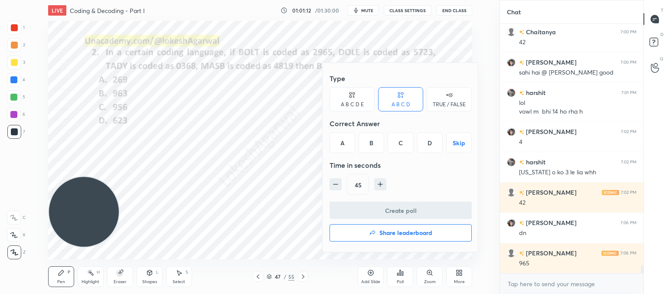
click at [345, 99] on div "A B C D E" at bounding box center [352, 99] width 45 height 24
click at [435, 143] on div "E" at bounding box center [437, 142] width 21 height 21
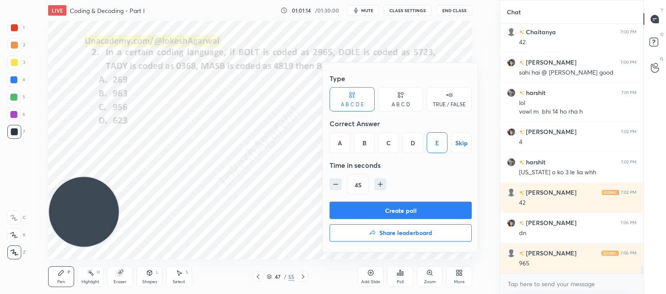
click at [383, 210] on button "Create poll" at bounding box center [401, 210] width 142 height 17
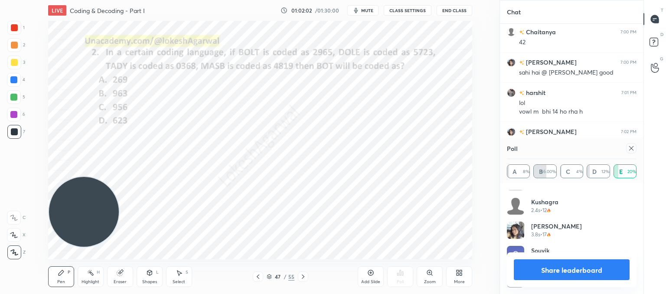
scroll to position [17, 0]
drag, startPoint x: 630, startPoint y: 148, endPoint x: 527, endPoint y: 160, distance: 103.5
click at [628, 148] on icon at bounding box center [631, 148] width 7 height 7
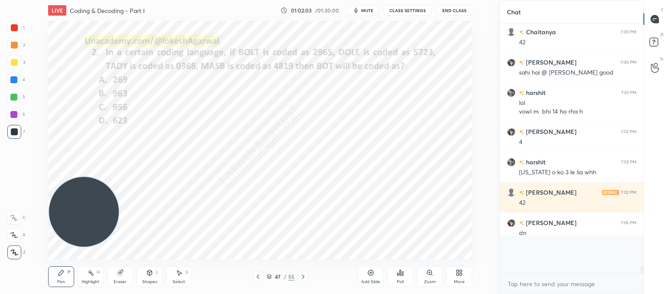
scroll to position [3, 3]
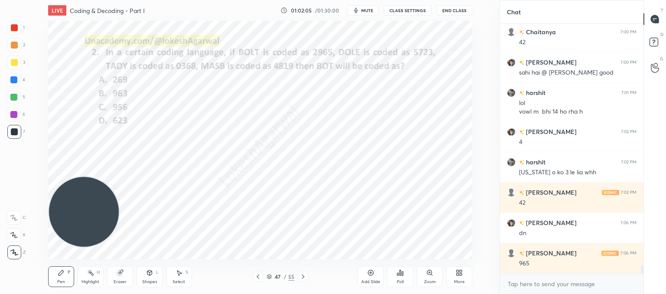
drag, startPoint x: 150, startPoint y: 276, endPoint x: 149, endPoint y: 271, distance: 4.5
click at [151, 276] on div "Shapes L" at bounding box center [150, 276] width 26 height 21
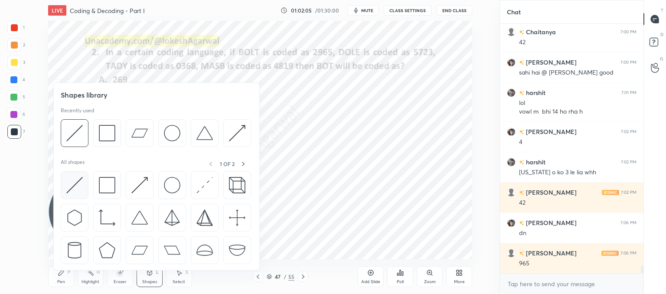
click at [80, 174] on div at bounding box center [75, 185] width 28 height 28
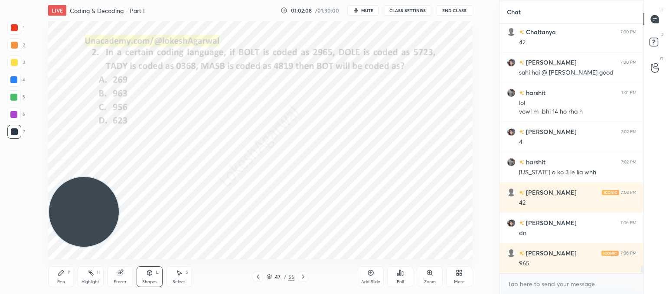
drag, startPoint x: 65, startPoint y: 276, endPoint x: 83, endPoint y: 267, distance: 20.4
click at [65, 277] on div "Pen P" at bounding box center [61, 276] width 26 height 21
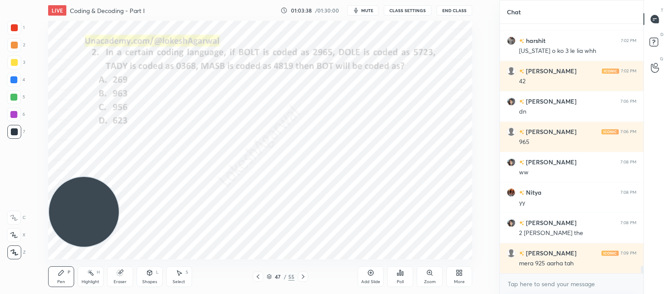
scroll to position [8067, 0]
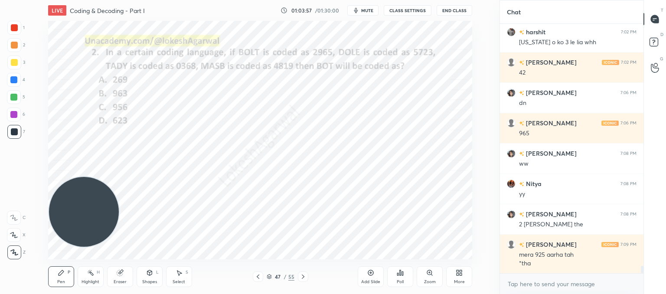
click at [408, 279] on div "Poll" at bounding box center [400, 276] width 26 height 21
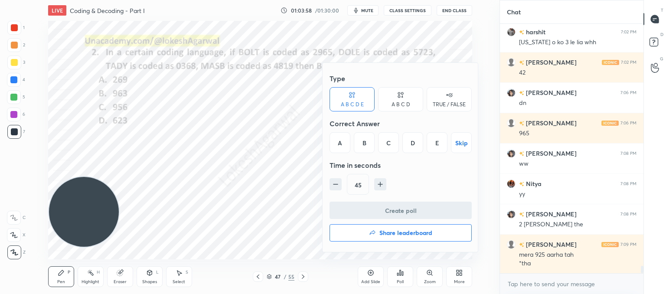
click at [413, 144] on div "D" at bounding box center [413, 142] width 21 height 21
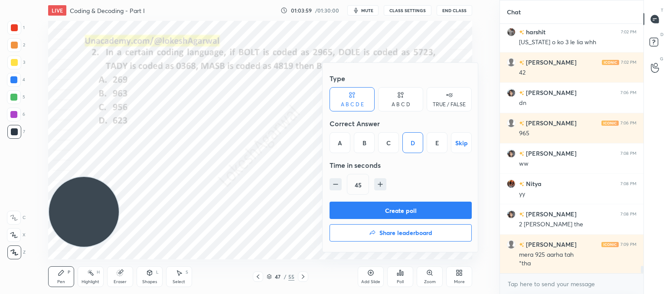
click at [394, 214] on button "Create poll" at bounding box center [401, 210] width 142 height 17
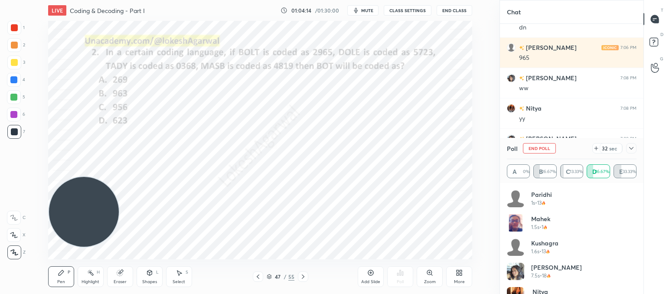
scroll to position [17, 0]
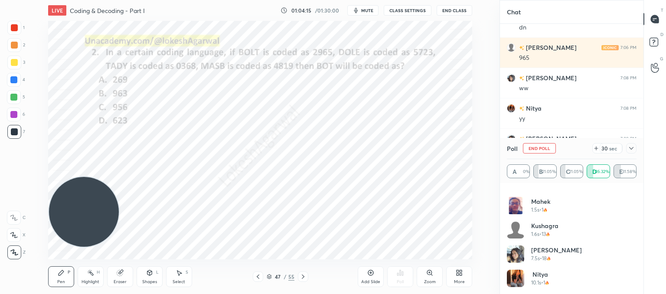
click at [633, 150] on icon at bounding box center [631, 148] width 7 height 7
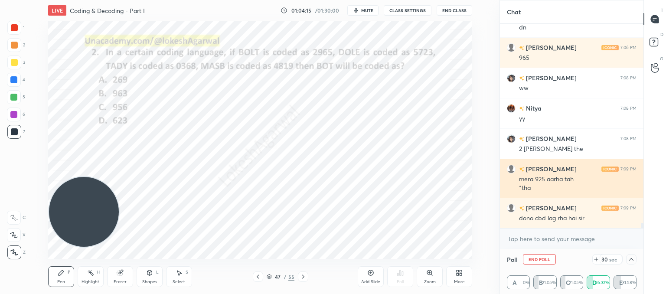
scroll to position [0, 0]
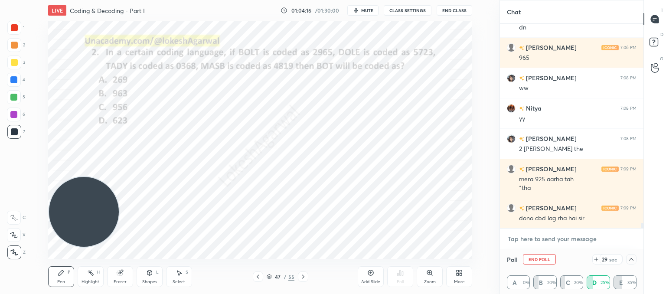
click at [540, 238] on textarea at bounding box center [572, 239] width 130 height 14
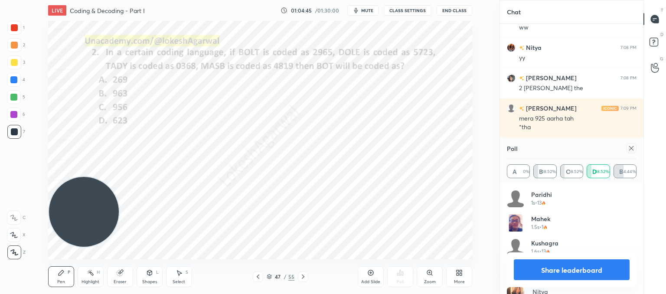
scroll to position [102, 127]
click at [634, 152] on div at bounding box center [632, 148] width 10 height 10
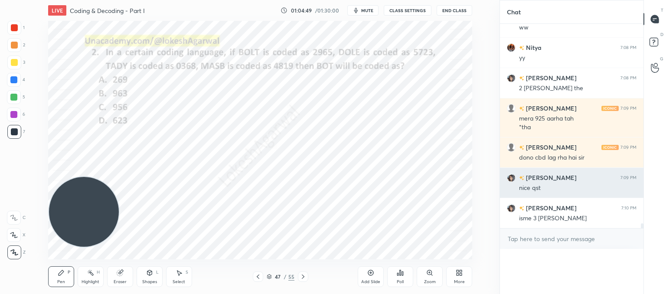
scroll to position [217, 141]
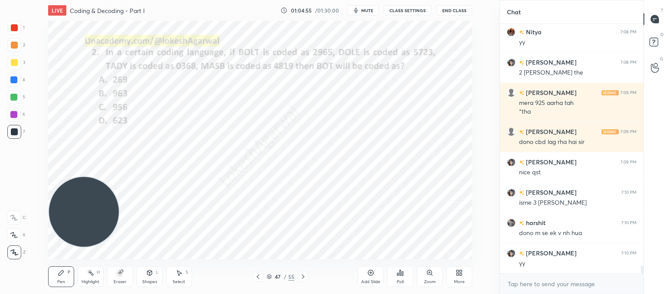
click at [173, 282] on div "Select" at bounding box center [179, 282] width 13 height 4
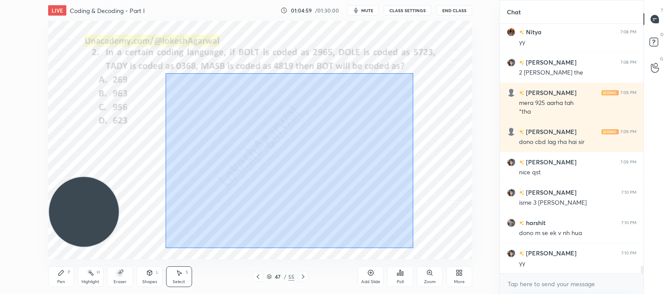
drag, startPoint x: 413, startPoint y: 248, endPoint x: 166, endPoint y: 73, distance: 302.9
click at [166, 73] on div "0 ° Undo Copy Duplicate Duplicate to new slide Delete" at bounding box center [260, 140] width 424 height 239
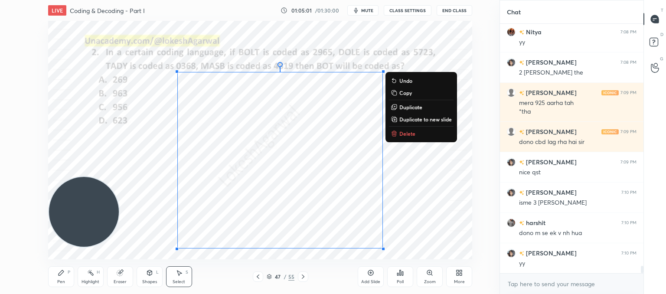
click at [404, 134] on p "Delete" at bounding box center [408, 133] width 16 height 7
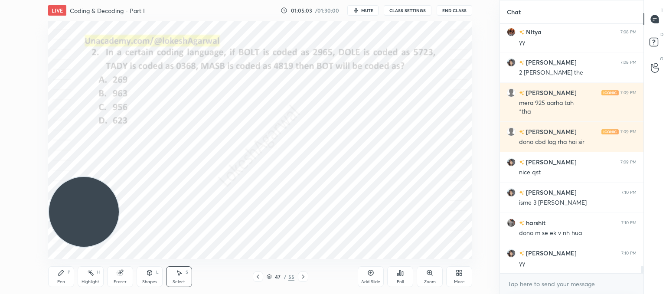
click at [60, 280] on div "Pen" at bounding box center [61, 282] width 8 height 4
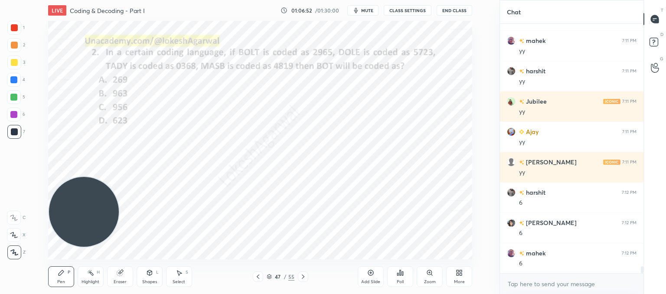
scroll to position [8523, 0]
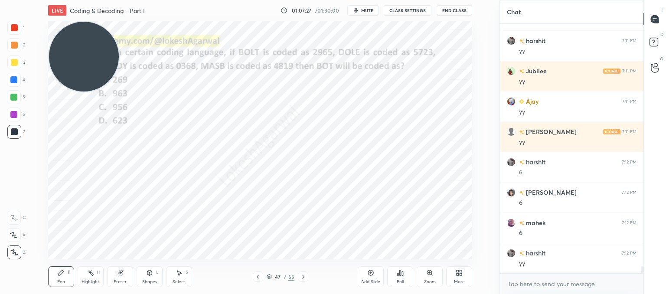
drag, startPoint x: 88, startPoint y: 210, endPoint x: 109, endPoint y: 62, distance: 148.6
click at [82, 9] on div "LIVE Coding & Decoding - Part I 01:07:27 / 01:30:00 mute CLASS SETTINGS End Cla…" at bounding box center [260, 147] width 465 height 294
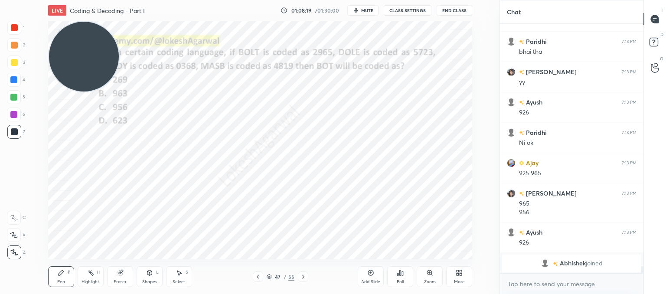
scroll to position [8531, 0]
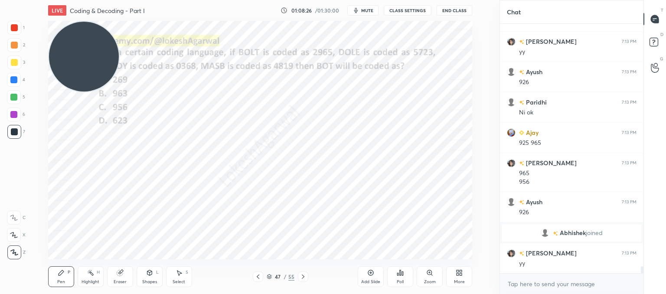
click at [68, 169] on div "Setting up your live class Poll for secs No correct answer Start poll" at bounding box center [260, 140] width 465 height 239
click at [66, 197] on div "Setting up your live class Poll for secs No correct answer Start poll" at bounding box center [260, 140] width 465 height 239
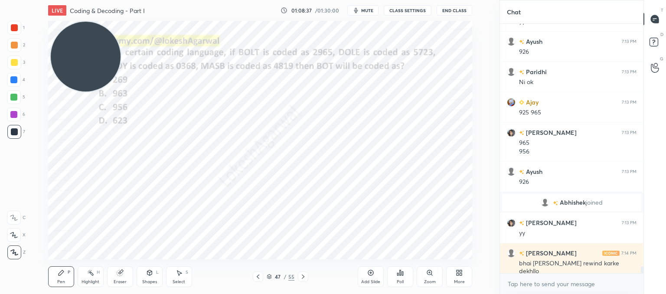
drag, startPoint x: 109, startPoint y: 85, endPoint x: 121, endPoint y: 85, distance: 12.2
click at [120, 85] on video at bounding box center [86, 57] width 70 height 70
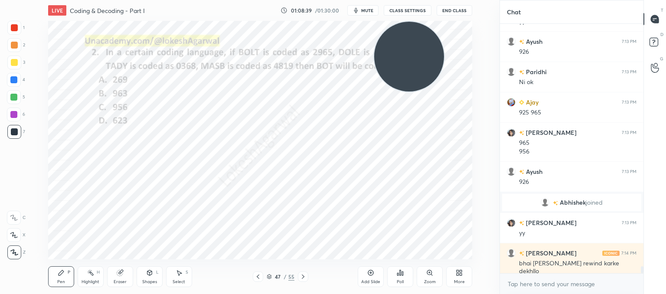
drag, startPoint x: 90, startPoint y: 59, endPoint x: 430, endPoint y: 43, distance: 339.7
click at [486, 41] on div "Setting up your live class Poll for secs No correct answer Start poll" at bounding box center [260, 140] width 465 height 239
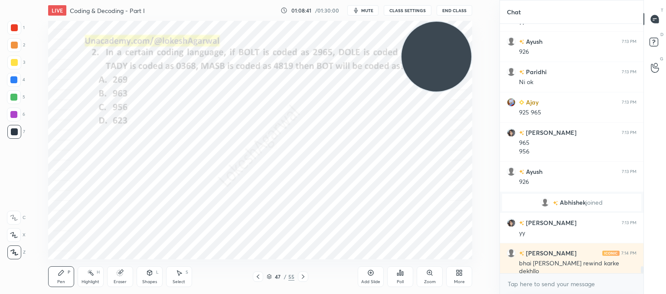
click at [116, 275] on div "Eraser" at bounding box center [120, 276] width 26 height 21
click at [60, 278] on div "Pen P" at bounding box center [61, 276] width 26 height 21
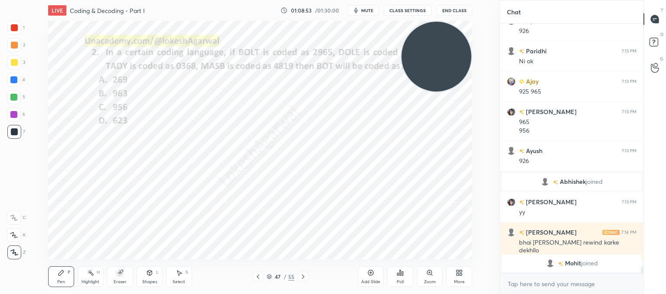
click at [120, 280] on div "Eraser" at bounding box center [120, 282] width 13 height 4
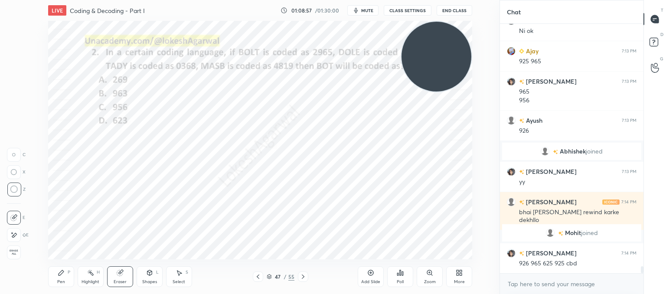
scroll to position [8617, 0]
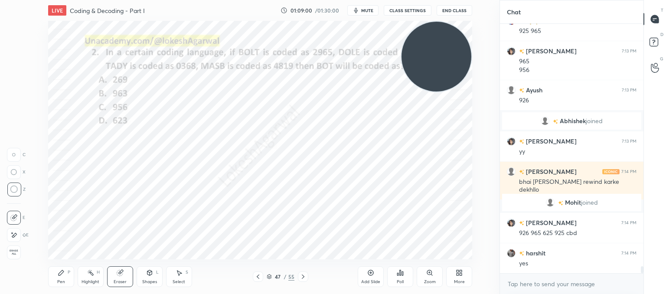
drag, startPoint x: 60, startPoint y: 280, endPoint x: 65, endPoint y: 263, distance: 17.6
click at [61, 280] on div "Pen" at bounding box center [61, 282] width 8 height 4
drag, startPoint x: 124, startPoint y: 273, endPoint x: 124, endPoint y: 263, distance: 10.0
click at [124, 271] on div "Eraser" at bounding box center [120, 276] width 26 height 21
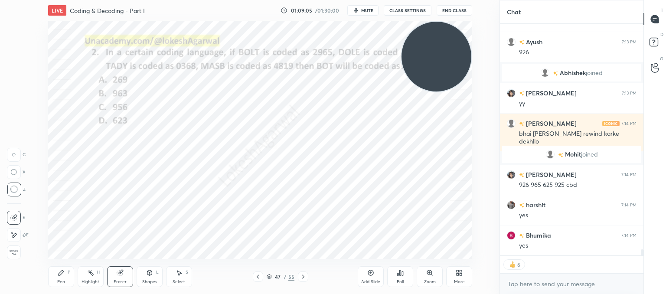
scroll to position [8695, 0]
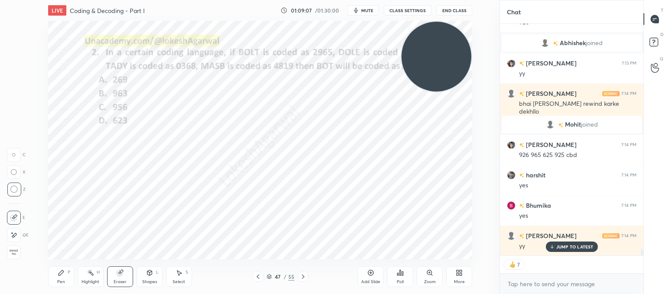
click at [62, 276] on icon at bounding box center [61, 272] width 7 height 7
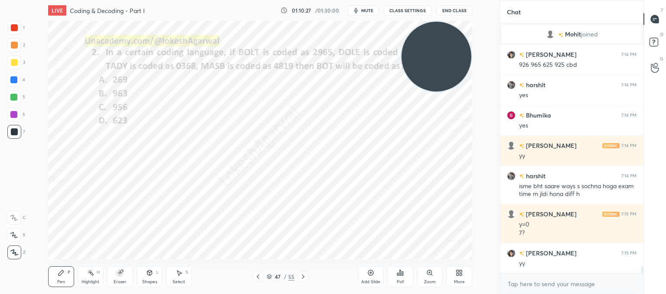
scroll to position [8816, 0]
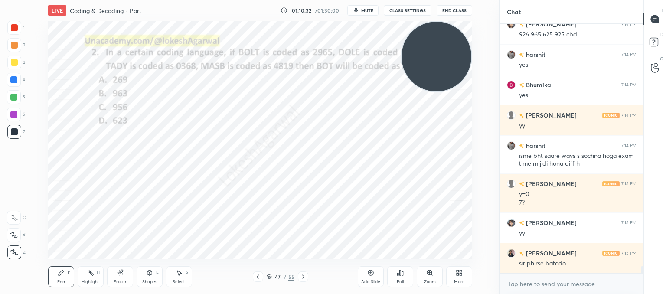
click at [120, 272] on icon at bounding box center [120, 273] width 6 height 6
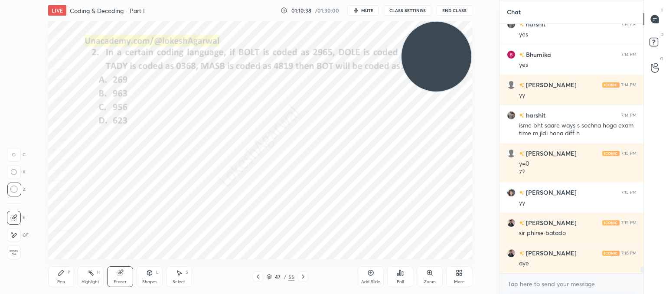
drag, startPoint x: 56, startPoint y: 277, endPoint x: 61, endPoint y: 266, distance: 12.2
click at [56, 277] on div "Pen P" at bounding box center [61, 276] width 26 height 21
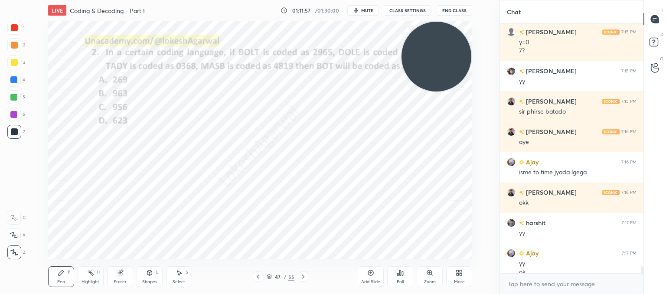
scroll to position [8977, 0]
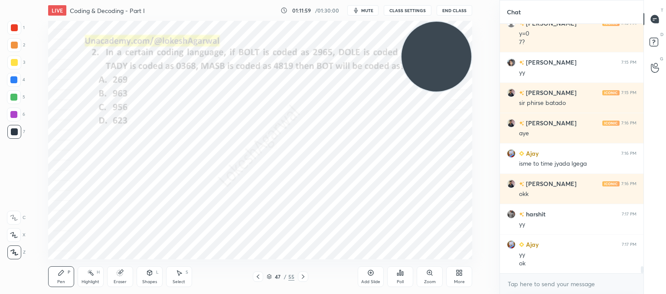
click at [304, 277] on icon at bounding box center [303, 277] width 3 height 4
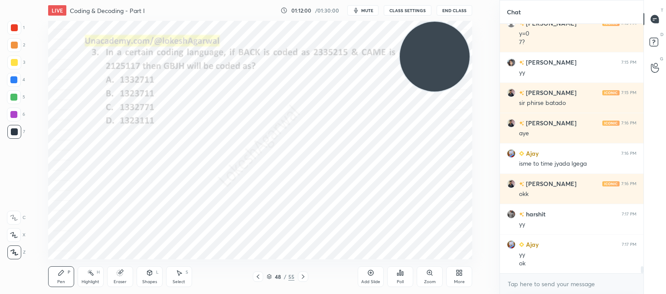
drag, startPoint x: 431, startPoint y: 52, endPoint x: 30, endPoint y: 268, distance: 456.0
click at [23, 275] on div "1 2 3 4 5 6 7 C X Z C X Z E E Erase all H H LIVE Coding & Decoding - Part I 01:…" at bounding box center [246, 147] width 493 height 294
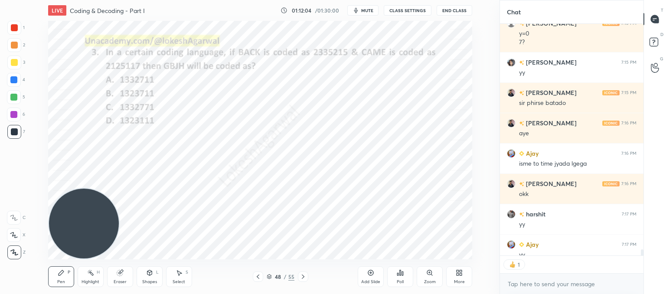
click at [304, 276] on icon at bounding box center [303, 276] width 7 height 7
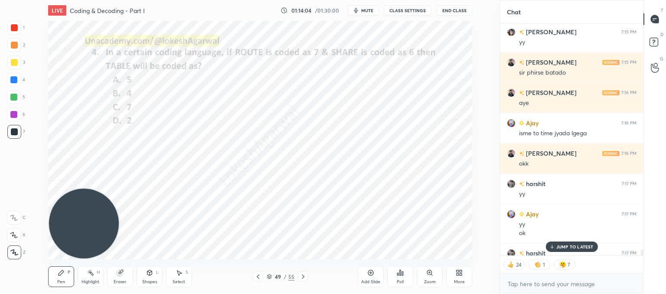
scroll to position [9025, 0]
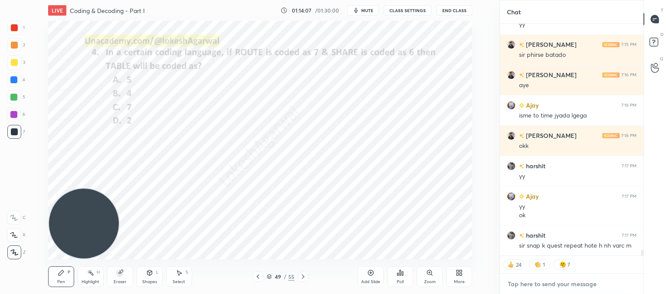
click at [535, 283] on textarea at bounding box center [572, 284] width 130 height 14
click at [404, 280] on div "Poll" at bounding box center [400, 276] width 26 height 21
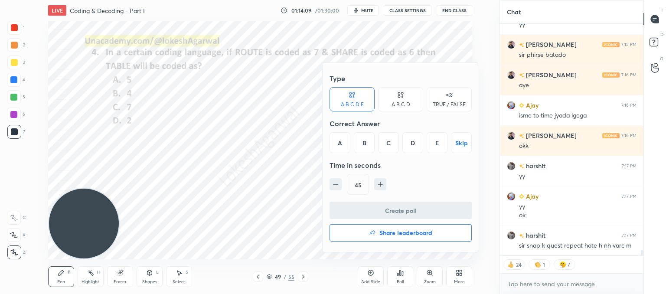
scroll to position [9055, 0]
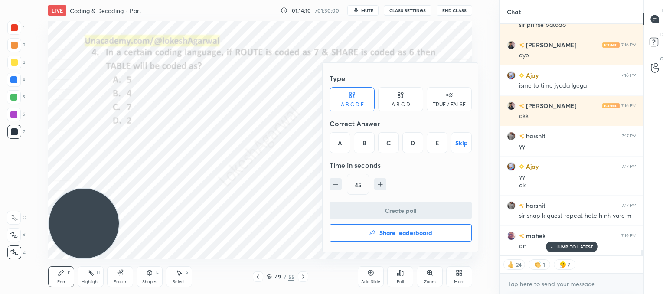
click at [407, 98] on div "A B C D" at bounding box center [400, 99] width 45 height 24
click at [373, 139] on div "B" at bounding box center [372, 142] width 26 height 21
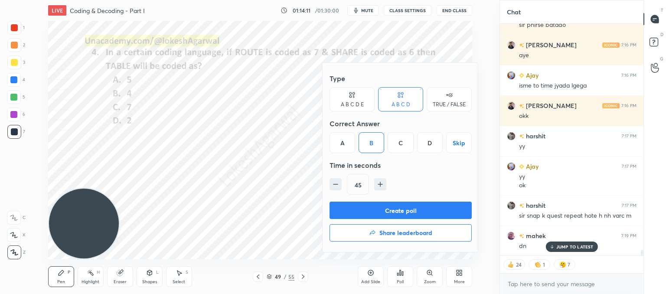
scroll to position [9086, 0]
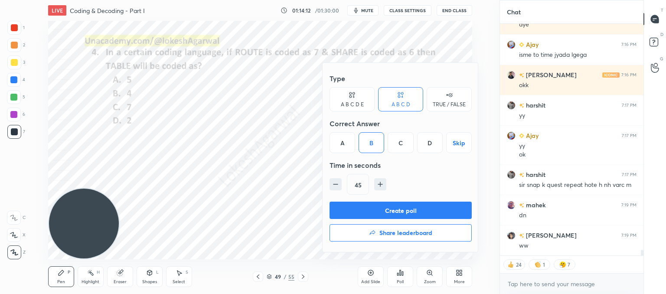
click at [379, 209] on button "Create poll" at bounding box center [401, 210] width 142 height 17
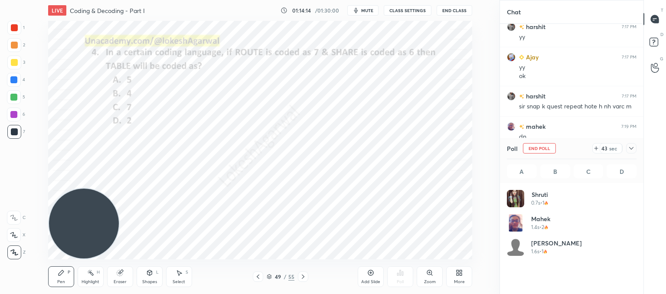
scroll to position [102, 127]
click at [630, 151] on icon at bounding box center [631, 148] width 7 height 7
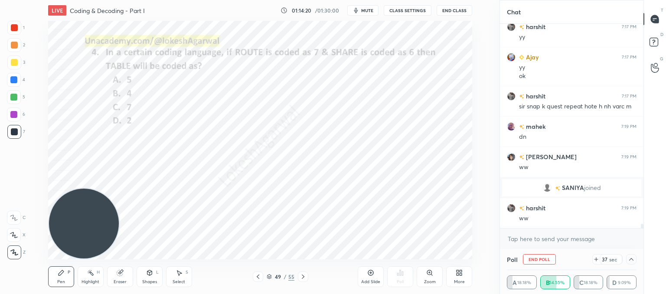
scroll to position [0, 3]
click at [515, 235] on textarea at bounding box center [572, 239] width 130 height 14
click at [634, 263] on icon at bounding box center [631, 259] width 7 height 7
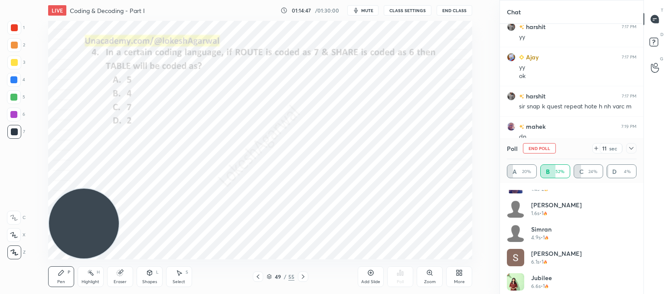
scroll to position [12, 0]
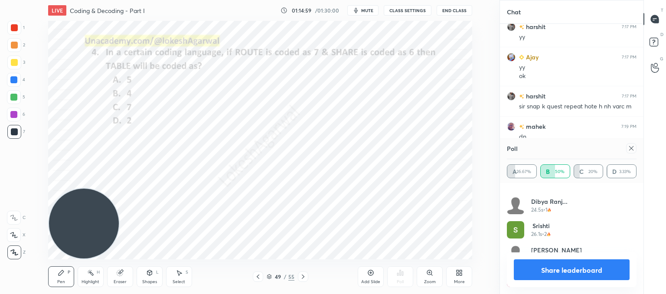
click at [630, 146] on icon at bounding box center [631, 148] width 7 height 7
type textarea "x"
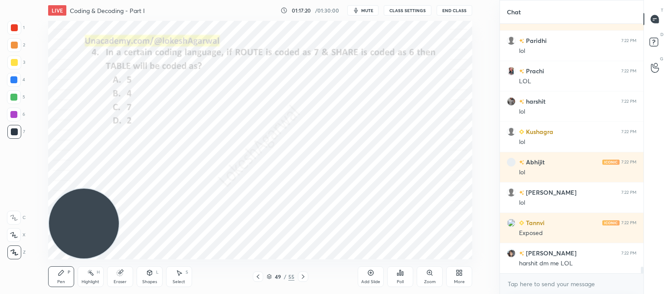
scroll to position [9493, 0]
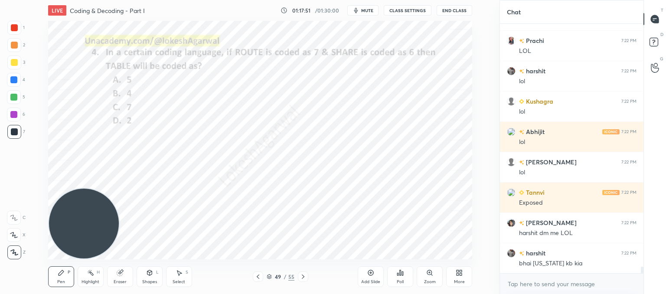
click at [260, 277] on icon at bounding box center [258, 276] width 7 height 7
click at [259, 277] on icon at bounding box center [258, 276] width 7 height 7
click at [260, 277] on icon at bounding box center [258, 276] width 7 height 7
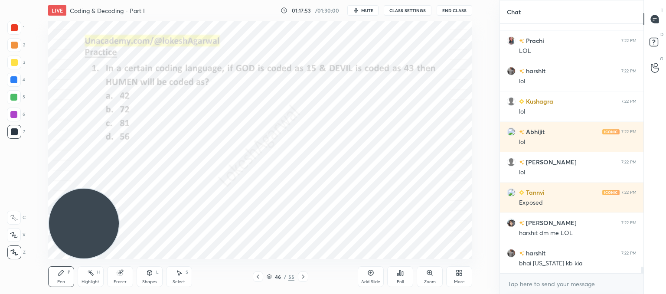
click at [262, 276] on div at bounding box center [258, 277] width 10 height 10
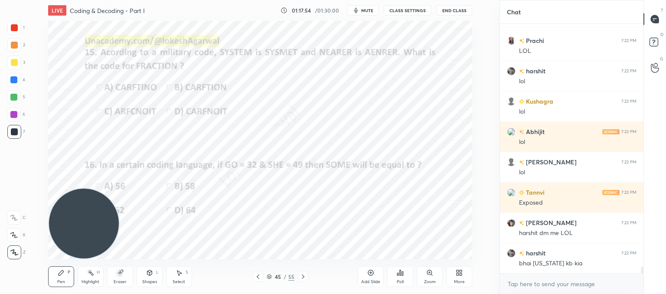
click at [263, 277] on div at bounding box center [258, 277] width 10 height 10
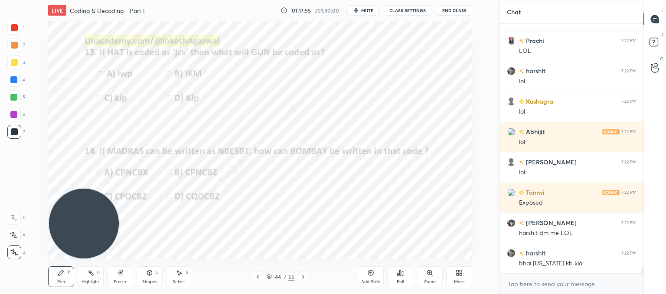
click at [305, 276] on icon at bounding box center [303, 276] width 7 height 7
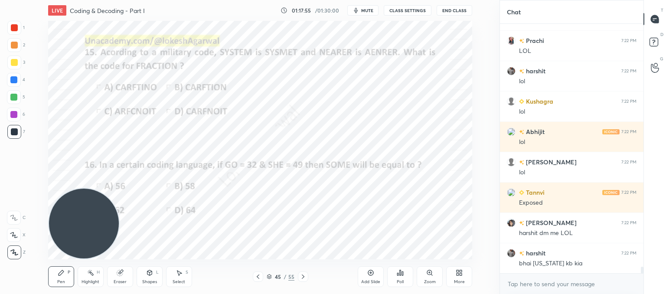
click at [304, 278] on icon at bounding box center [303, 276] width 7 height 7
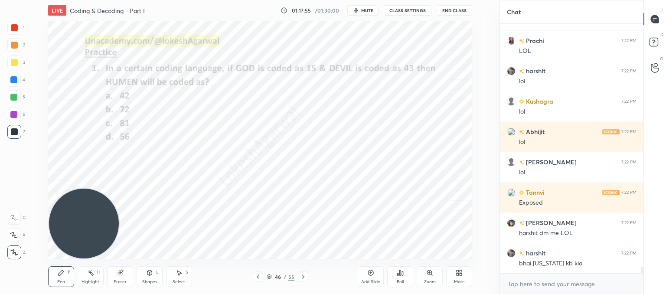
click at [303, 278] on icon at bounding box center [303, 276] width 7 height 7
click at [302, 278] on icon at bounding box center [303, 277] width 3 height 4
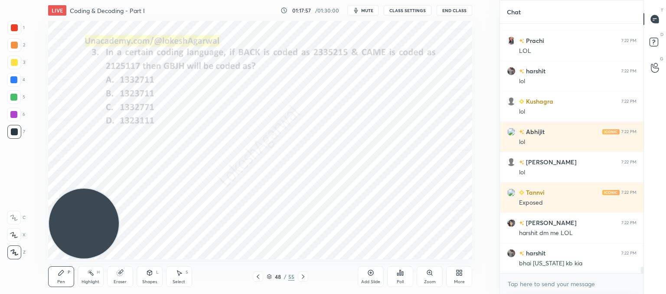
drag, startPoint x: 374, startPoint y: 276, endPoint x: 359, endPoint y: 263, distance: 20.3
click at [374, 276] on div "Add Slide" at bounding box center [371, 276] width 26 height 21
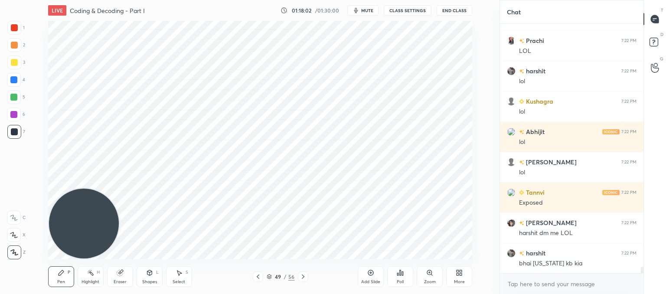
click at [358, 7] on icon "button" at bounding box center [356, 10] width 7 height 7
click at [410, 10] on button "CLASS SETTINGS" at bounding box center [408, 10] width 48 height 10
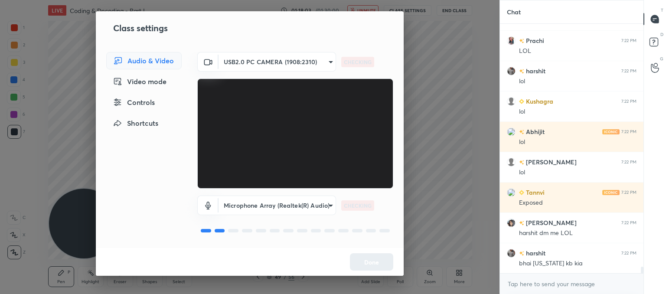
click at [434, 88] on div "Class settings Audio & Video Video mode Controls Shortcuts USB2.0 PC CAMERA (19…" at bounding box center [250, 147] width 500 height 294
drag, startPoint x: 140, startPoint y: 102, endPoint x: 187, endPoint y: 112, distance: 48.3
click at [140, 102] on div "Controls" at bounding box center [143, 102] width 75 height 17
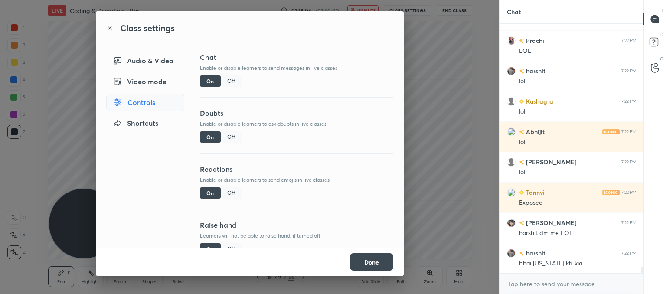
click at [231, 193] on div "Off" at bounding box center [231, 192] width 21 height 11
drag, startPoint x: 235, startPoint y: 80, endPoint x: 259, endPoint y: 99, distance: 30.9
click at [236, 80] on div "Off" at bounding box center [231, 80] width 21 height 11
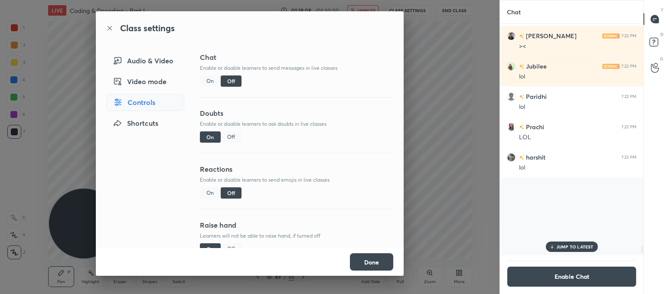
scroll to position [3, 3]
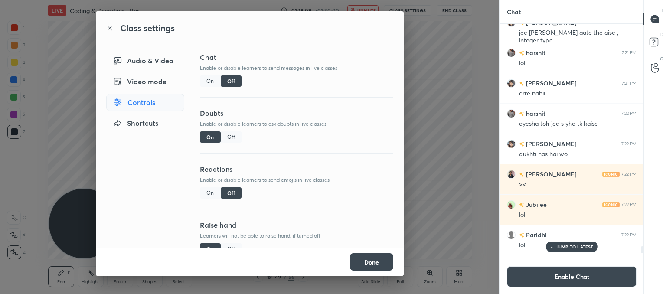
click at [381, 261] on button "Done" at bounding box center [371, 261] width 43 height 17
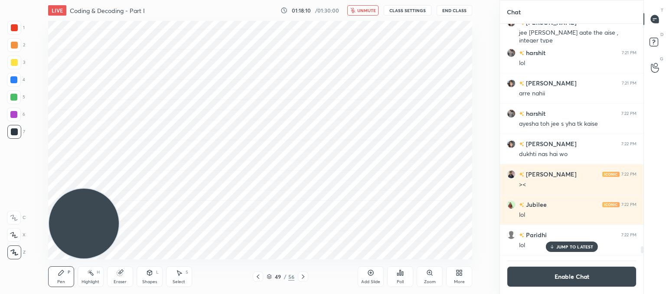
click at [368, 9] on span "unmute" at bounding box center [367, 10] width 19 height 6
drag, startPoint x: 118, startPoint y: 279, endPoint x: 135, endPoint y: 265, distance: 22.8
click at [121, 277] on div "Eraser" at bounding box center [120, 276] width 26 height 21
drag, startPoint x: 65, startPoint y: 276, endPoint x: 106, endPoint y: 235, distance: 57.4
click at [67, 274] on div "Pen P" at bounding box center [61, 276] width 26 height 21
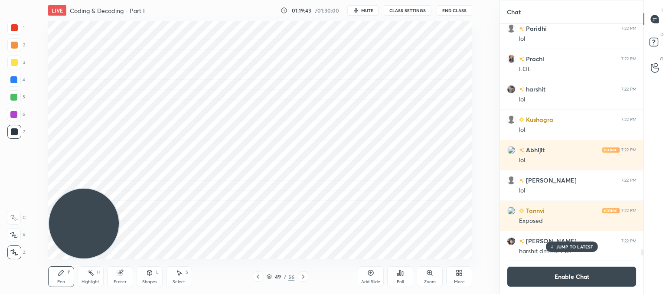
scroll to position [9408, 0]
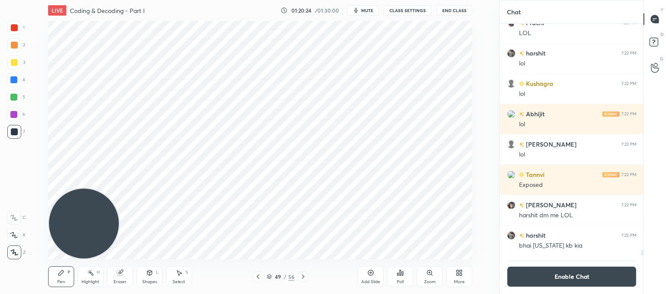
click at [179, 275] on icon at bounding box center [179, 272] width 7 height 7
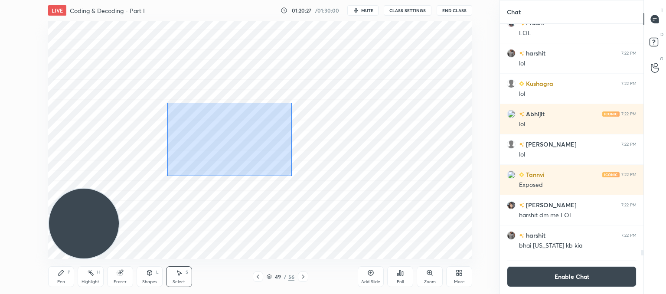
drag, startPoint x: 168, startPoint y: 103, endPoint x: 292, endPoint y: 174, distance: 142.6
click at [294, 175] on div "0 ° Undo Copy Duplicate Duplicate to new slide Delete" at bounding box center [260, 140] width 424 height 239
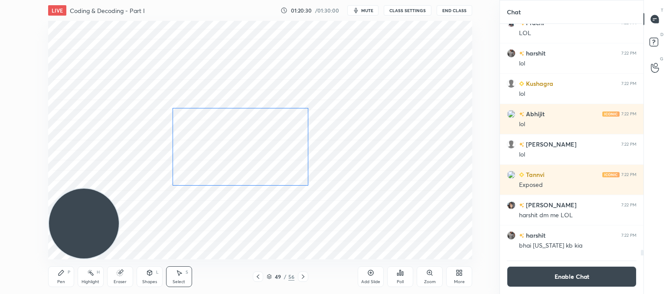
drag, startPoint x: 253, startPoint y: 131, endPoint x: 248, endPoint y: 132, distance: 5.3
click at [248, 132] on div "0 ° Undo Copy Duplicate Duplicate to new slide Delete" at bounding box center [260, 140] width 424 height 239
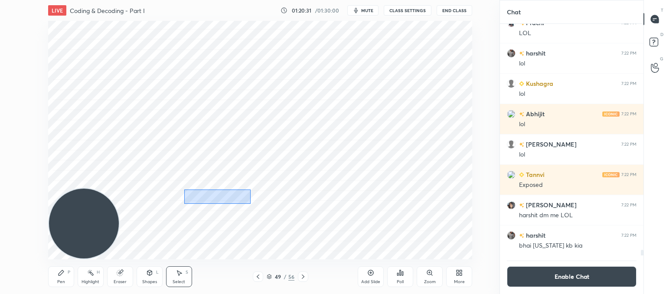
drag, startPoint x: 188, startPoint y: 190, endPoint x: 254, endPoint y: 211, distance: 69.6
click at [255, 211] on div "0 ° Undo Copy Duplicate Duplicate to new slide Delete" at bounding box center [260, 140] width 424 height 239
drag, startPoint x: 228, startPoint y: 197, endPoint x: 224, endPoint y: 34, distance: 163.2
click at [225, 36] on div "0 ° Undo Copy Duplicate Duplicate to new slide Delete" at bounding box center [260, 140] width 424 height 239
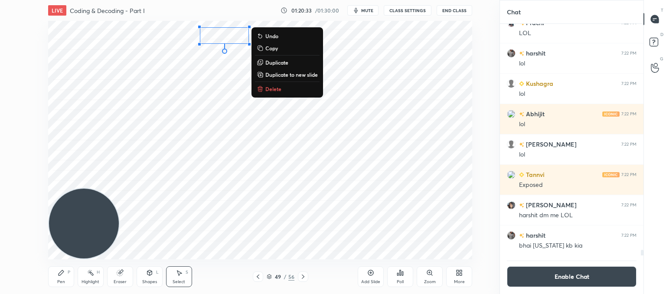
click at [315, 207] on div "0 ° Undo Copy Duplicate Duplicate to new slide Delete" at bounding box center [260, 140] width 424 height 239
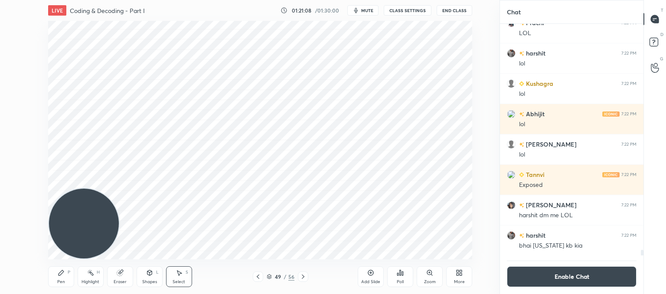
click at [568, 280] on button "Enable Chat" at bounding box center [572, 276] width 130 height 21
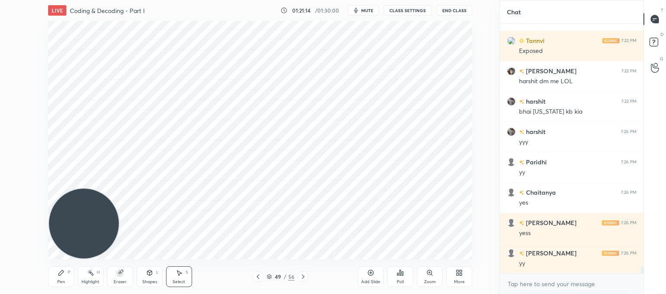
scroll to position [9564, 0]
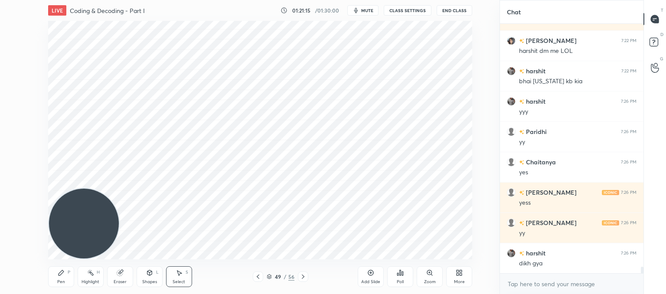
click at [399, 274] on icon at bounding box center [400, 272] width 7 height 7
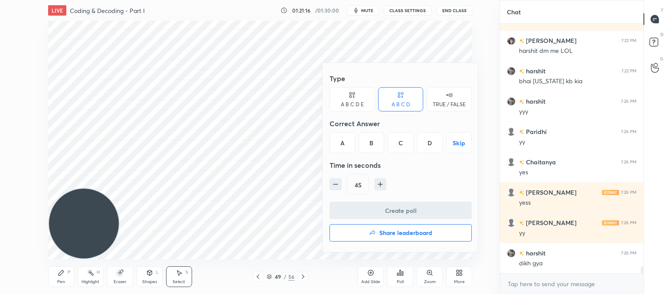
click at [238, 205] on div at bounding box center [333, 147] width 666 height 294
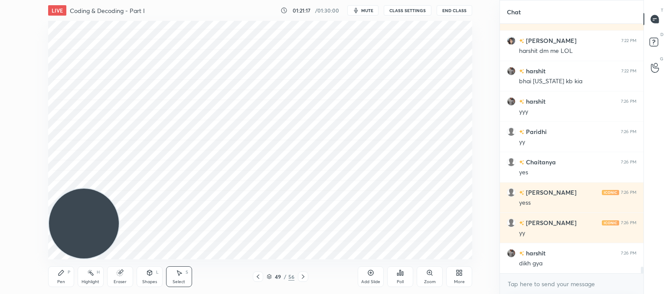
click at [404, 275] on icon at bounding box center [402, 274] width 1 height 4
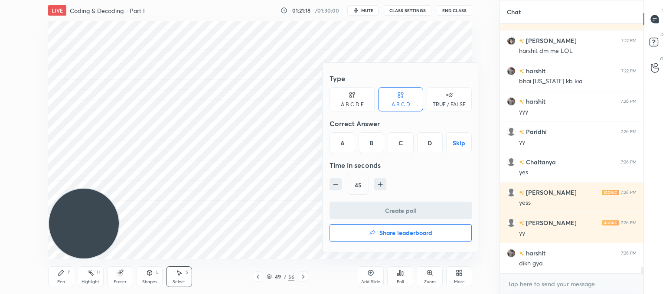
click at [344, 96] on div "A B C D E" at bounding box center [352, 99] width 45 height 24
click at [436, 148] on div "E" at bounding box center [437, 142] width 21 height 21
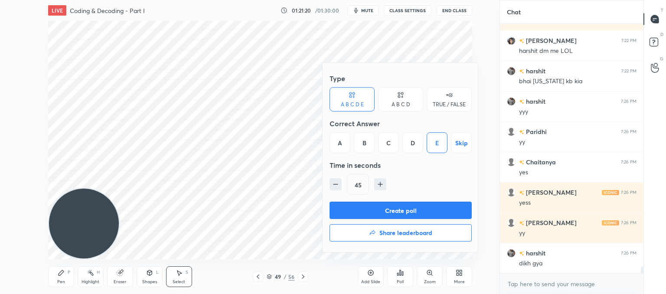
drag, startPoint x: 338, startPoint y: 189, endPoint x: 350, endPoint y: 195, distance: 12.6
click at [339, 189] on button "button" at bounding box center [336, 184] width 12 height 12
type input "30"
click at [352, 208] on button "Create poll" at bounding box center [401, 210] width 142 height 17
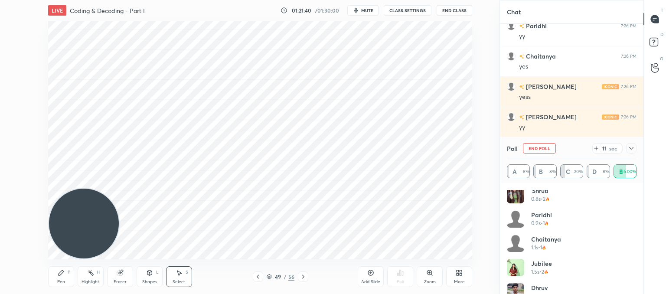
scroll to position [43, 0]
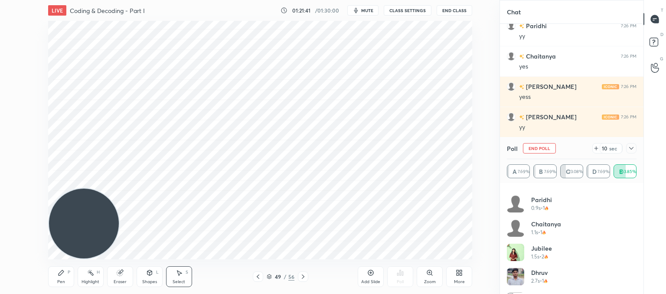
click at [633, 151] on icon at bounding box center [631, 148] width 7 height 7
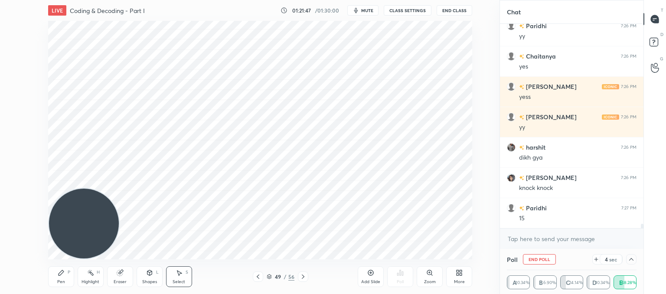
scroll to position [9700, 0]
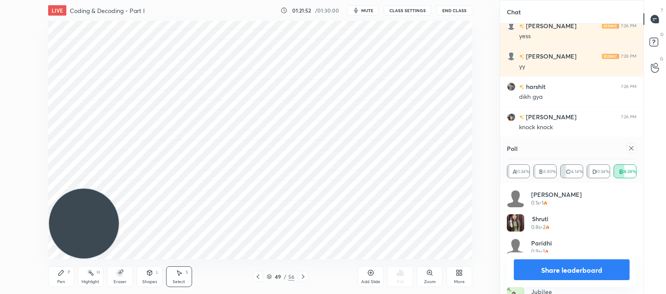
click at [632, 150] on icon at bounding box center [631, 148] width 7 height 7
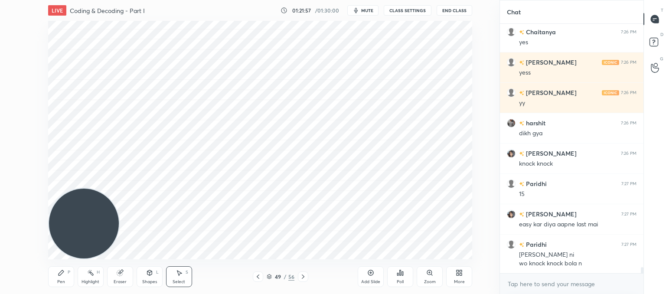
click at [405, 281] on div "Poll" at bounding box center [400, 276] width 26 height 21
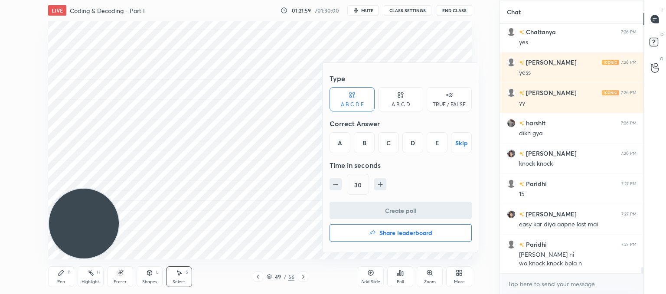
click at [336, 140] on div "A" at bounding box center [340, 142] width 21 height 21
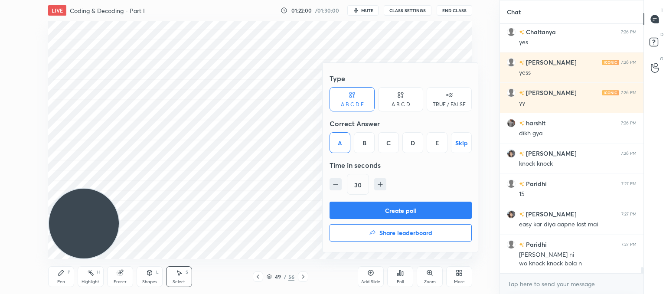
click at [400, 211] on button "Create poll" at bounding box center [401, 210] width 142 height 17
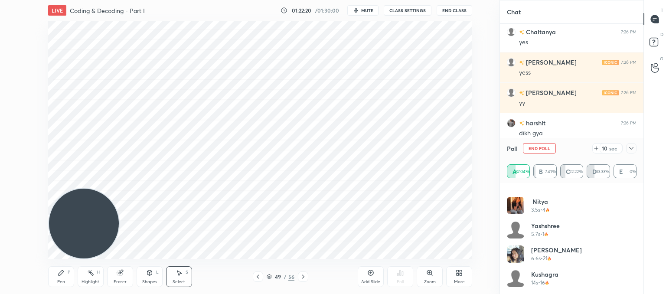
click at [635, 150] on div at bounding box center [632, 148] width 10 height 10
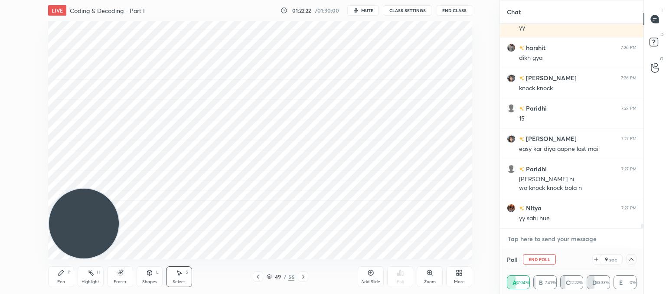
click at [538, 240] on textarea at bounding box center [572, 239] width 130 height 14
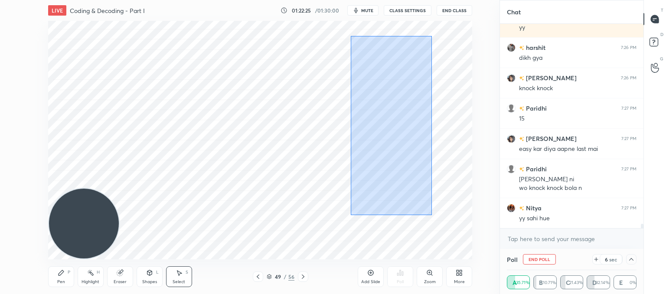
drag, startPoint x: 432, startPoint y: 215, endPoint x: 353, endPoint y: 32, distance: 200.0
click at [353, 32] on div "0 ° Undo Copy Duplicate Duplicate to new slide Delete" at bounding box center [260, 140] width 424 height 239
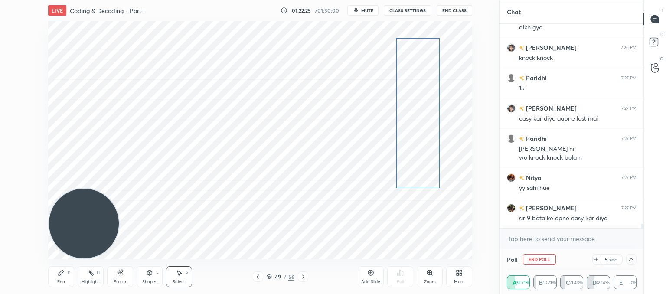
drag, startPoint x: 391, startPoint y: 95, endPoint x: 420, endPoint y: 84, distance: 30.2
click at [419, 85] on div "0 ° Undo Copy Duplicate Duplicate to new slide Delete" at bounding box center [260, 140] width 424 height 239
click at [422, 81] on div "0 ° Undo Copy Duplicate Duplicate to new slide Delete" at bounding box center [260, 140] width 424 height 239
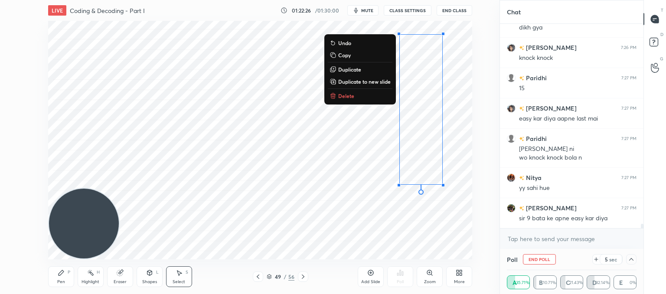
click at [422, 81] on div "0 ° Undo Copy Duplicate Duplicate to new slide Delete" at bounding box center [260, 140] width 424 height 239
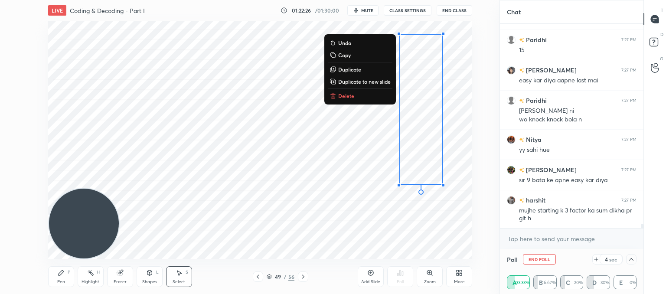
click at [371, 190] on div "0 ° Undo Copy Duplicate Duplicate to new slide Delete" at bounding box center [260, 140] width 424 height 239
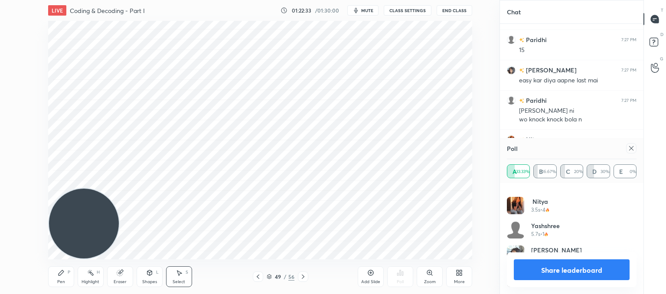
drag, startPoint x: 634, startPoint y: 148, endPoint x: 425, endPoint y: 218, distance: 220.5
click at [634, 148] on icon at bounding box center [631, 148] width 7 height 7
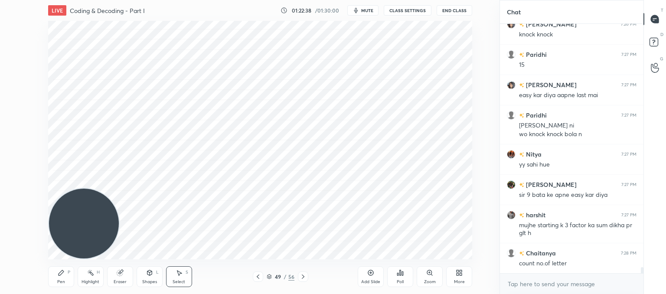
click at [59, 276] on icon at bounding box center [61, 272] width 7 height 7
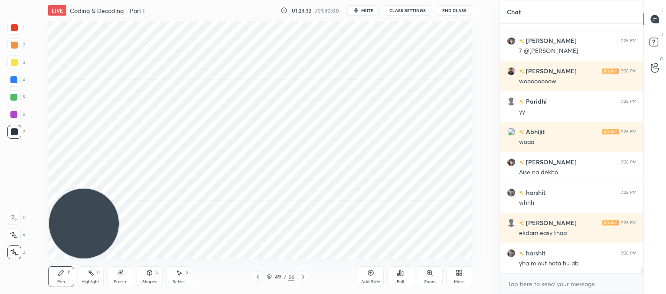
drag, startPoint x: 121, startPoint y: 276, endPoint x: 134, endPoint y: 267, distance: 15.4
click at [123, 273] on icon at bounding box center [120, 272] width 7 height 7
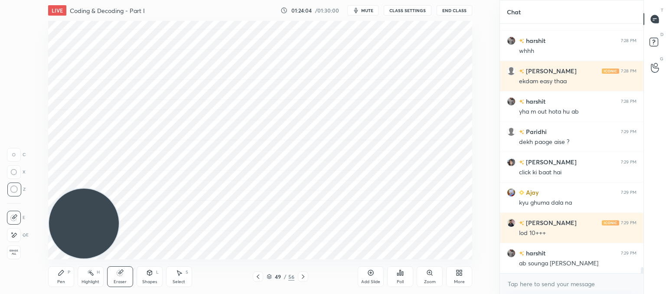
scroll to position [10340, 0]
click at [304, 278] on icon at bounding box center [303, 276] width 7 height 7
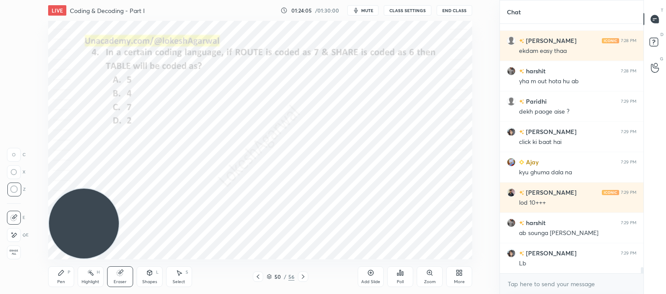
click at [304, 278] on icon at bounding box center [303, 276] width 7 height 7
click at [404, 274] on div "Poll" at bounding box center [400, 276] width 26 height 21
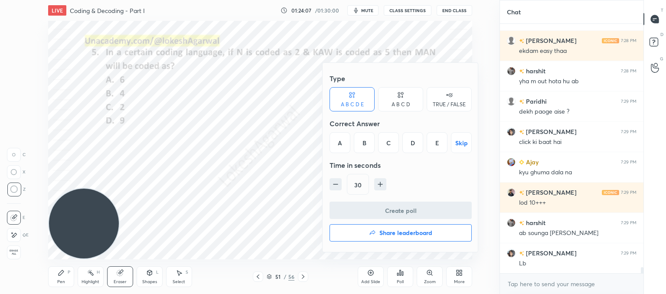
click at [377, 234] on button "Share leaderboard" at bounding box center [401, 232] width 142 height 17
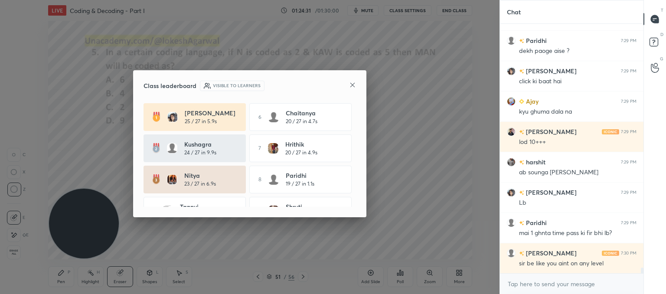
scroll to position [10431, 0]
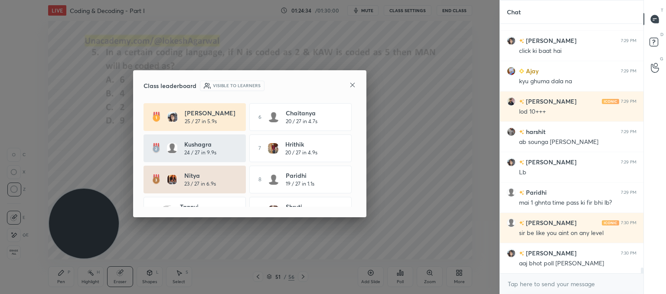
click at [352, 82] on icon at bounding box center [352, 85] width 7 height 7
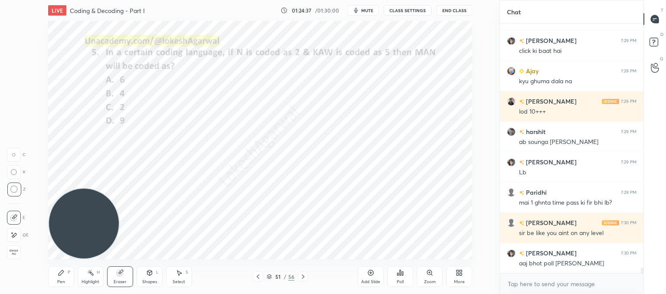
click at [304, 279] on icon at bounding box center [303, 276] width 7 height 7
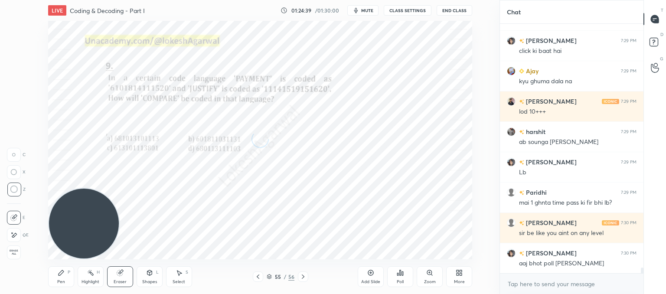
click at [304, 279] on icon at bounding box center [303, 276] width 7 height 7
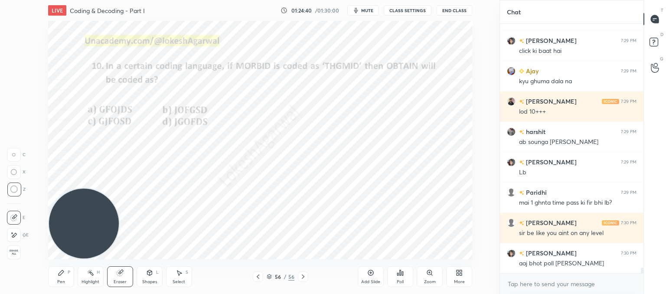
click at [304, 279] on icon at bounding box center [303, 276] width 7 height 7
click at [257, 278] on icon at bounding box center [258, 276] width 7 height 7
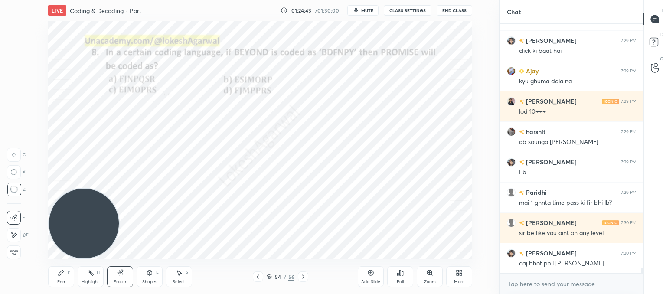
click at [257, 278] on icon at bounding box center [258, 276] width 7 height 7
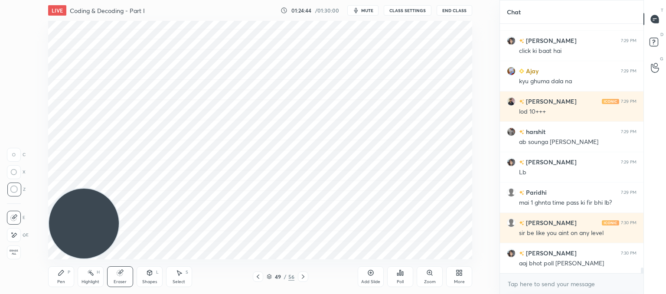
click at [257, 278] on icon at bounding box center [258, 276] width 7 height 7
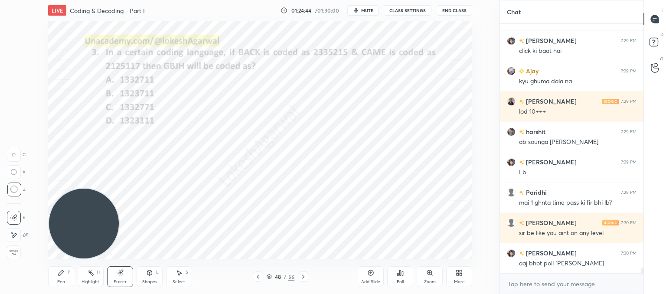
click at [257, 278] on icon at bounding box center [258, 276] width 7 height 7
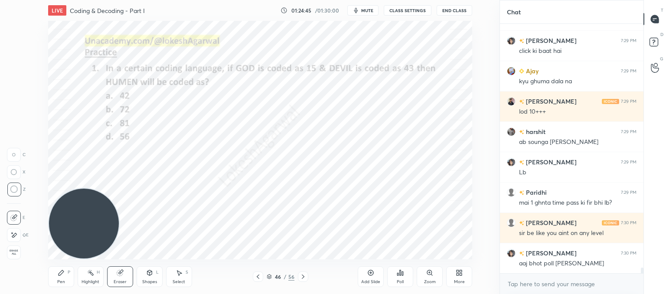
click at [257, 278] on icon at bounding box center [258, 276] width 7 height 7
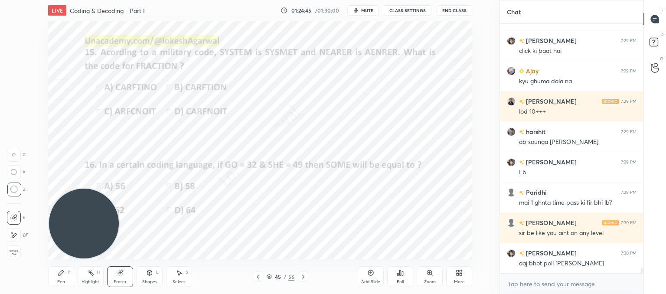
click at [257, 278] on icon at bounding box center [258, 276] width 7 height 7
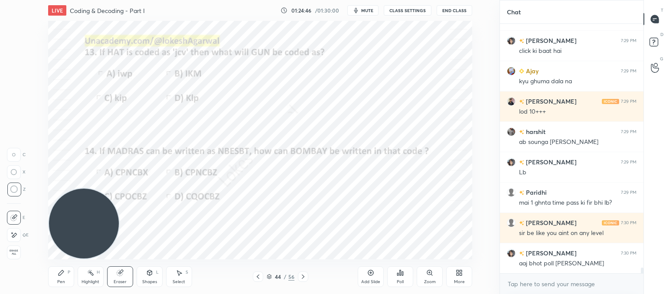
click at [257, 278] on icon at bounding box center [258, 276] width 7 height 7
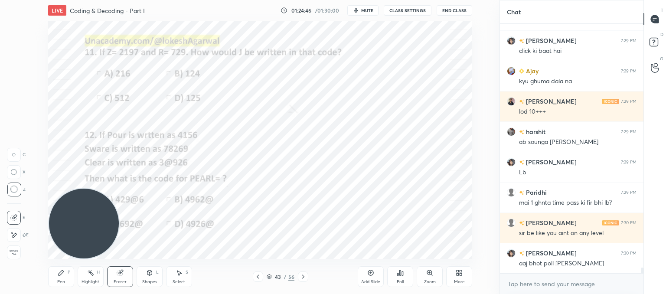
click at [257, 278] on icon at bounding box center [258, 276] width 7 height 7
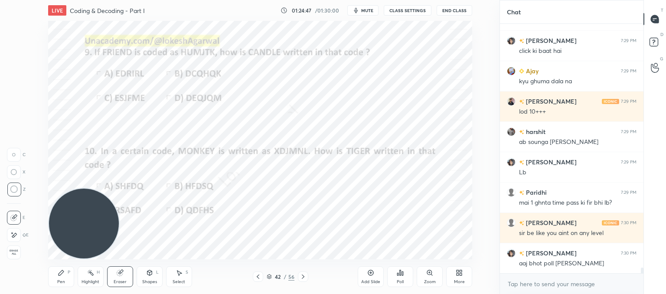
click at [257, 278] on icon at bounding box center [258, 276] width 7 height 7
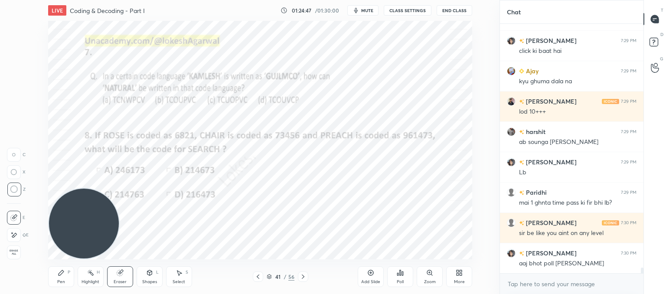
click at [257, 278] on icon at bounding box center [258, 276] width 7 height 7
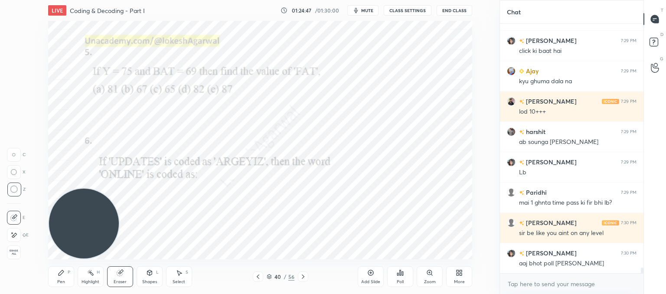
click at [257, 278] on icon at bounding box center [258, 276] width 7 height 7
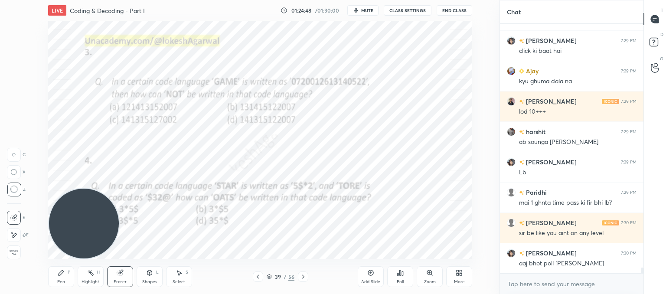
click at [257, 278] on icon at bounding box center [258, 276] width 7 height 7
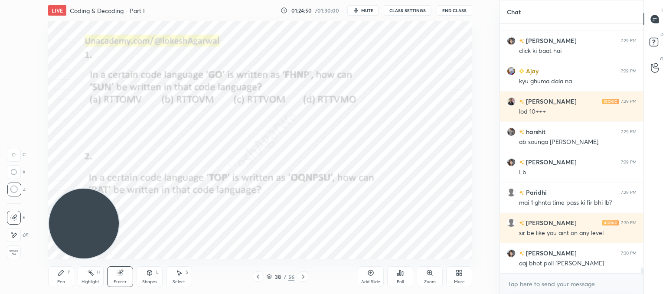
click at [303, 275] on icon at bounding box center [303, 276] width 7 height 7
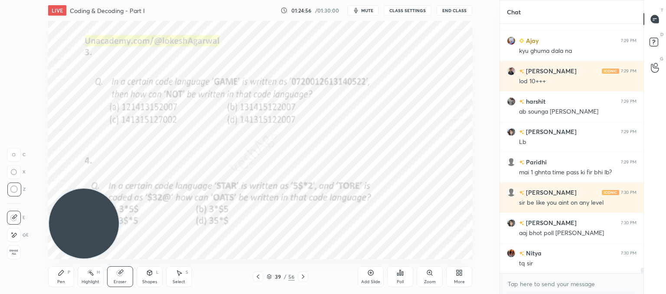
scroll to position [10492, 0]
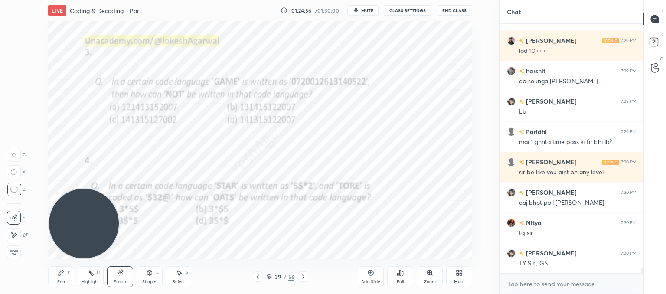
click at [459, 13] on button "End Class" at bounding box center [455, 10] width 36 height 10
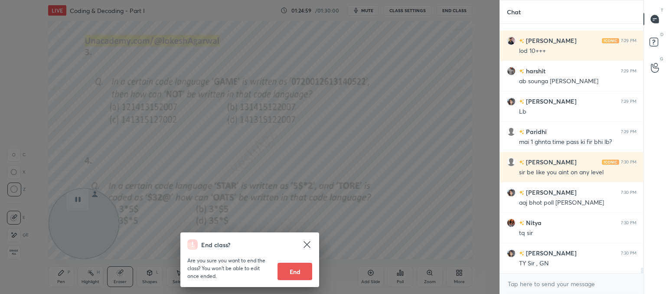
click at [299, 275] on button "End" at bounding box center [295, 271] width 35 height 17
type textarea "x"
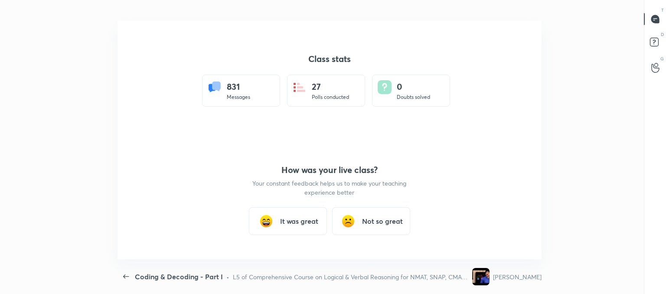
scroll to position [43151, 42762]
click at [293, 223] on h3 "It was great" at bounding box center [299, 221] width 38 height 10
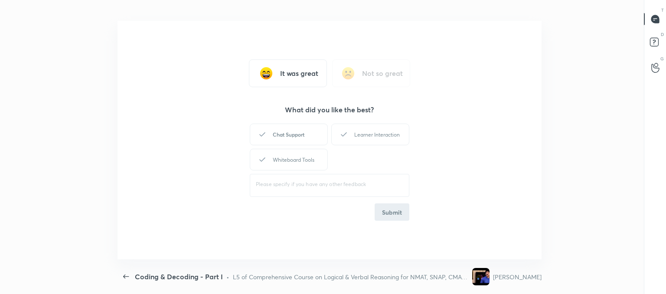
click at [283, 137] on div "Chat Support" at bounding box center [289, 135] width 78 height 22
click at [377, 130] on div "Learner Interaction" at bounding box center [371, 135] width 78 height 22
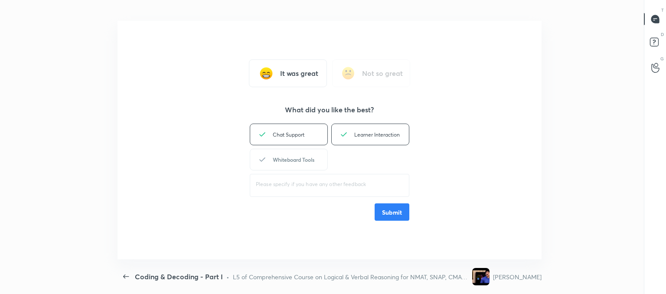
click at [290, 160] on div "Whiteboard Tools" at bounding box center [289, 160] width 78 height 22
click at [391, 219] on button "Submit" at bounding box center [392, 212] width 35 height 17
